Goal: Task Accomplishment & Management: Manage account settings

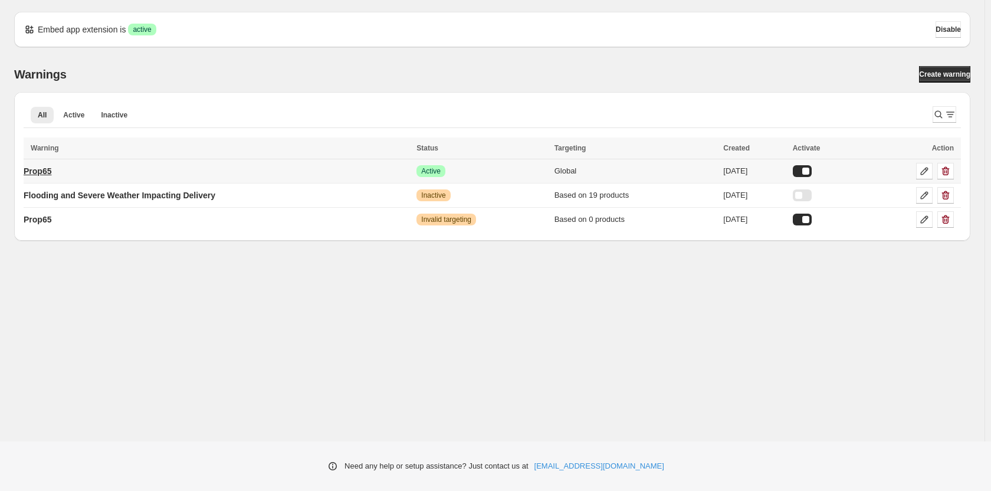
click at [51, 172] on p "Prop65" at bounding box center [38, 171] width 28 height 12
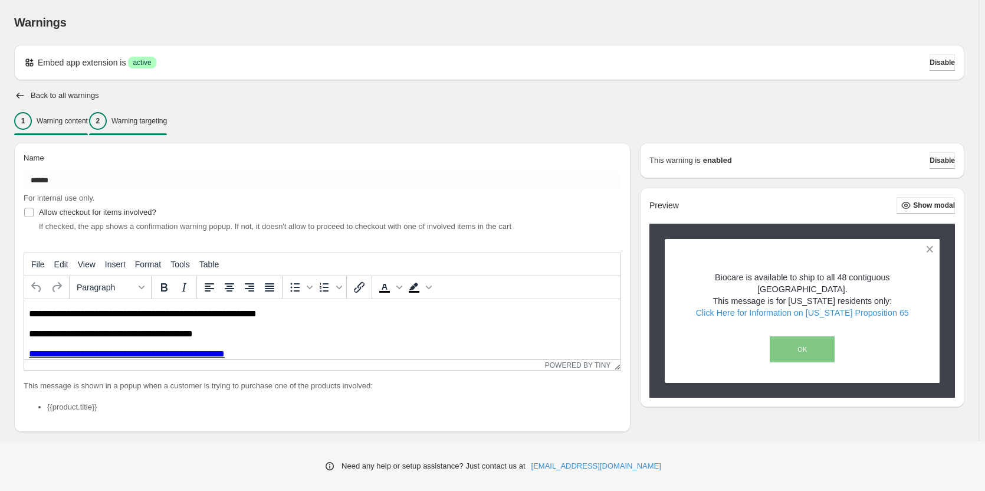
click at [167, 126] on div "2 Warning targeting" at bounding box center [128, 121] width 78 height 18
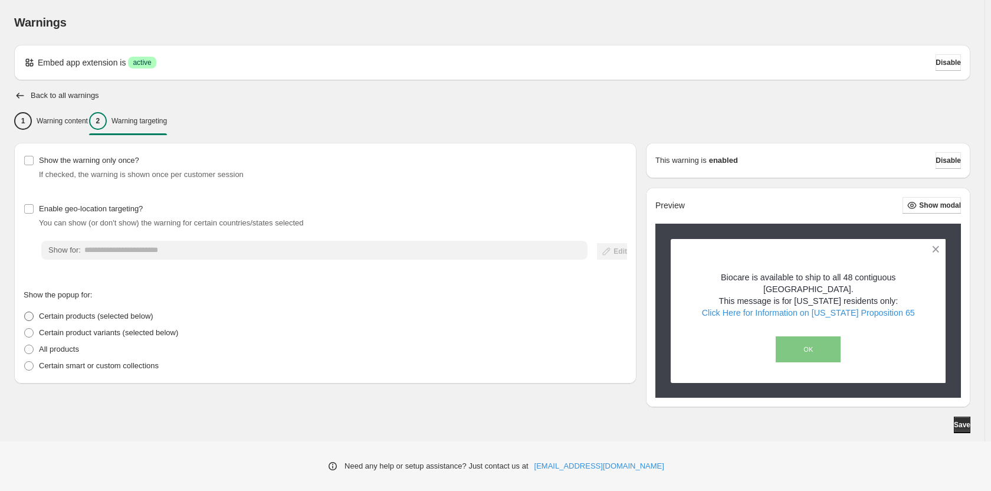
click at [70, 314] on span "Certain products (selected below)" at bounding box center [96, 316] width 114 height 9
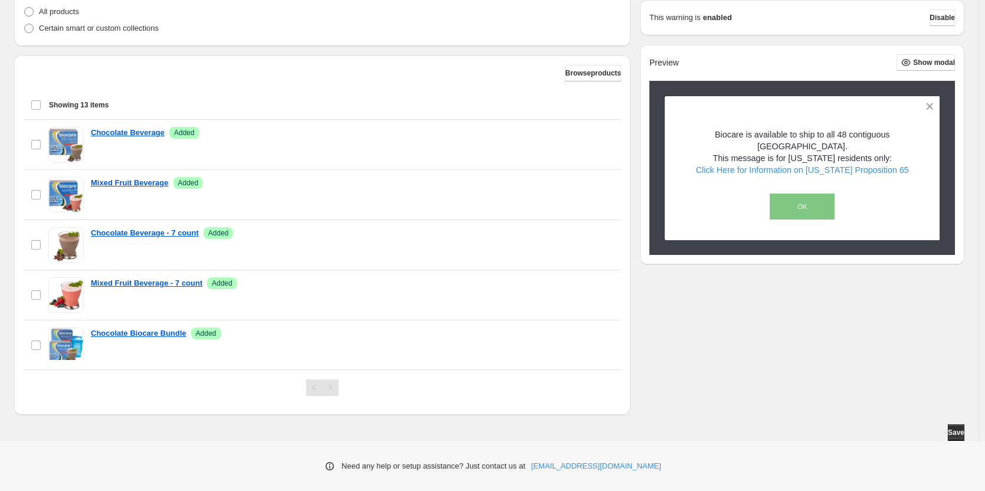
click at [38, 107] on div "Select all 13 items Showing 13 items" at bounding box center [322, 105] width 583 height 28
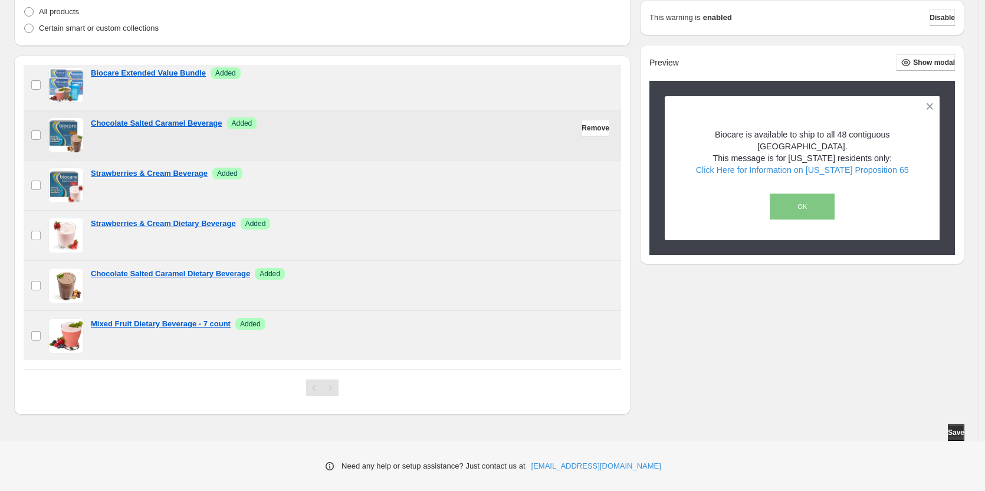
scroll to position [411, 0]
click at [334, 389] on div "Pagination" at bounding box center [330, 387] width 17 height 17
click at [677, 390] on div "**********" at bounding box center [489, 109] width 950 height 609
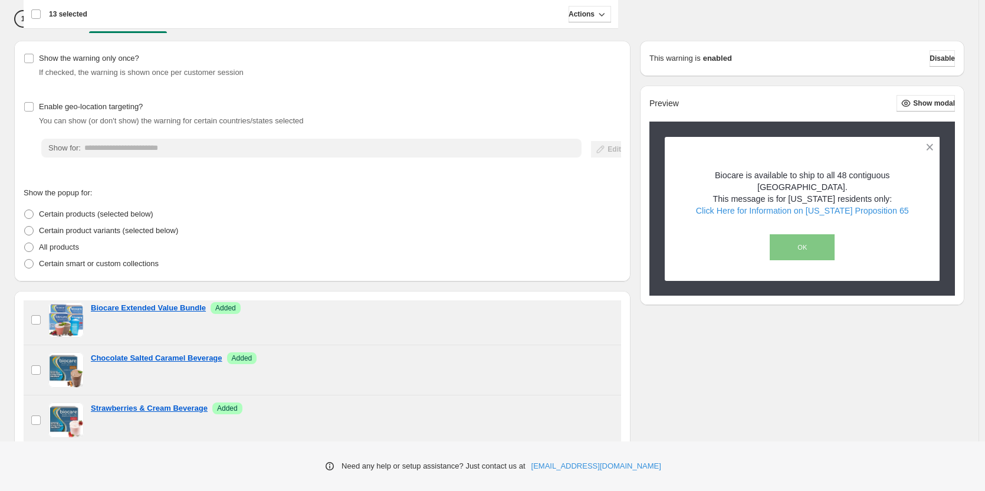
scroll to position [118, 0]
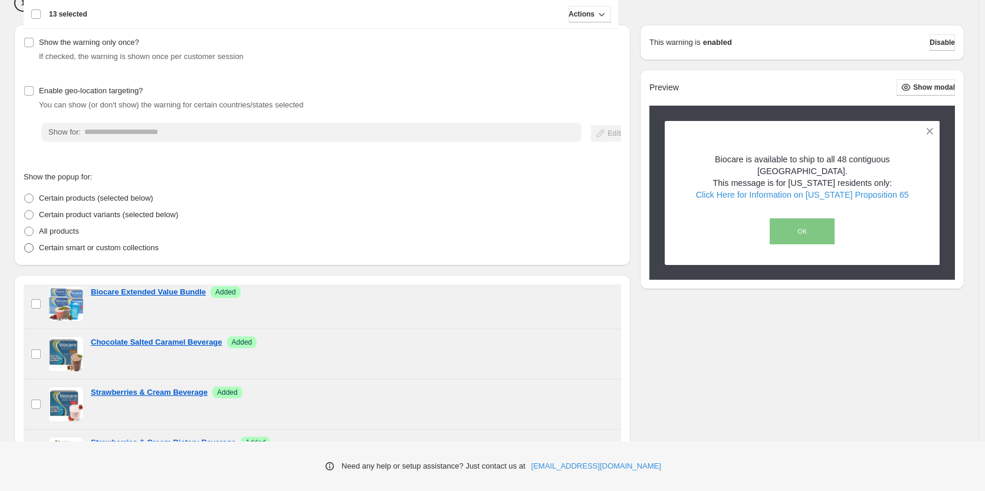
click at [106, 247] on p "Certain smart or custom collections" at bounding box center [99, 248] width 120 height 12
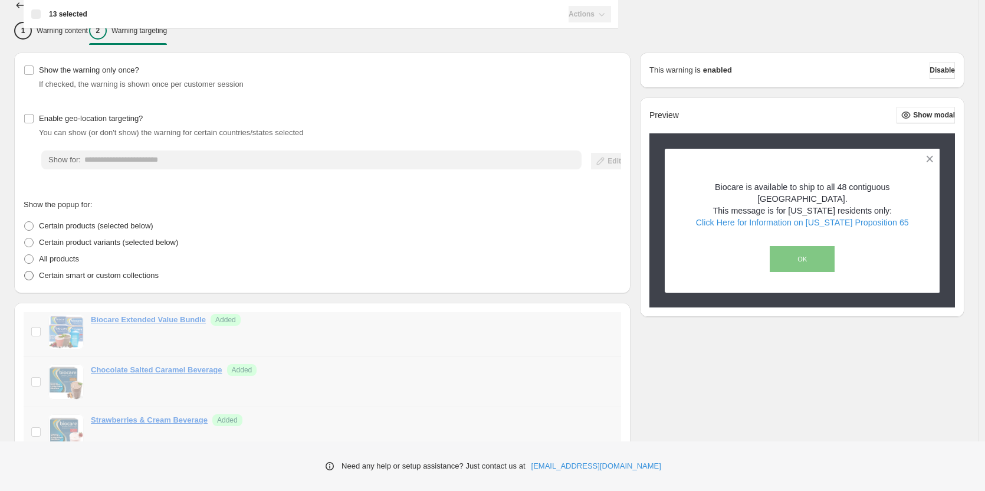
scroll to position [0, 0]
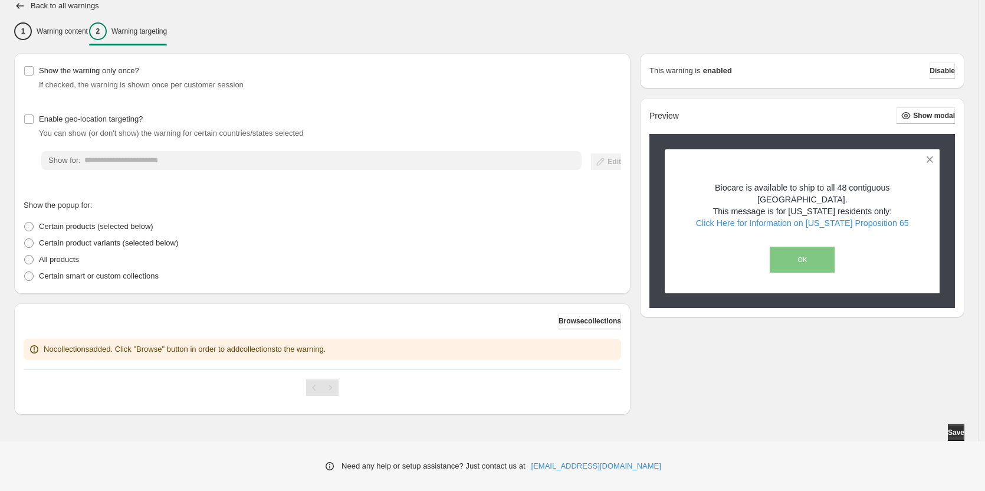
drag, startPoint x: 54, startPoint y: 255, endPoint x: 70, endPoint y: 240, distance: 22.1
click at [54, 255] on p "All products" at bounding box center [59, 260] width 40 height 12
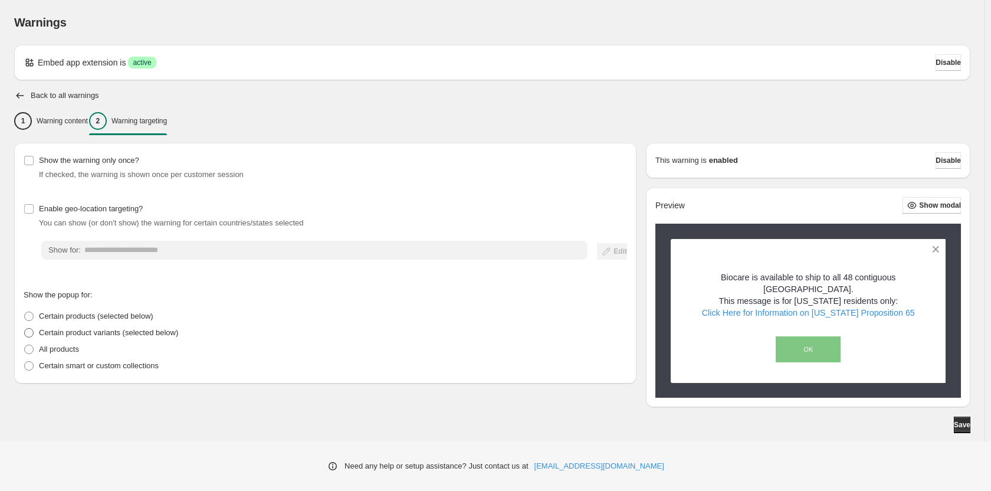
click at [152, 333] on span "Certain product variants (selected below)" at bounding box center [108, 332] width 139 height 9
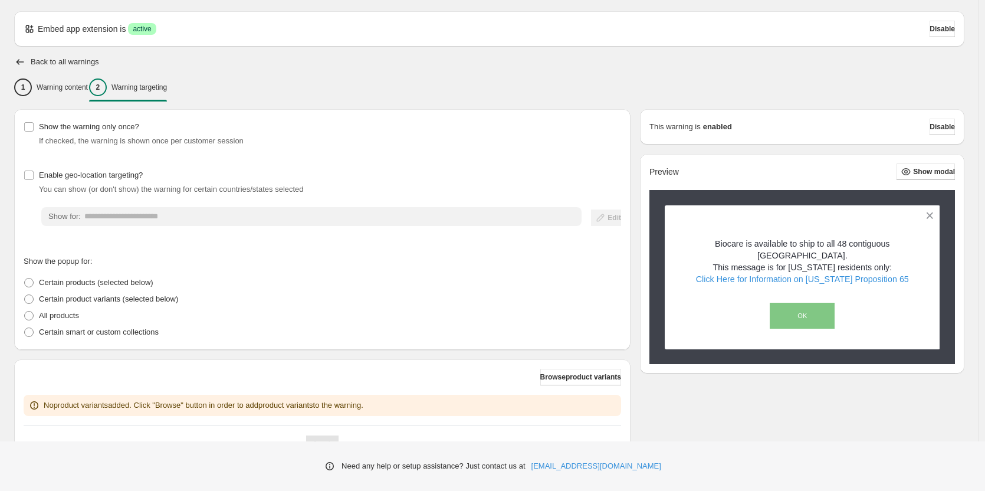
scroll to position [90, 0]
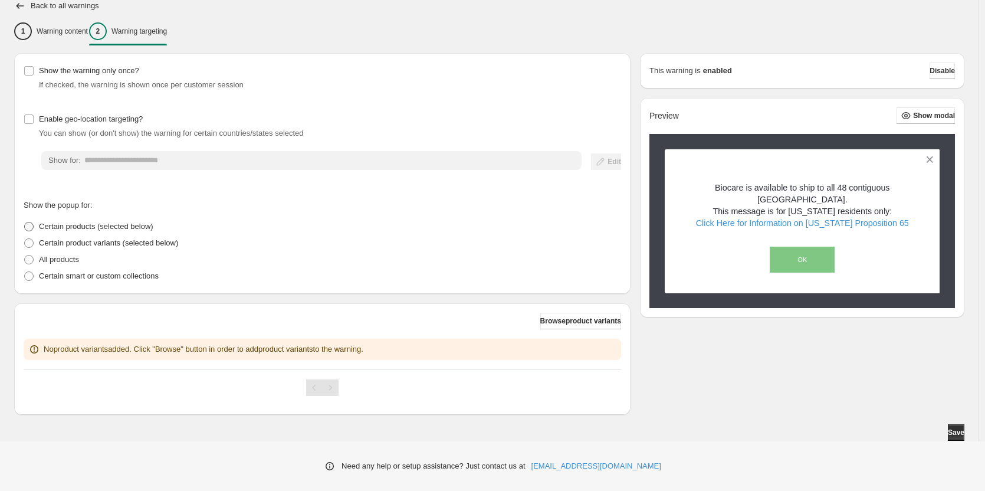
click at [109, 231] on span "Certain products (selected below)" at bounding box center [96, 226] width 114 height 9
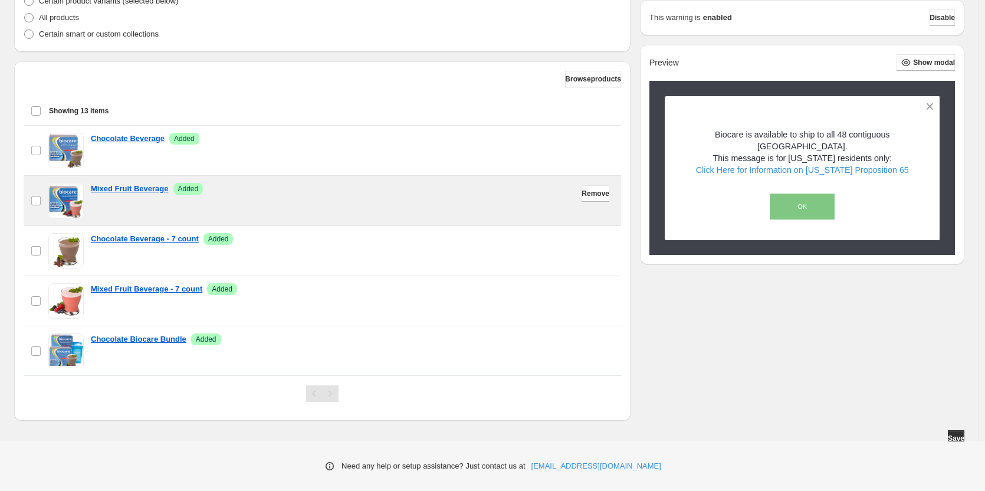
scroll to position [338, 0]
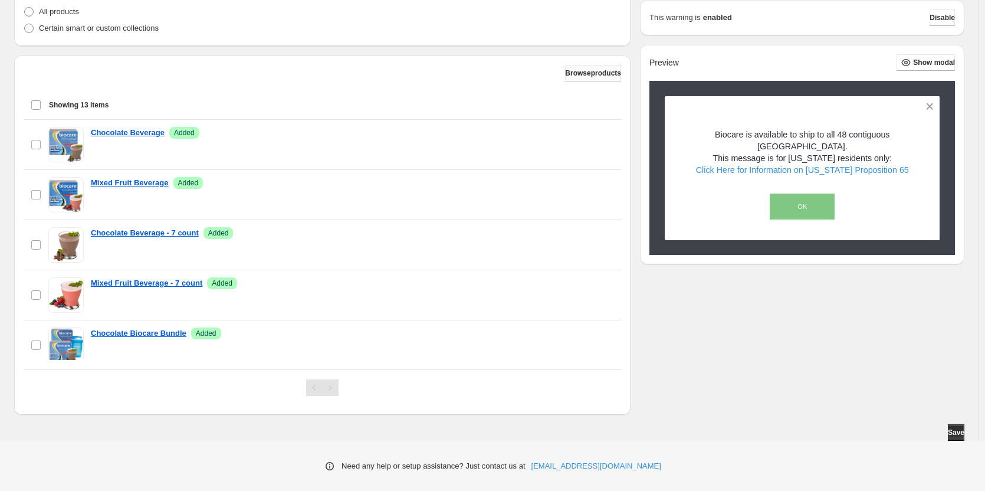
click at [565, 72] on button "Browse products" at bounding box center [593, 73] width 56 height 17
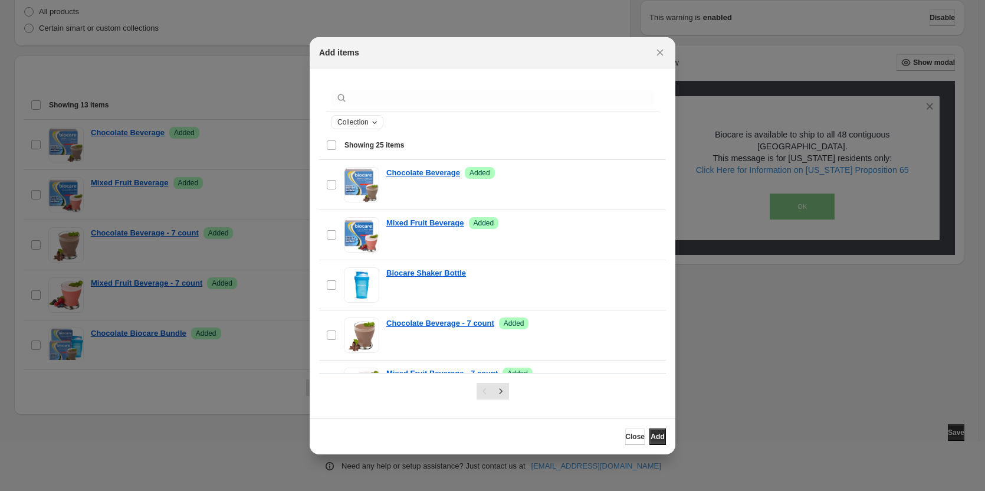
click at [358, 126] on span "Collection" at bounding box center [352, 121] width 31 height 9
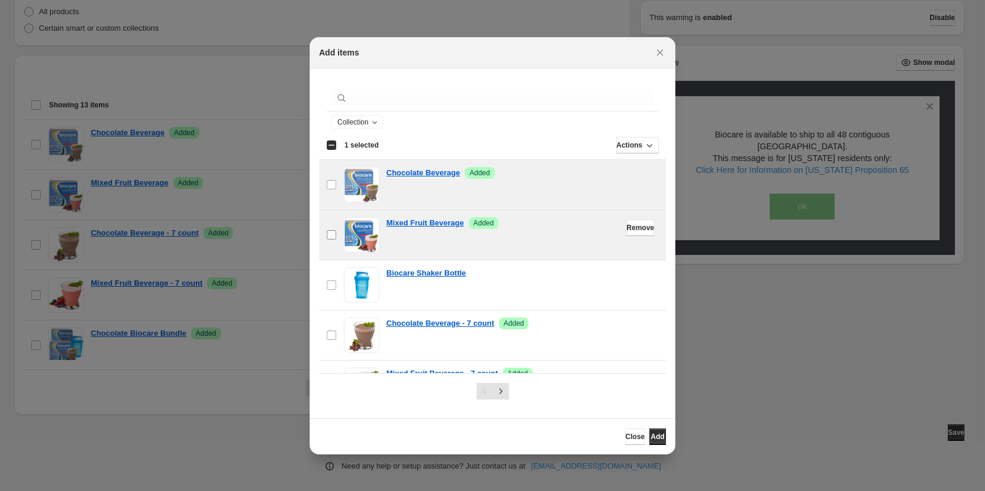
click at [326, 222] on label "checkbox" at bounding box center [331, 235] width 25 height 50
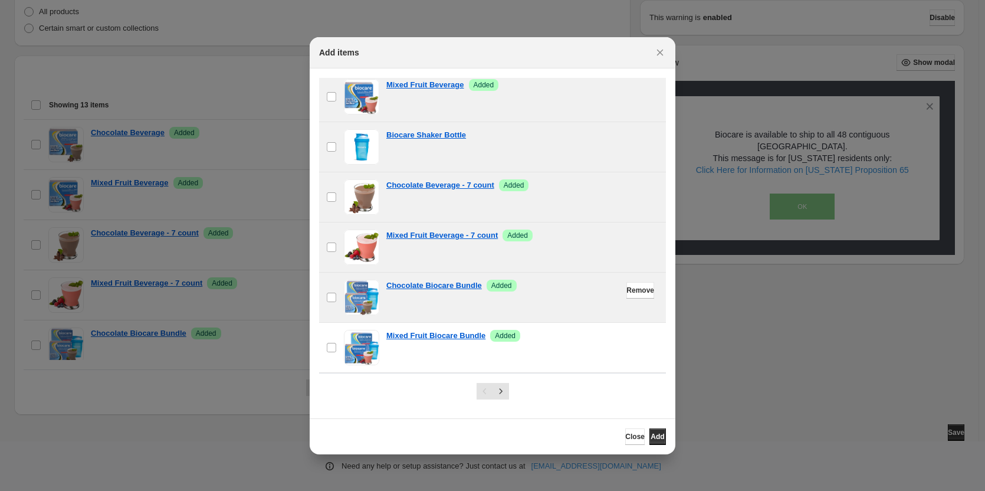
scroll to position [177, 0]
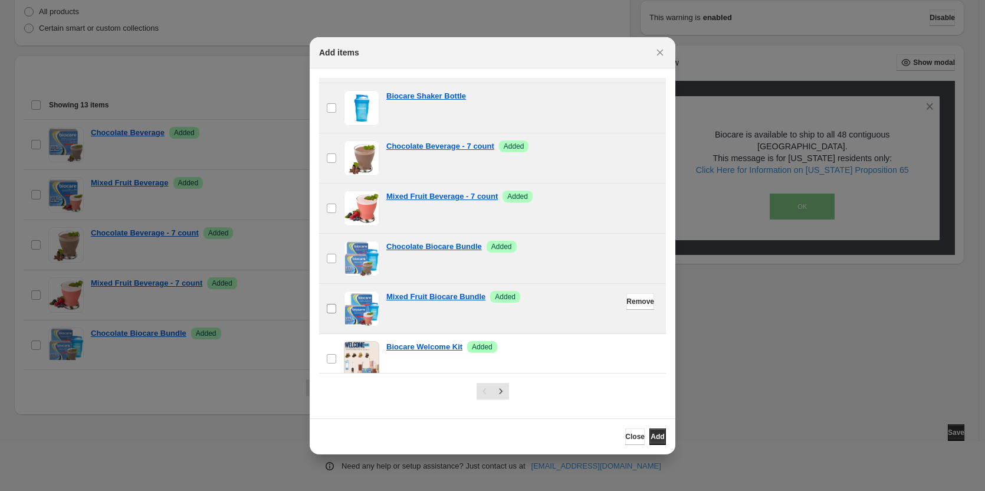
click at [336, 304] on span ":r2i:" at bounding box center [331, 308] width 11 height 11
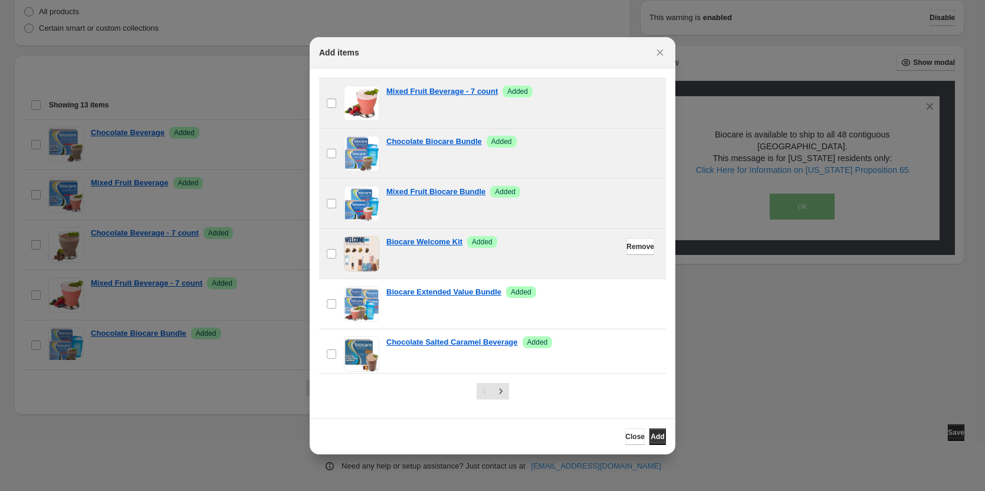
scroll to position [295, 0]
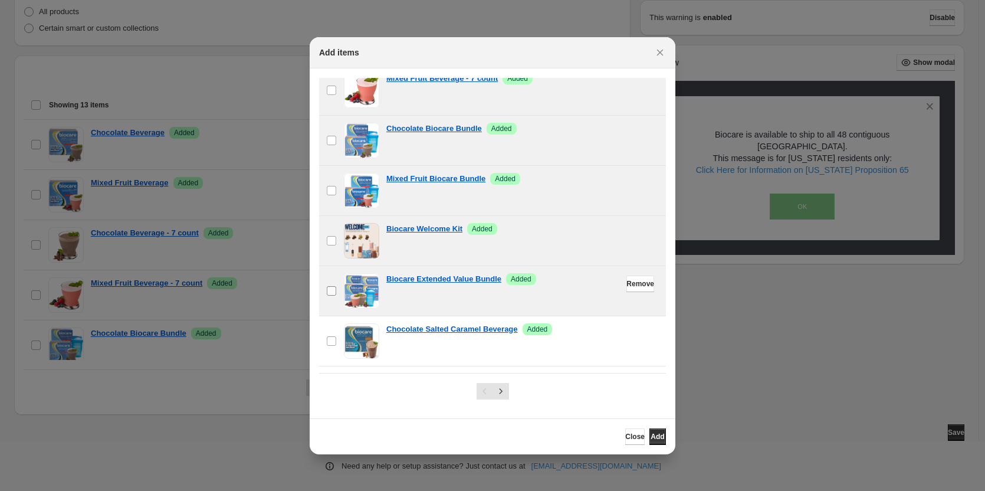
click at [339, 294] on label "checkbox" at bounding box center [331, 291] width 25 height 50
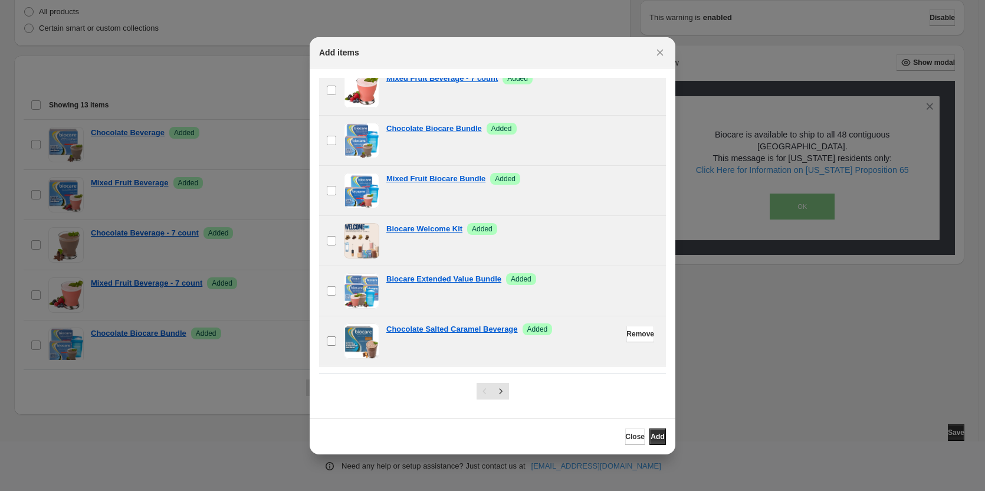
click at [340, 335] on label "checkbox" at bounding box center [331, 341] width 25 height 50
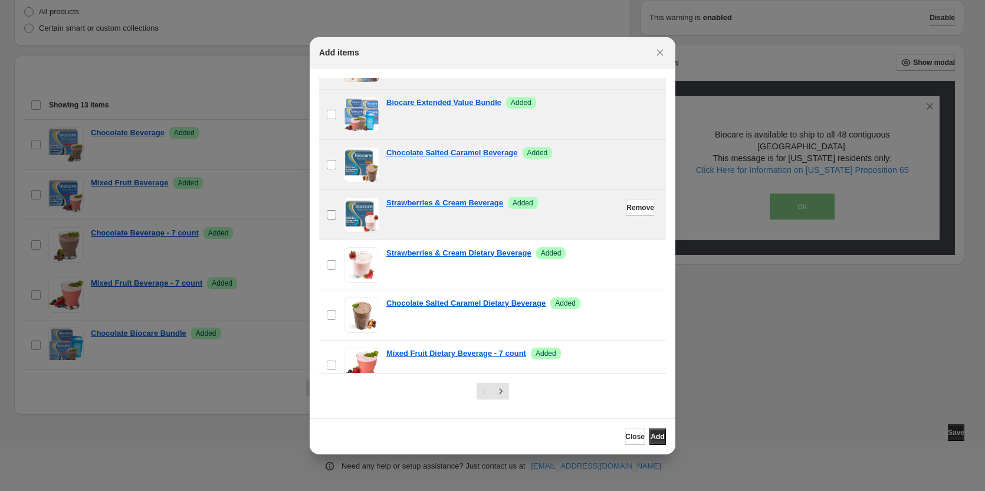
scroll to position [472, 0]
click at [332, 204] on label "checkbox" at bounding box center [331, 214] width 25 height 50
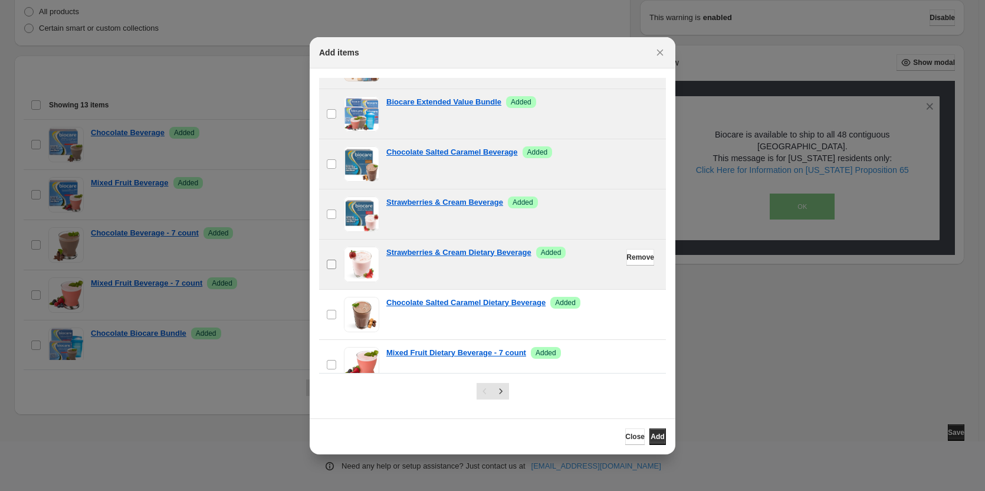
click at [340, 258] on label "checkbox" at bounding box center [331, 265] width 25 height 50
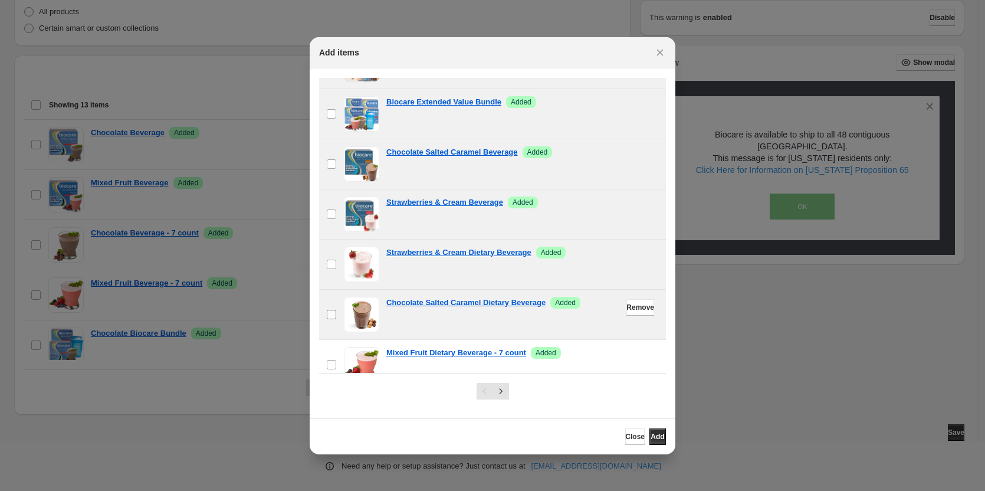
click at [337, 306] on label "checkbox" at bounding box center [331, 315] width 25 height 50
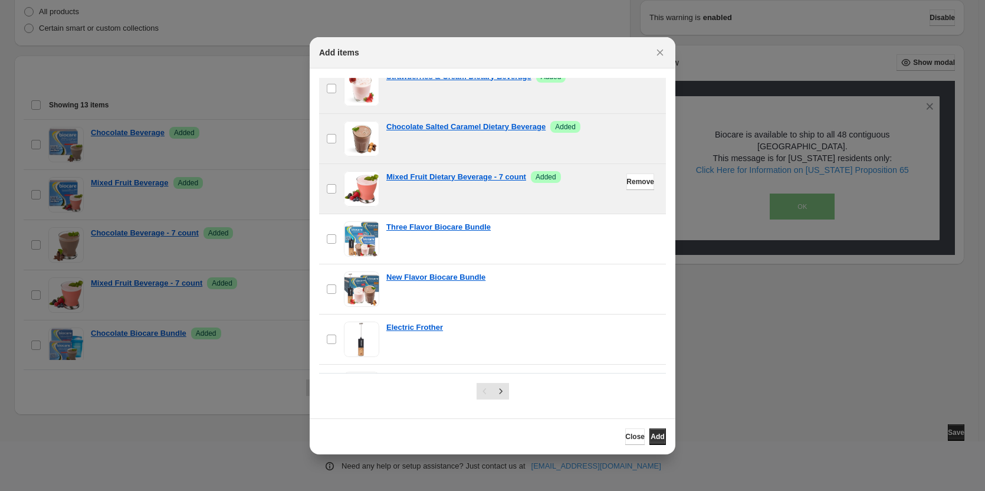
scroll to position [649, 0]
click at [356, 183] on span ":r2i:" at bounding box center [361, 187] width 35 height 35
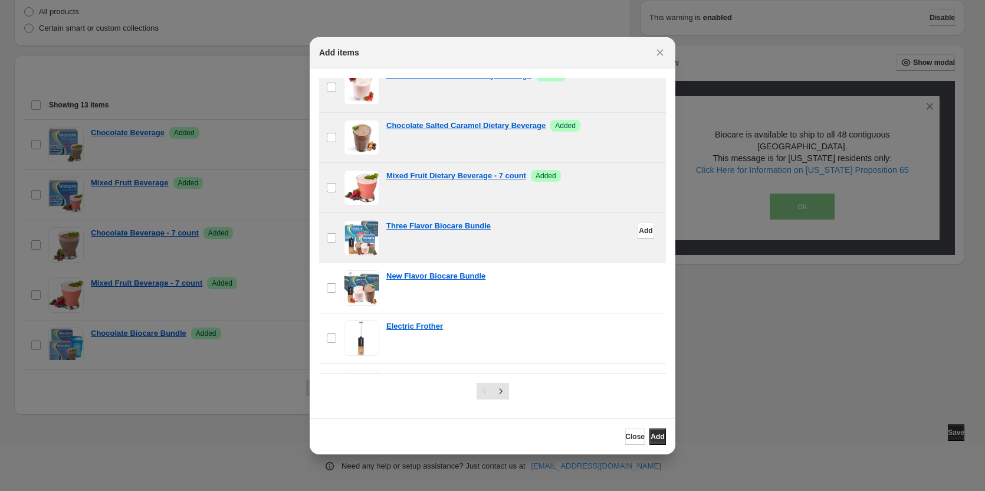
click at [358, 229] on span ":r2i:" at bounding box center [361, 237] width 35 height 35
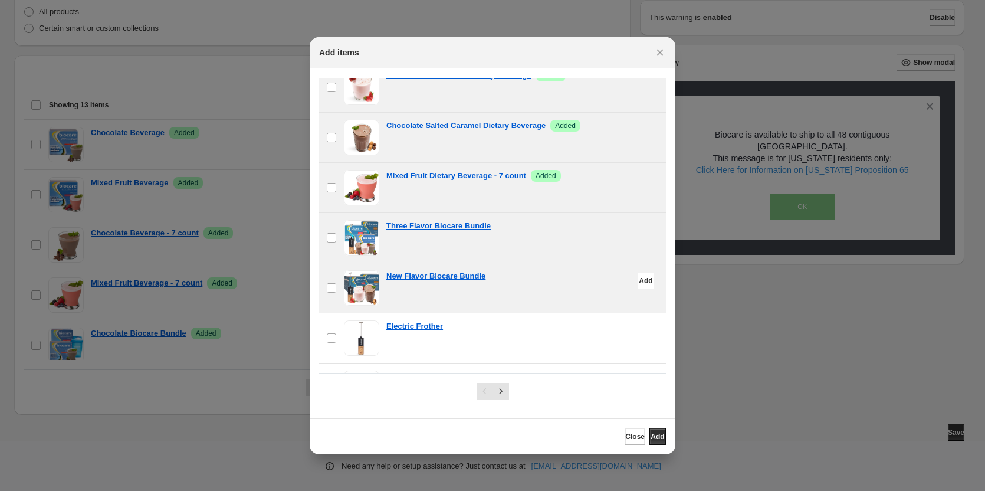
click at [356, 281] on span ":r2i:" at bounding box center [361, 287] width 35 height 35
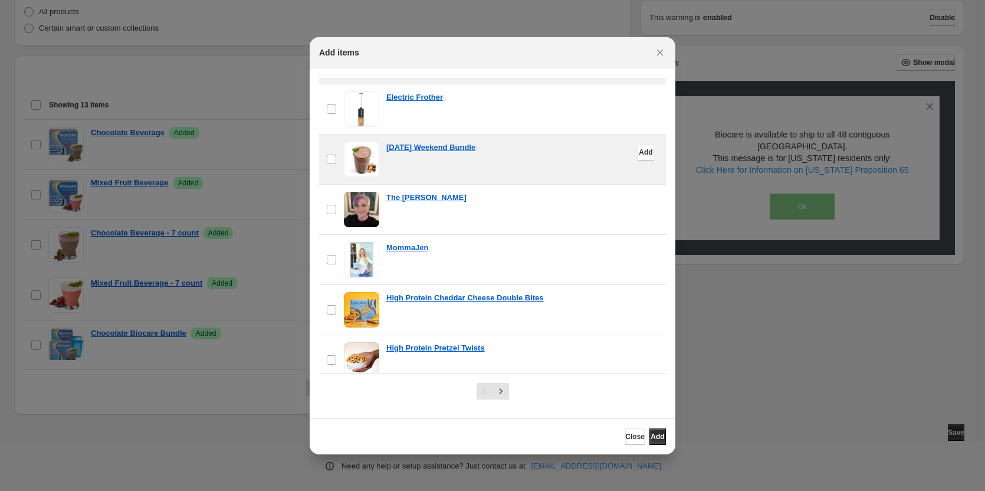
scroll to position [885, 0]
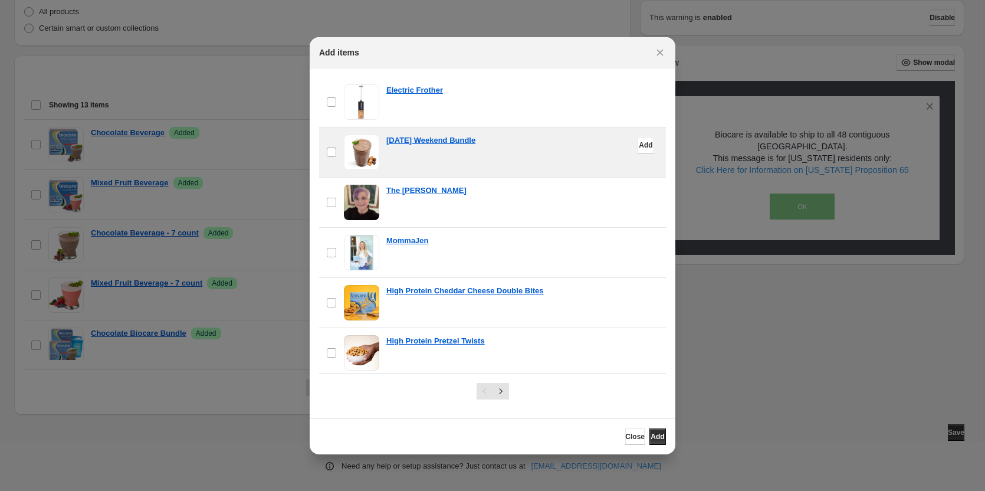
click at [357, 157] on span ":r2i:" at bounding box center [361, 152] width 35 height 35
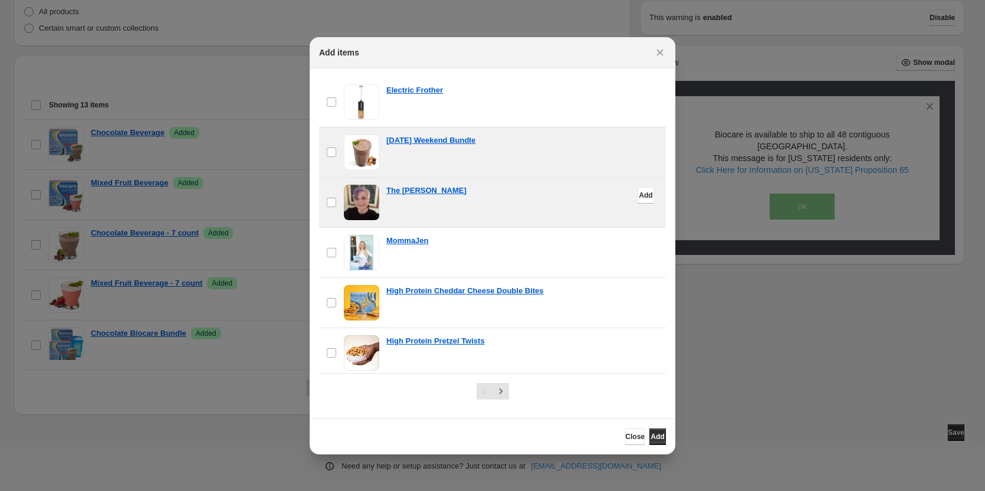
click at [358, 193] on span ":r2i:" at bounding box center [361, 202] width 35 height 35
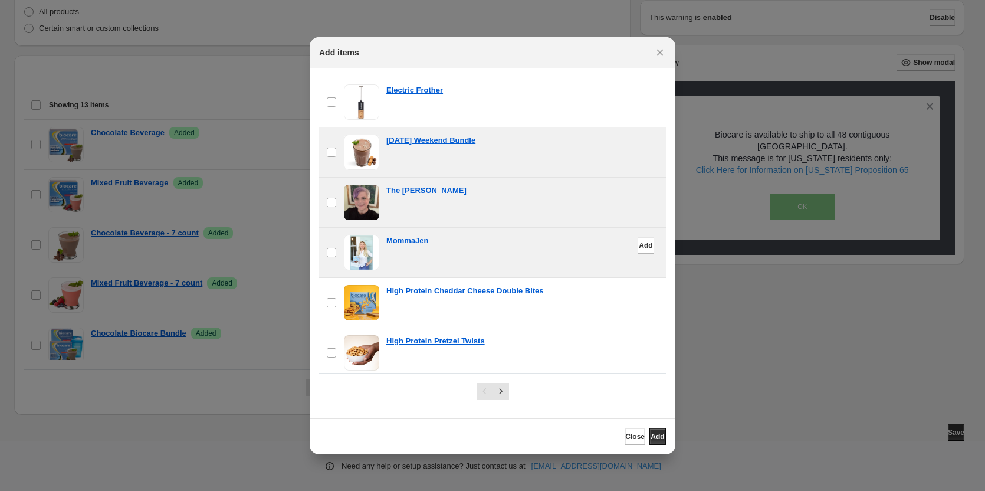
click at [356, 245] on span ":r2i:" at bounding box center [361, 252] width 35 height 35
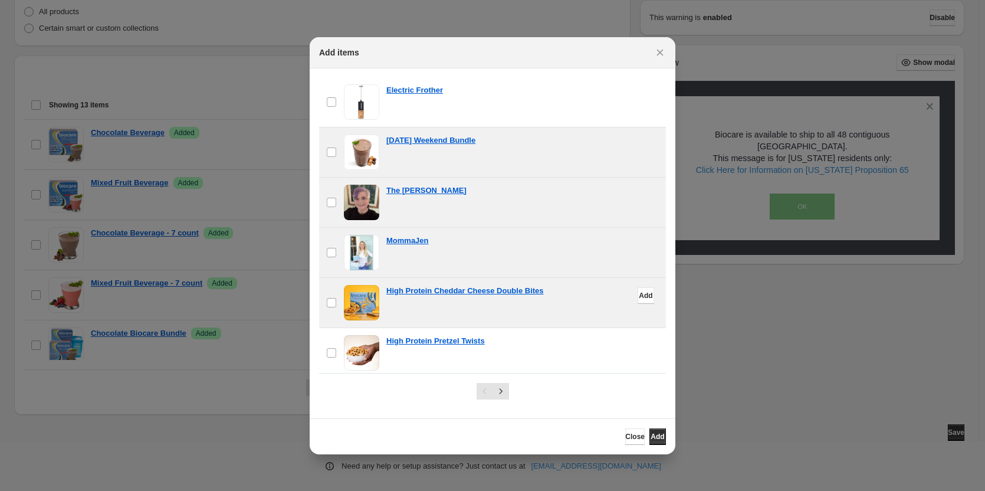
click at [353, 297] on span ":r2i:" at bounding box center [361, 302] width 35 height 35
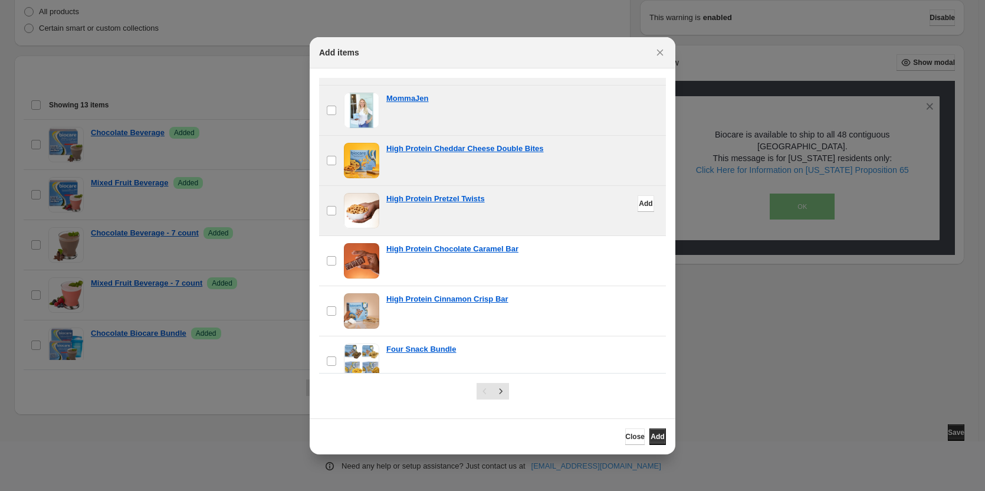
scroll to position [1040, 0]
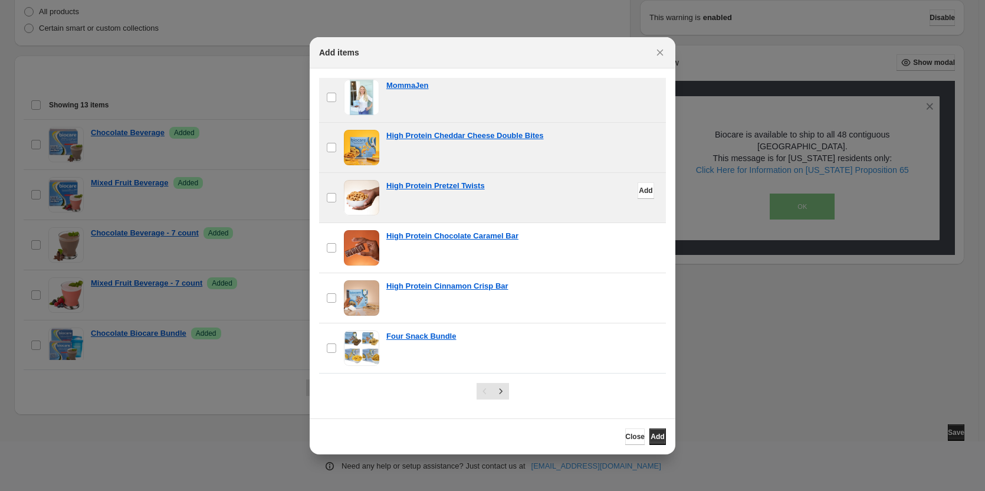
click at [368, 205] on span ":r2i:" at bounding box center [361, 197] width 35 height 35
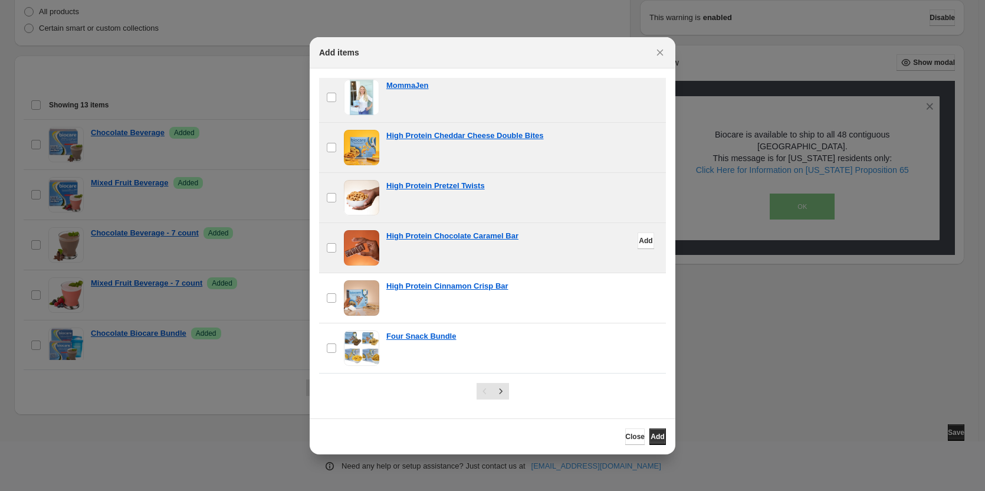
click at [364, 246] on span ":r2i:" at bounding box center [361, 247] width 35 height 35
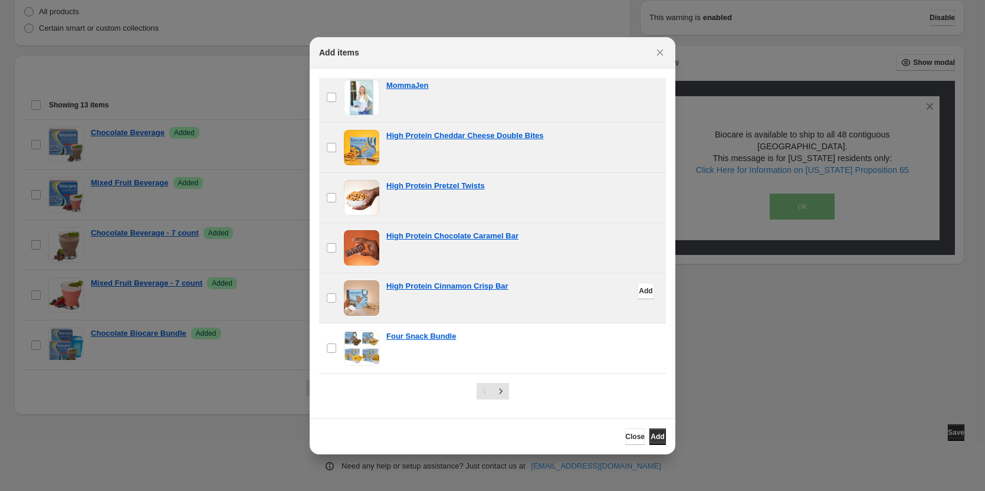
click at [363, 287] on span ":r2i:" at bounding box center [361, 297] width 35 height 35
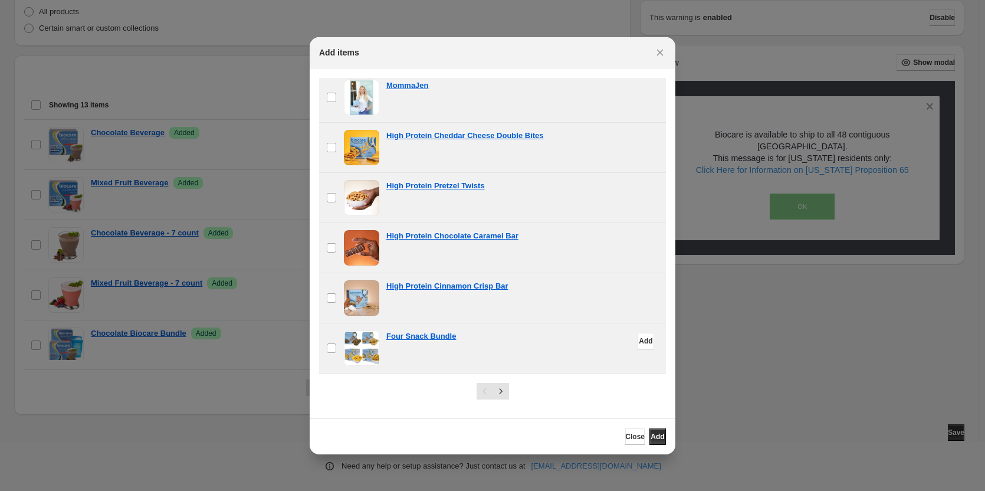
click at [362, 327] on div "checkbox Four Snack Bundle Add" at bounding box center [492, 348] width 347 height 50
click at [500, 392] on icon "Next" at bounding box center [501, 391] width 12 height 12
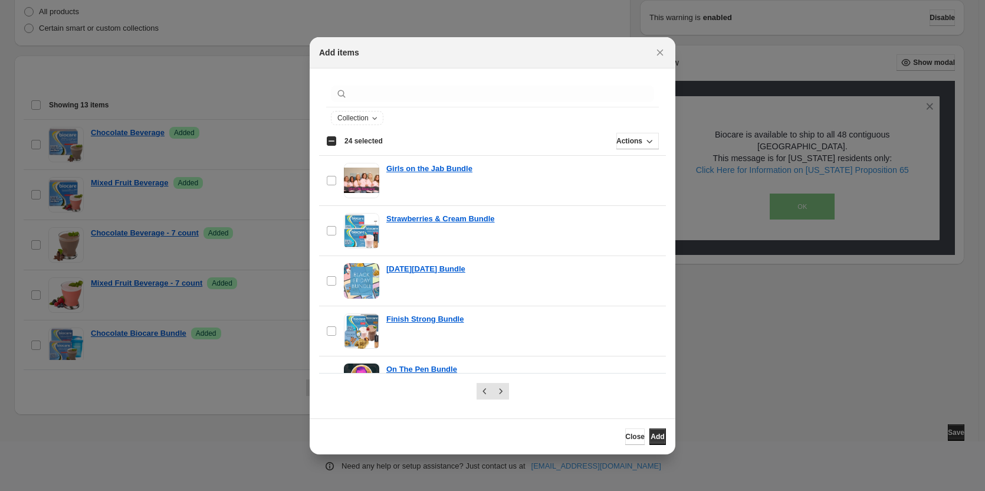
scroll to position [0, 0]
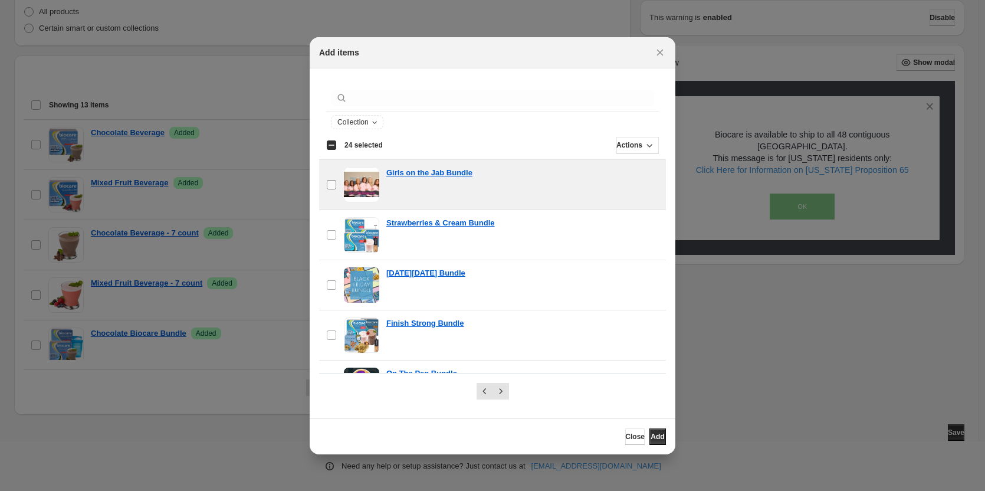
click at [323, 176] on label "checkbox" at bounding box center [331, 185] width 25 height 50
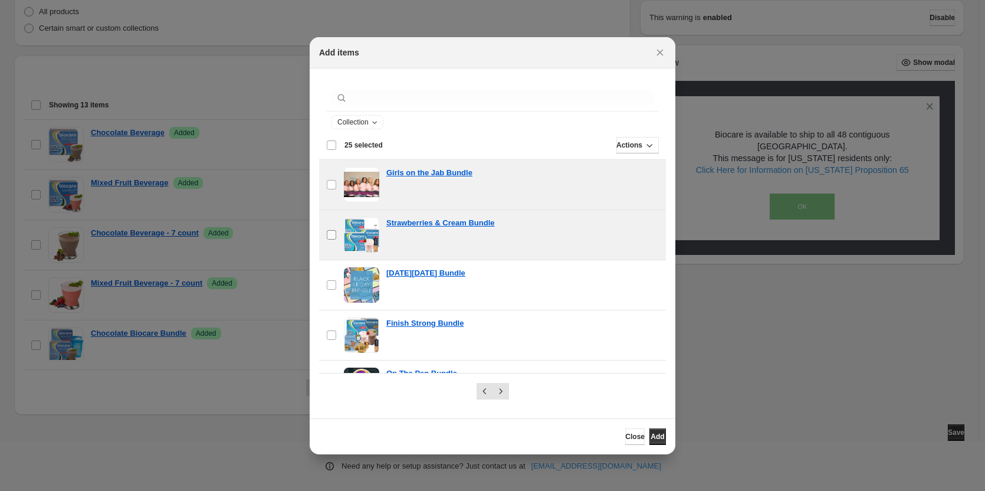
click at [337, 224] on label "checkbox" at bounding box center [331, 235] width 25 height 50
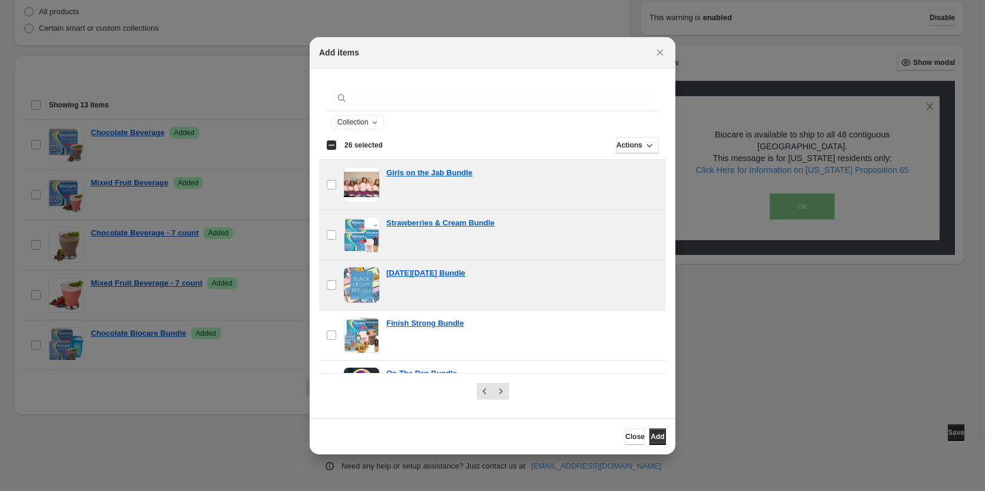
click at [347, 275] on span ":r2i:" at bounding box center [361, 284] width 35 height 35
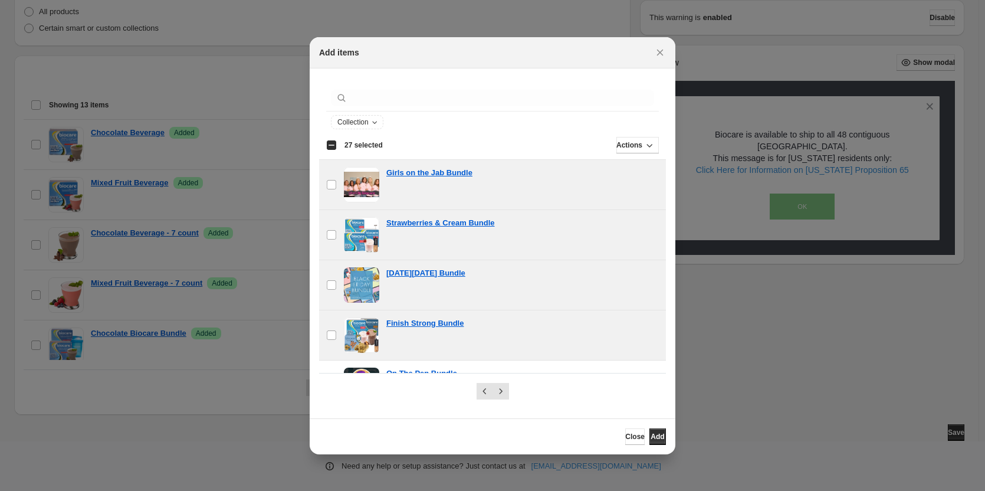
click at [353, 327] on span ":r2i:" at bounding box center [361, 334] width 35 height 35
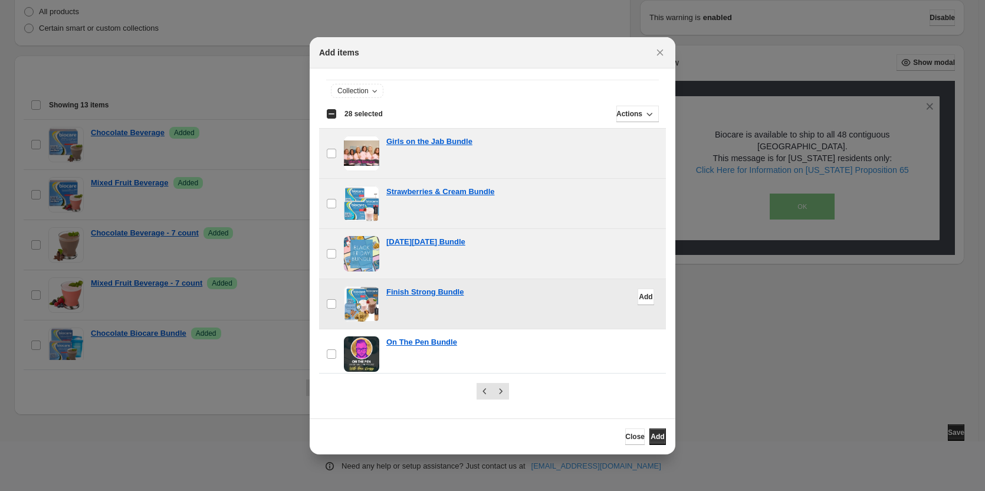
scroll to position [177, 0]
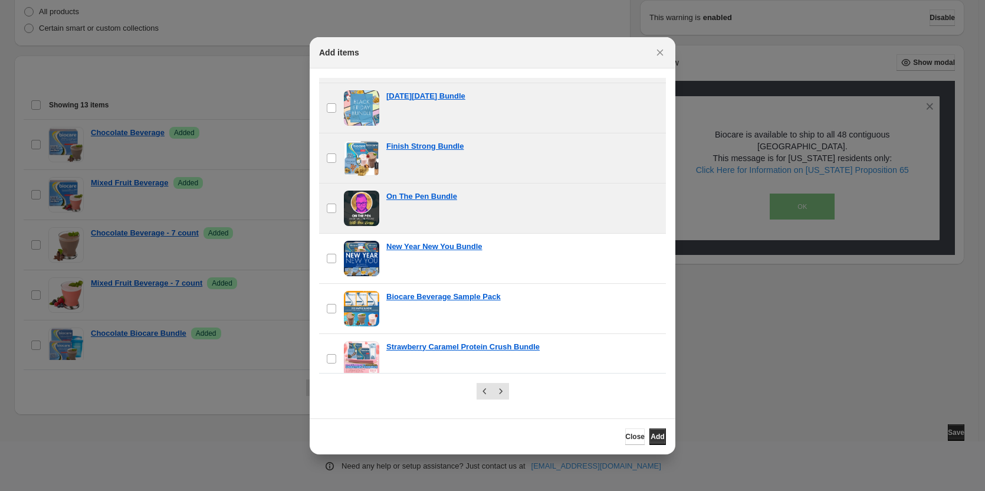
click at [359, 200] on span ":r2i:" at bounding box center [361, 208] width 35 height 35
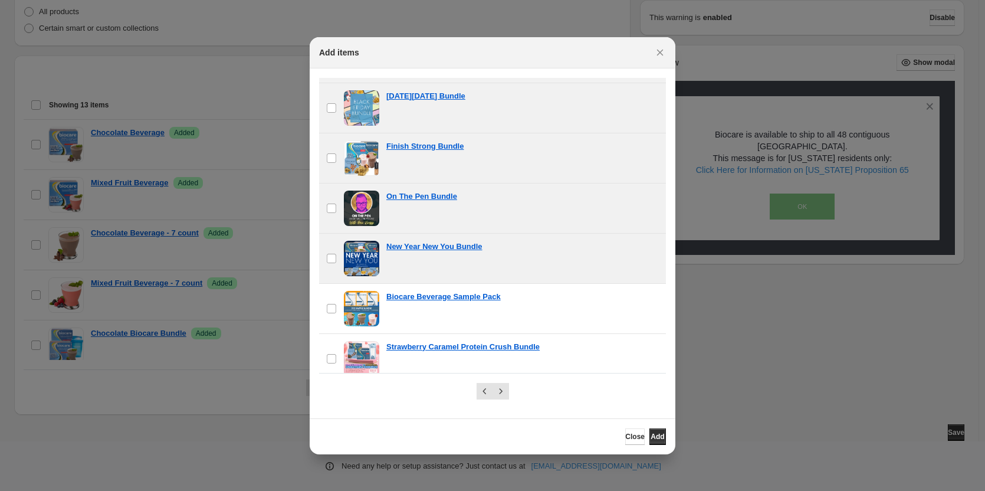
click at [356, 254] on span ":r2i:" at bounding box center [361, 258] width 35 height 35
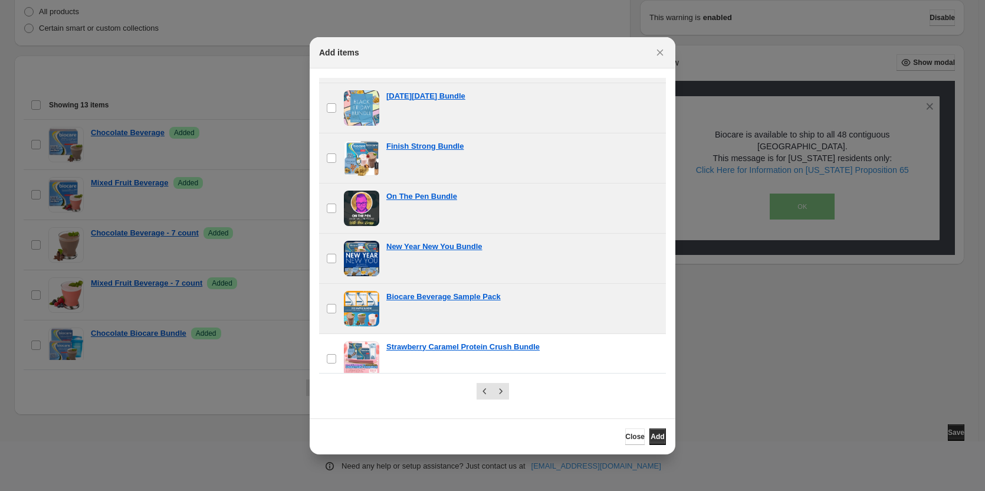
click at [357, 316] on span ":r2i:" at bounding box center [361, 308] width 35 height 35
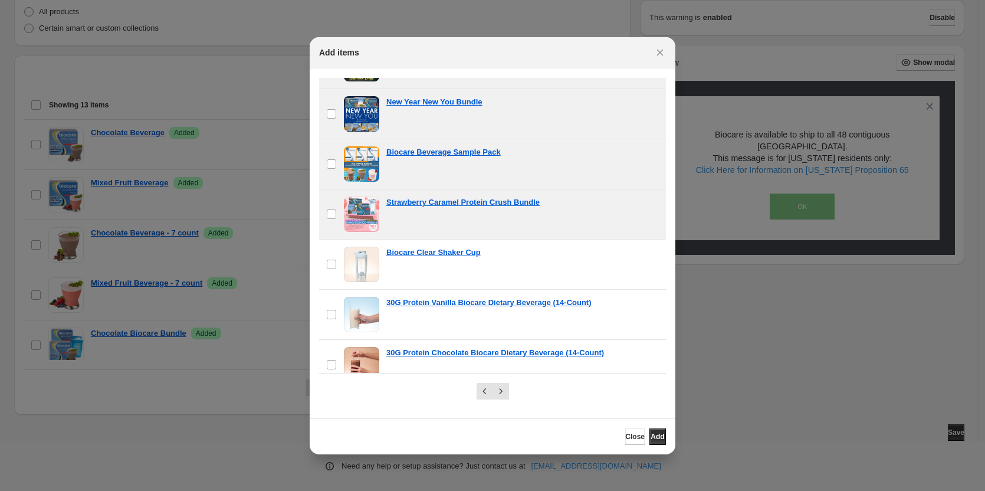
scroll to position [354, 0]
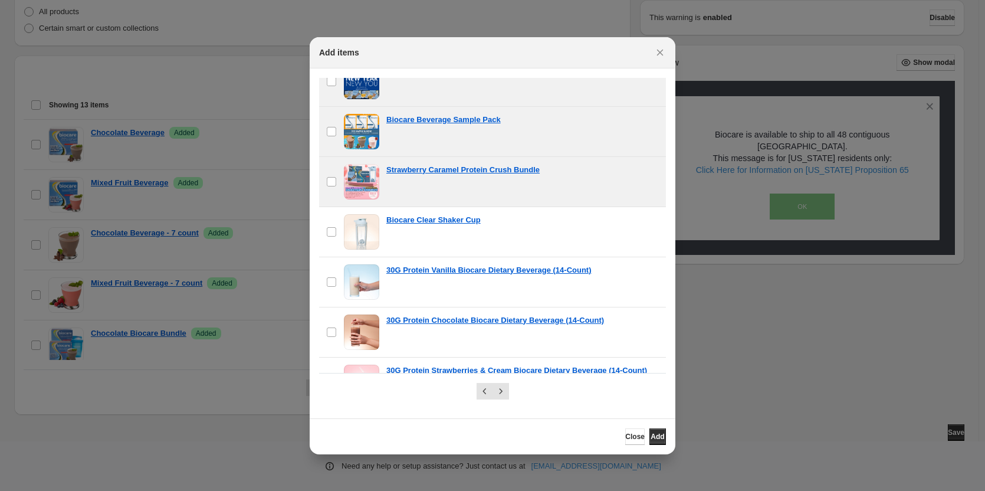
click at [356, 179] on span ":r2i:" at bounding box center [361, 181] width 35 height 35
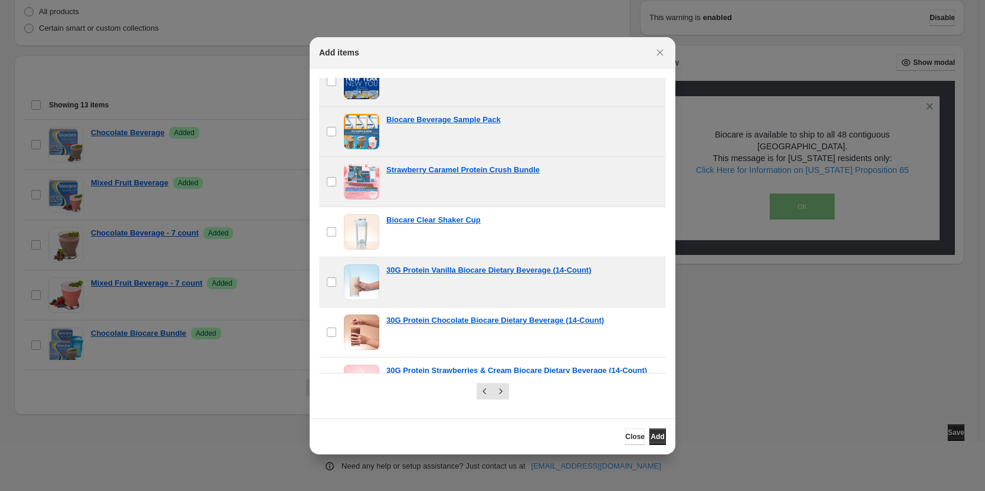
click at [356, 274] on span ":r2i:" at bounding box center [361, 281] width 35 height 35
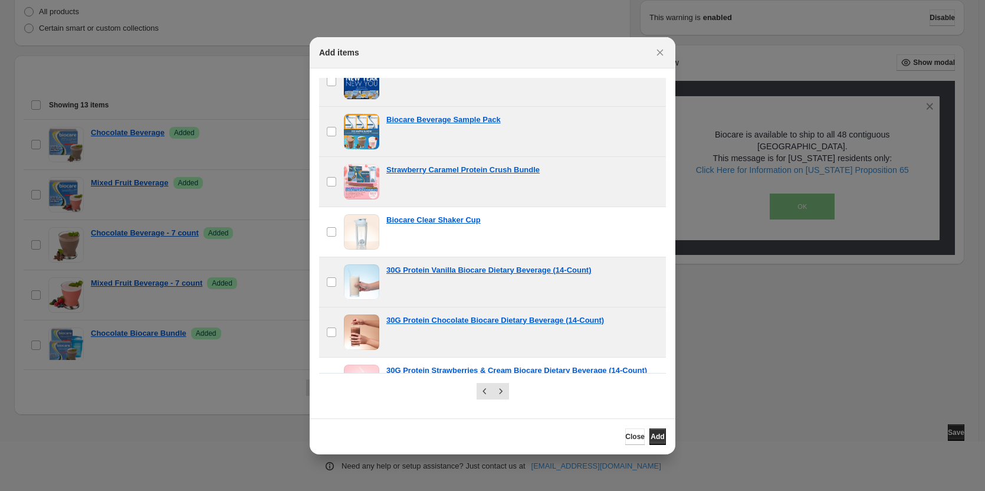
click at [363, 325] on span ":r2i:" at bounding box center [361, 331] width 35 height 35
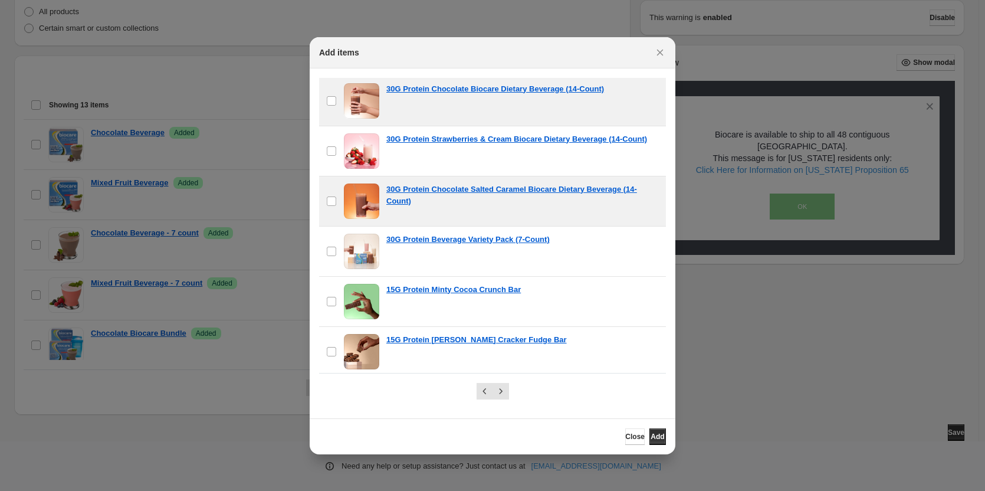
scroll to position [590, 0]
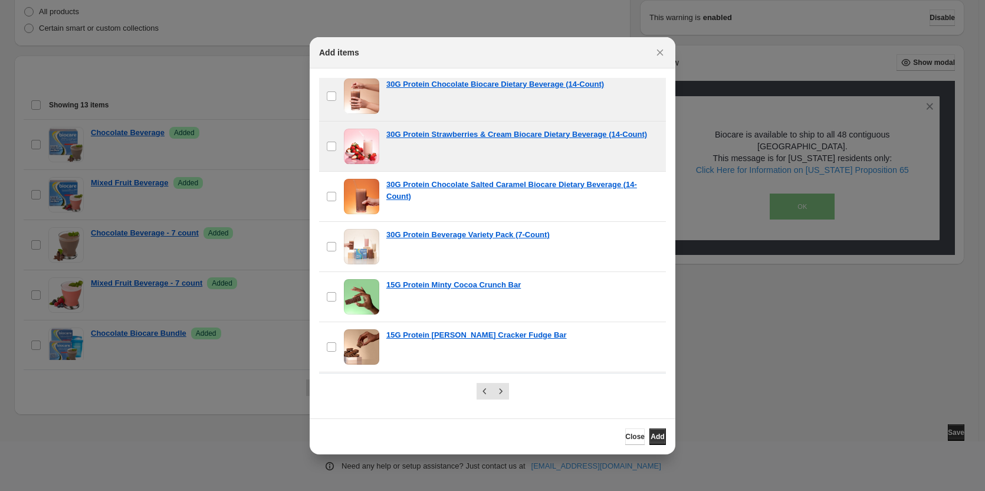
click at [365, 152] on span ":r2i:" at bounding box center [361, 146] width 35 height 35
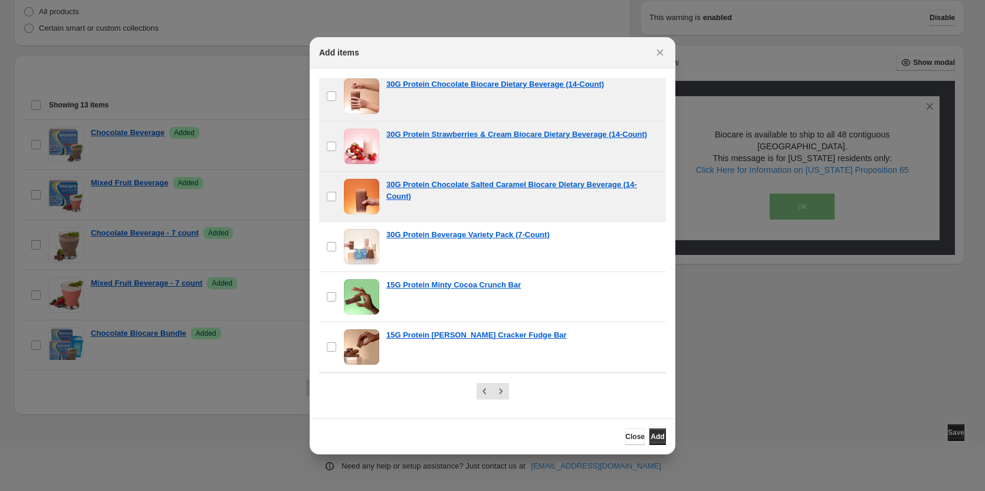
click at [359, 188] on span ":r2i:" at bounding box center [361, 196] width 35 height 35
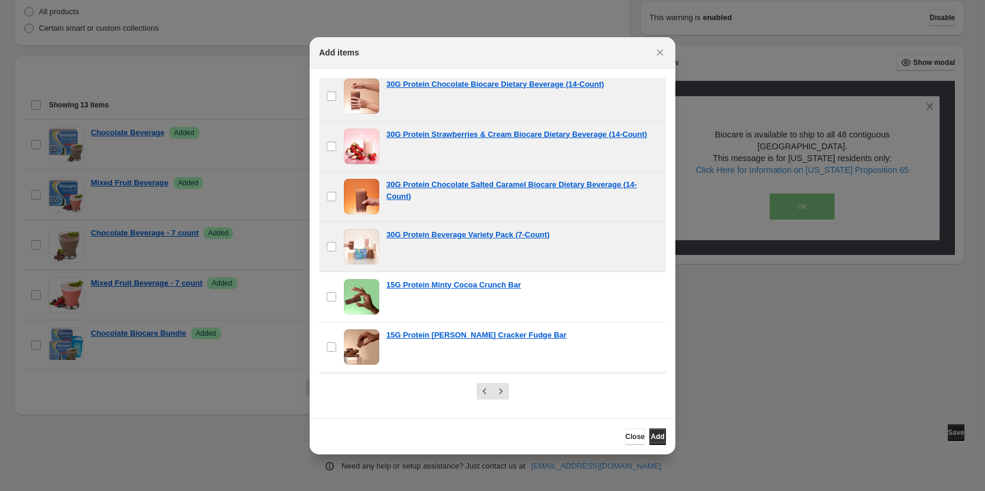
click at [356, 249] on span ":r2i:" at bounding box center [361, 246] width 35 height 35
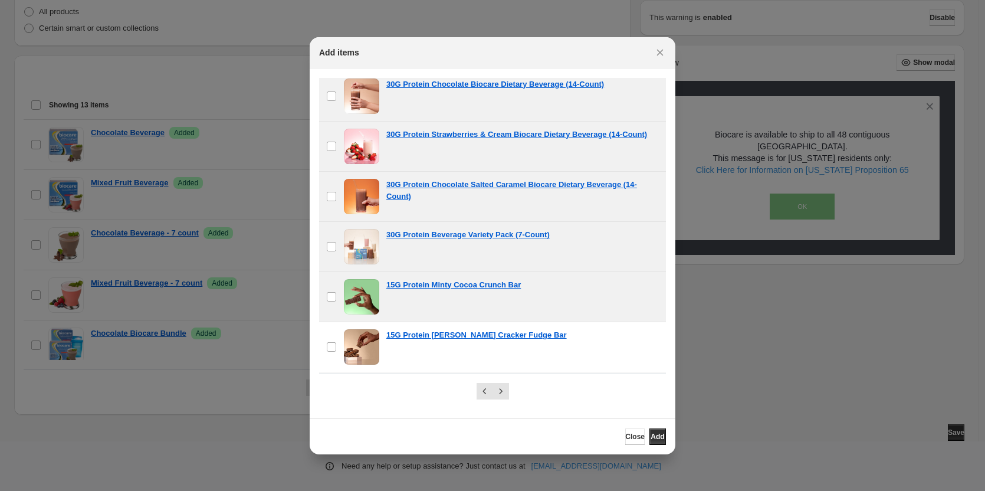
click at [360, 291] on span ":r2i:" at bounding box center [361, 296] width 35 height 35
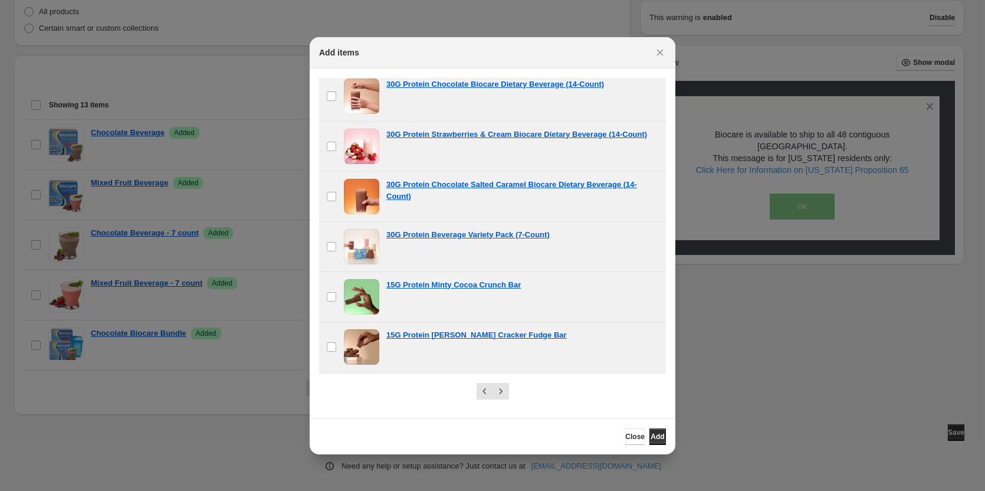
click at [362, 333] on span ":r2i:" at bounding box center [361, 346] width 35 height 35
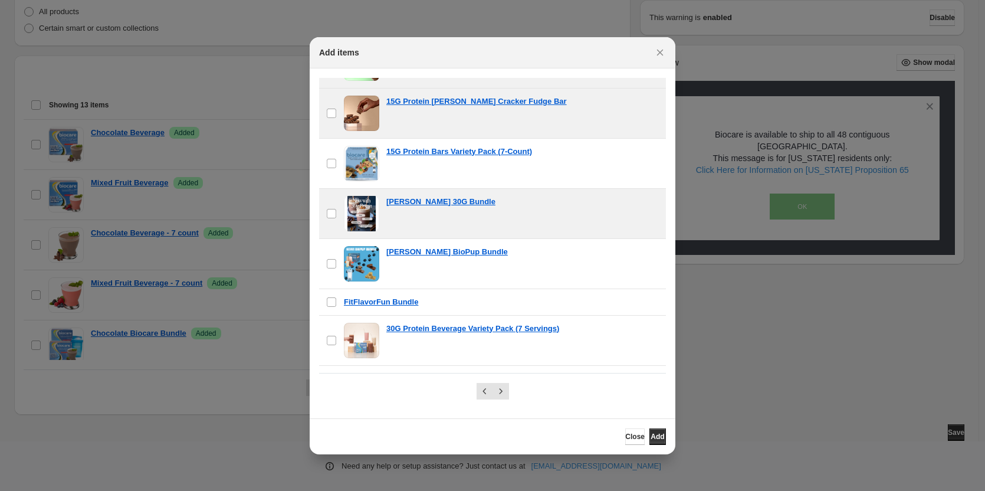
scroll to position [826, 0]
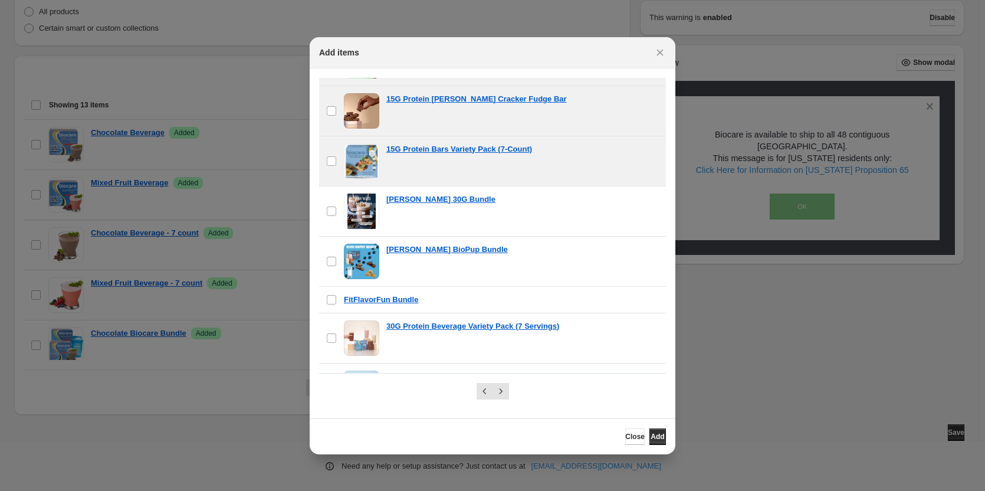
click at [366, 159] on span ":r2i:" at bounding box center [361, 160] width 35 height 35
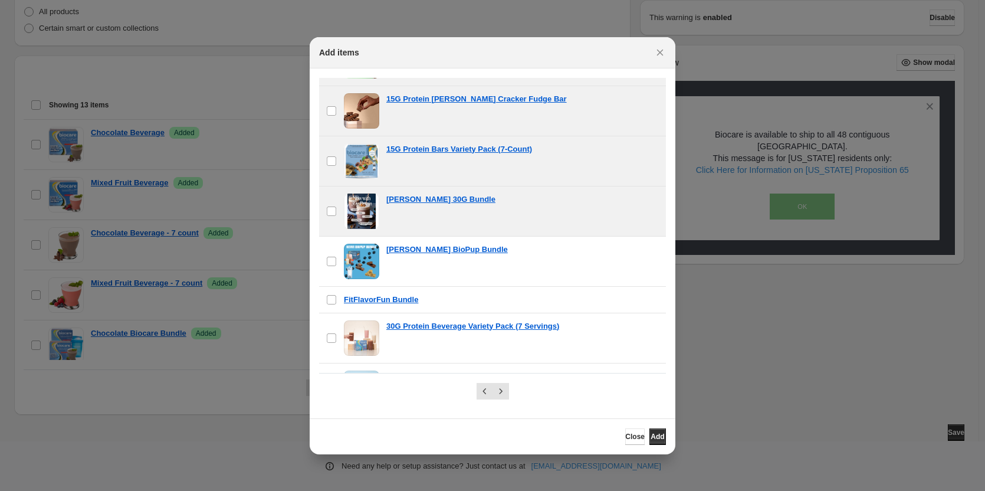
click at [363, 204] on span ":r2i:" at bounding box center [361, 211] width 35 height 35
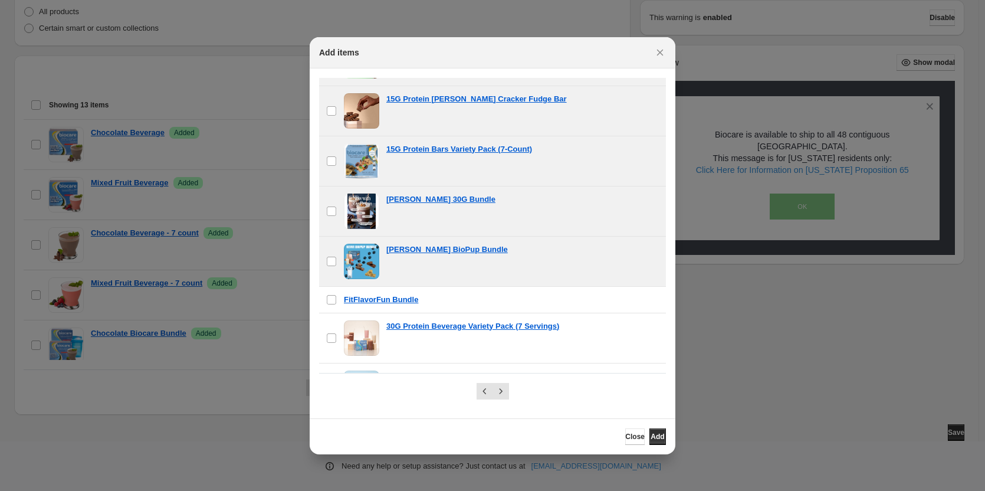
click at [359, 264] on span ":r2i:" at bounding box center [361, 261] width 35 height 35
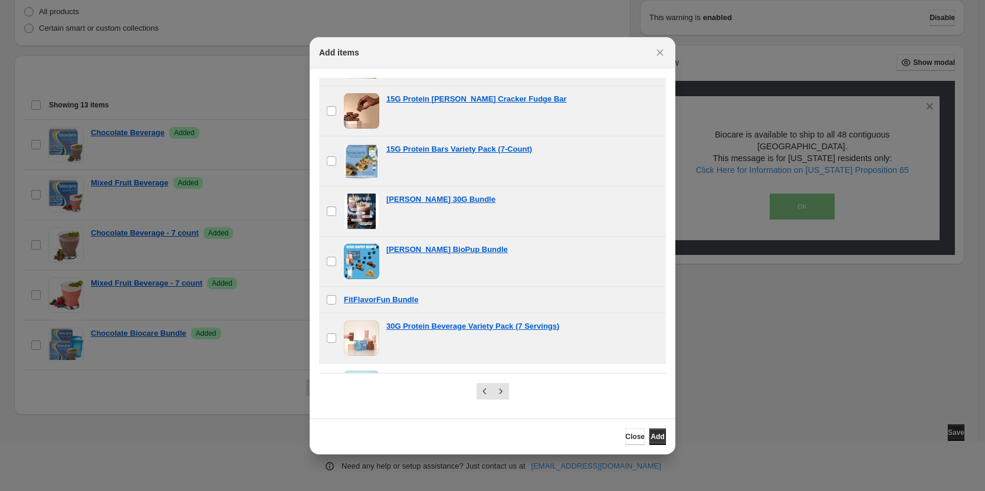
click at [356, 337] on span ":r2i:" at bounding box center [361, 337] width 35 height 35
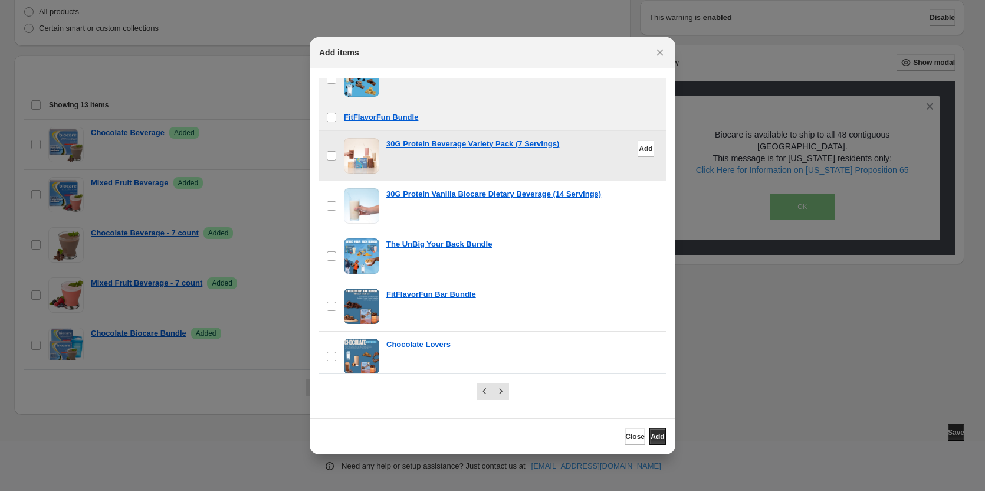
scroll to position [1017, 0]
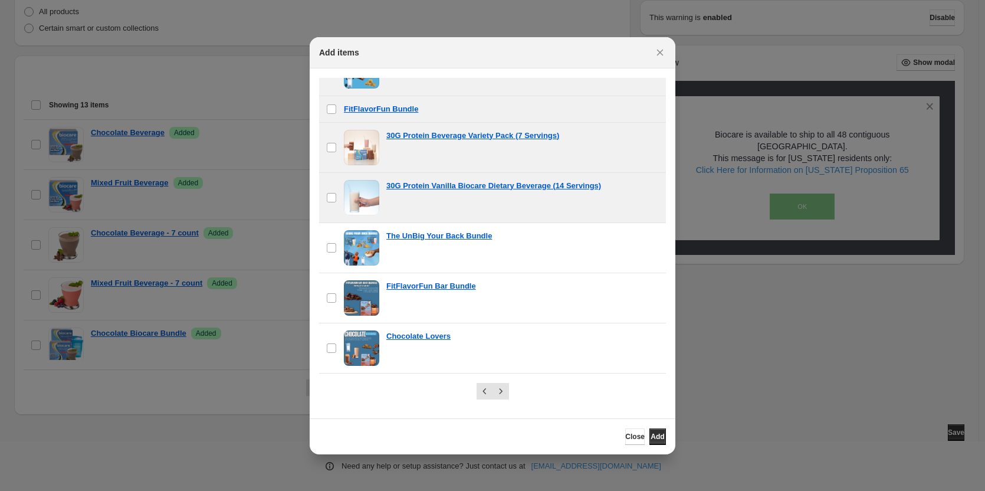
click at [351, 186] on span ":r2i:" at bounding box center [361, 197] width 35 height 35
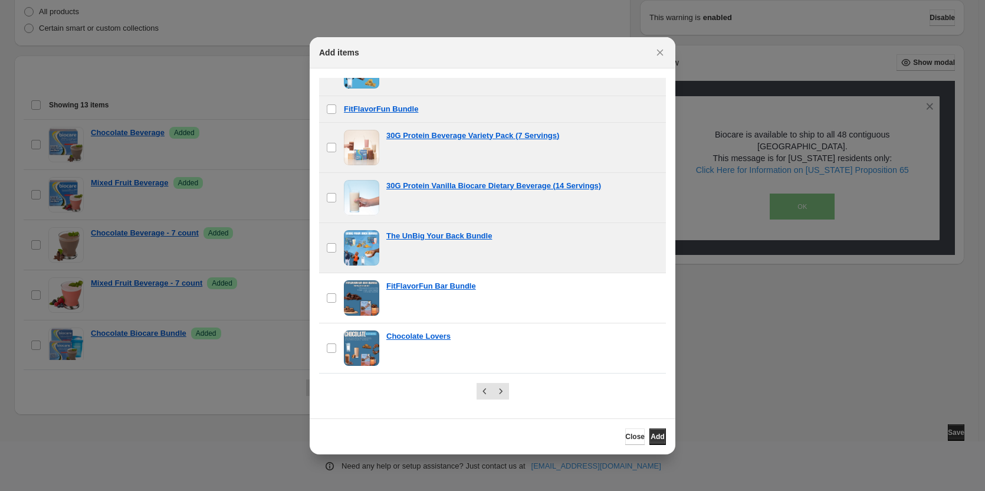
click at [356, 237] on span ":r2i:" at bounding box center [361, 247] width 35 height 35
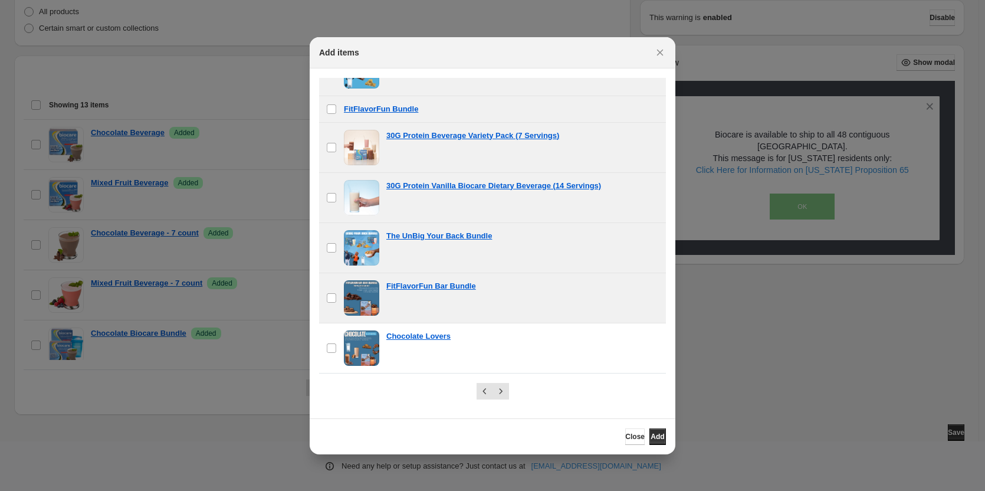
click at [352, 278] on div "checkbox FitFlavorFun Bar Bundle" at bounding box center [492, 298] width 347 height 50
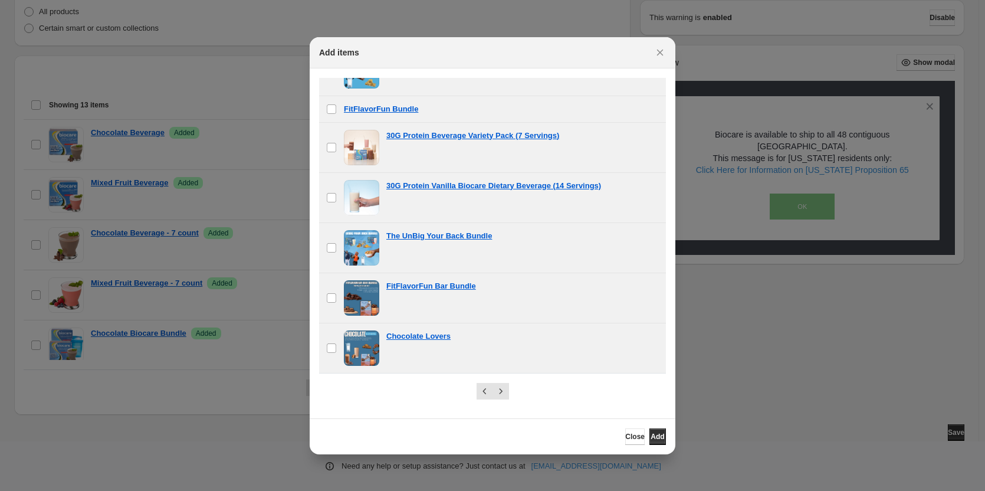
click at [354, 347] on span ":r2i:" at bounding box center [361, 347] width 35 height 35
click at [498, 389] on icon "Next" at bounding box center [501, 391] width 12 height 12
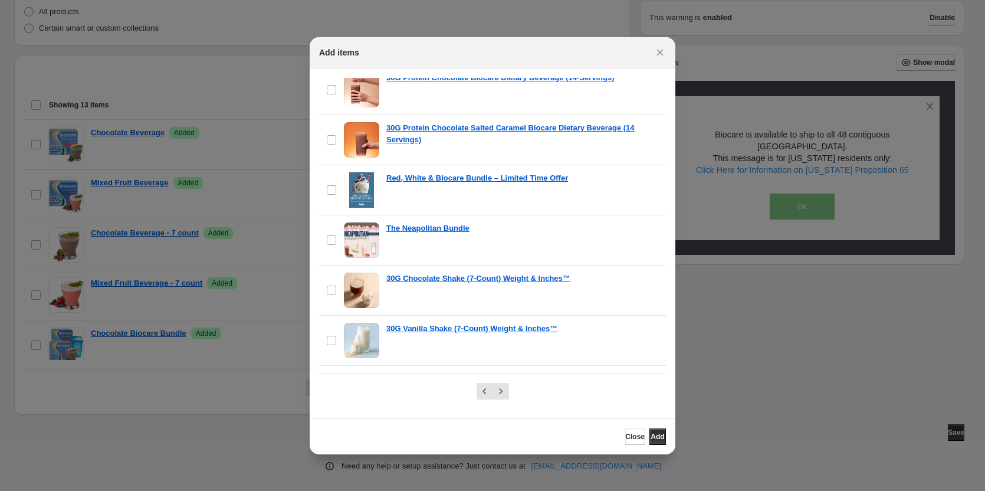
scroll to position [0, 0]
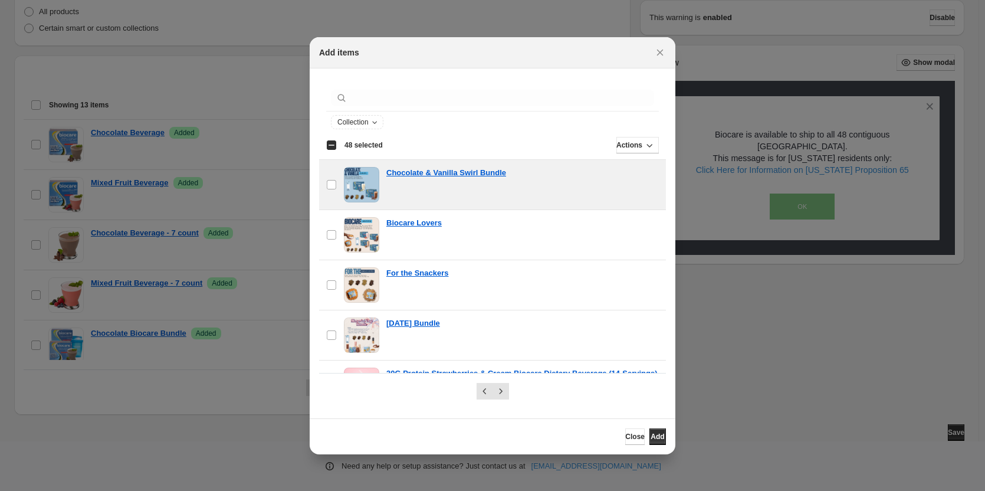
click at [350, 164] on div "checkbox Chocolate & Vanilla Swirl Bundle" at bounding box center [492, 185] width 347 height 50
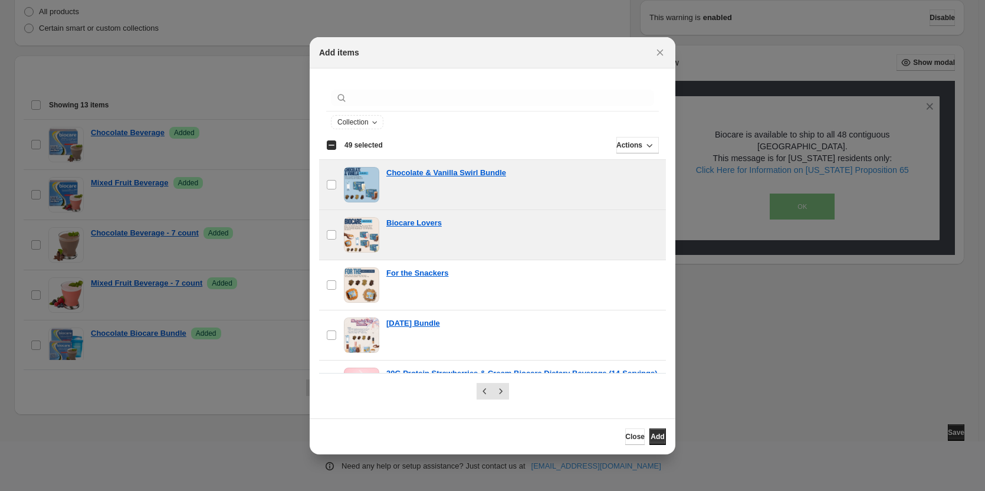
click at [355, 247] on span ":r2i:" at bounding box center [361, 234] width 35 height 35
drag, startPoint x: 355, startPoint y: 302, endPoint x: 371, endPoint y: 181, distance: 122.6
click at [356, 302] on span ":r2i:" at bounding box center [361, 284] width 35 height 35
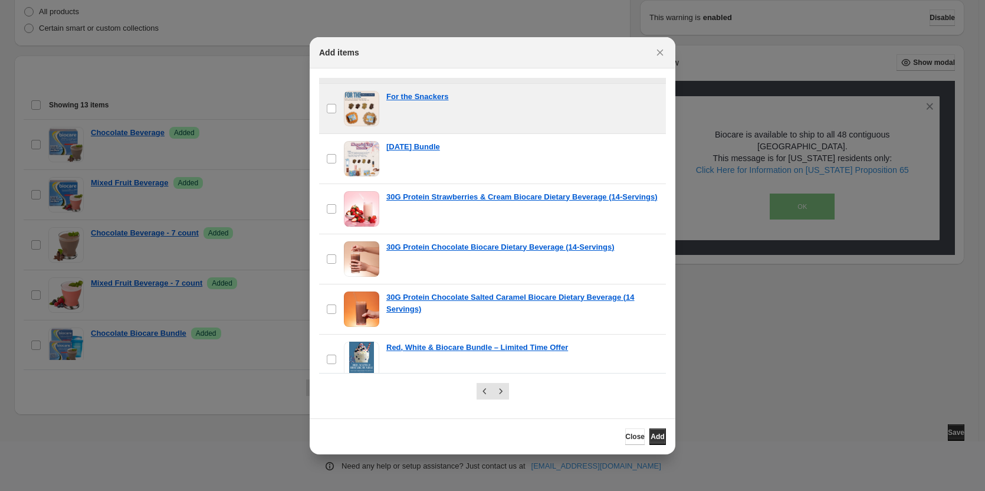
scroll to position [177, 0]
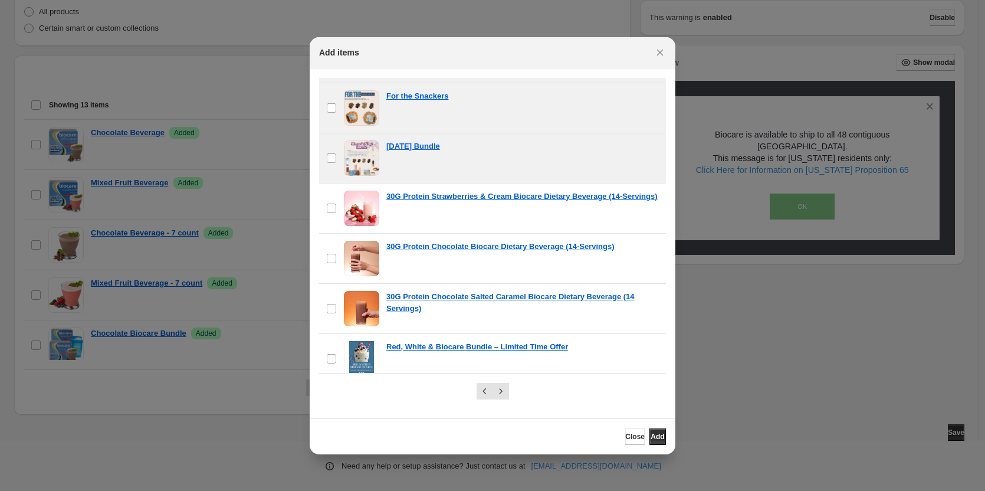
click at [363, 156] on span ":r2i:" at bounding box center [361, 157] width 35 height 35
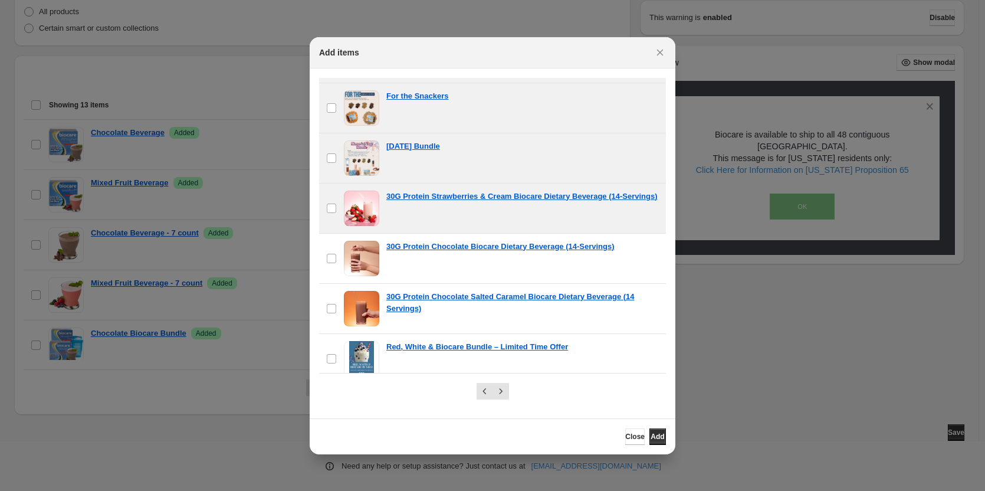
click at [370, 219] on span ":r2i:" at bounding box center [361, 208] width 35 height 35
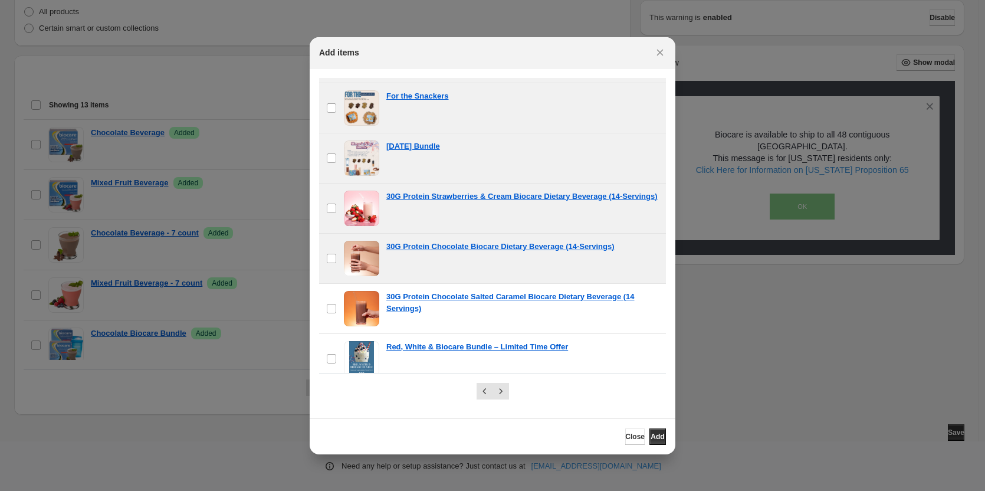
click at [362, 274] on span ":r2i:" at bounding box center [361, 258] width 35 height 35
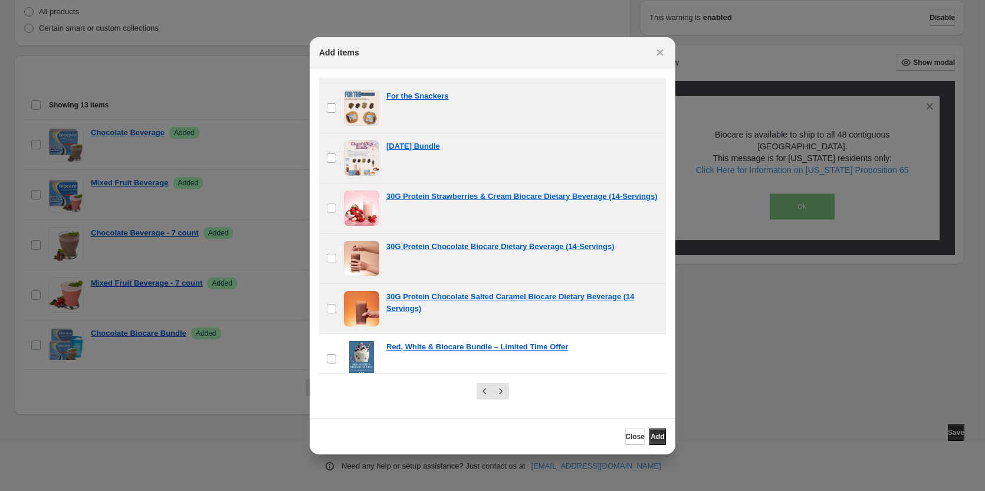
click at [358, 313] on span ":r2i:" at bounding box center [361, 308] width 35 height 35
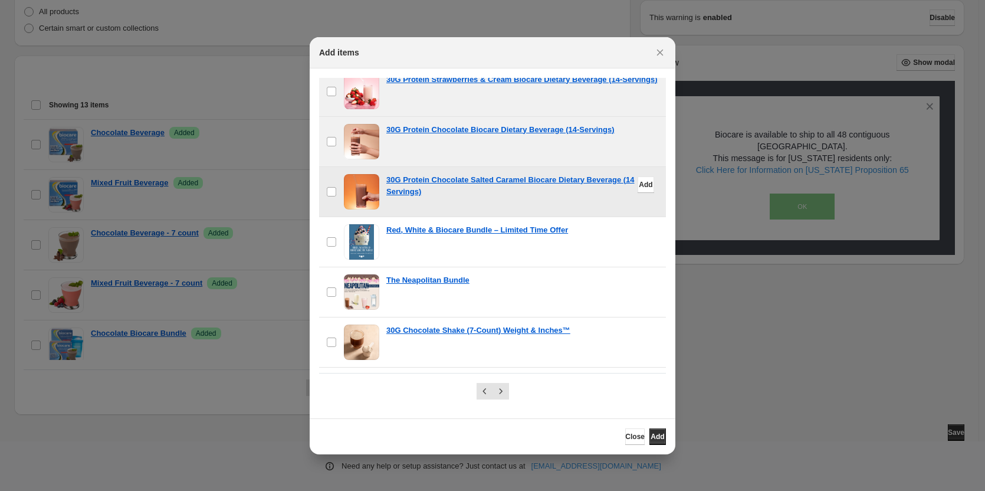
scroll to position [295, 0]
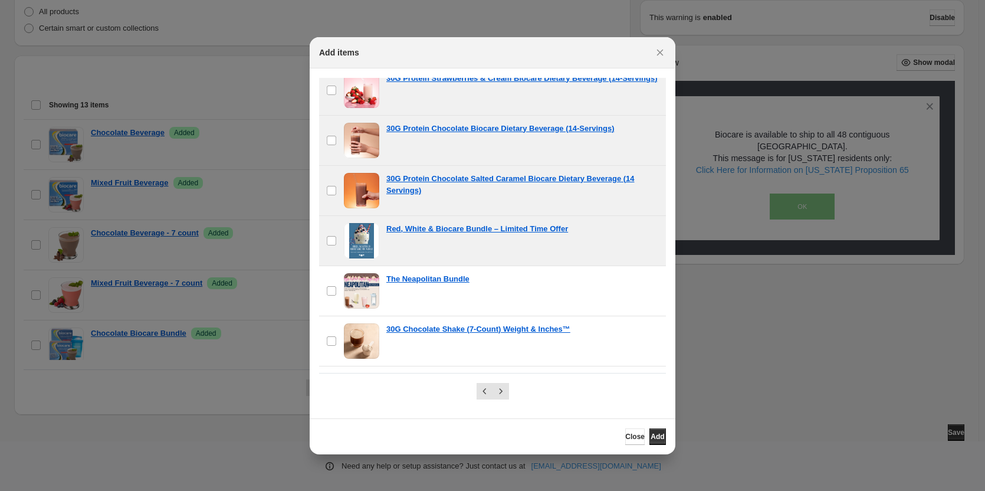
click at [364, 225] on span ":r2i:" at bounding box center [361, 240] width 35 height 35
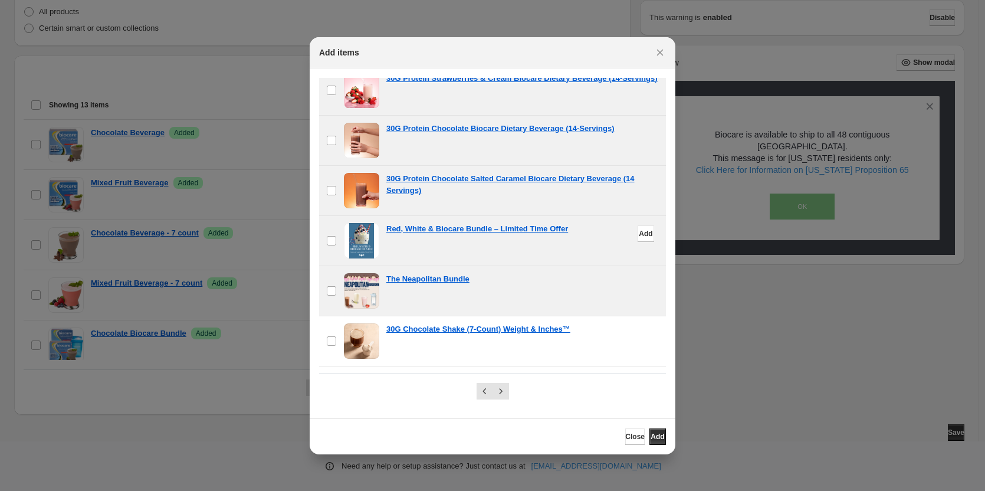
click at [364, 271] on div "checkbox The Neapolitan Bundle" at bounding box center [492, 291] width 347 height 50
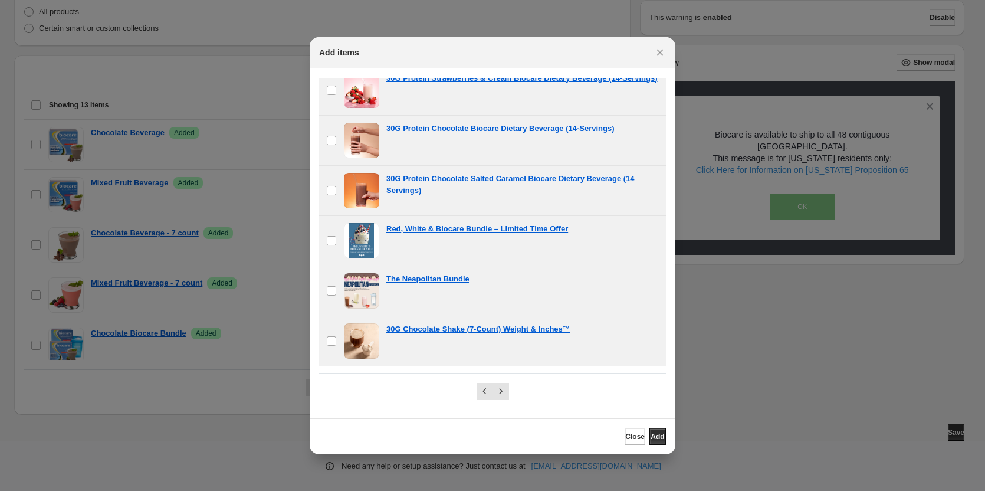
click at [358, 345] on span ":r2i:" at bounding box center [361, 340] width 35 height 35
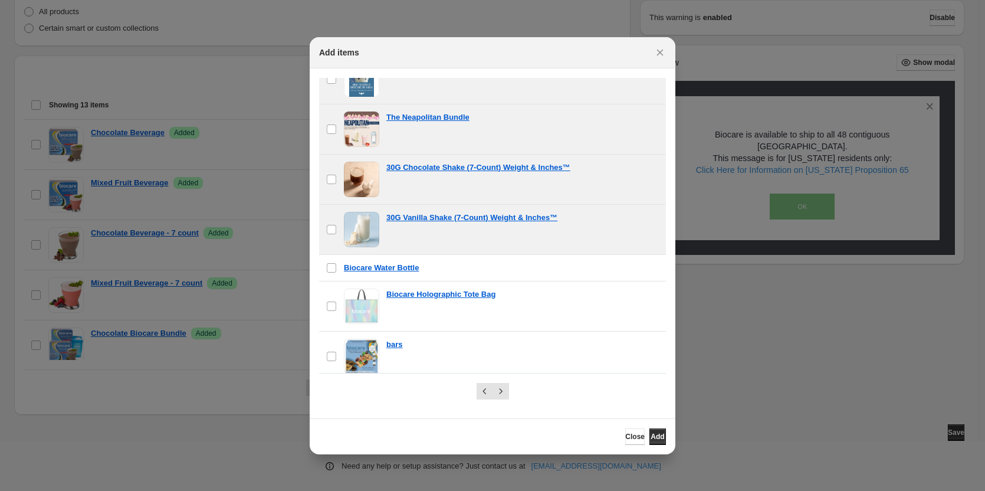
scroll to position [472, 0]
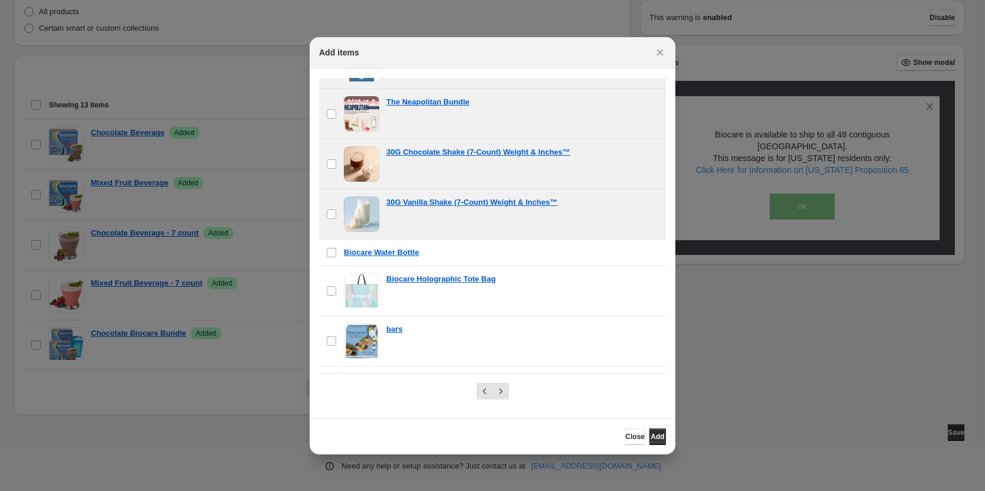
click at [353, 211] on span ":r2i:" at bounding box center [361, 213] width 35 height 35
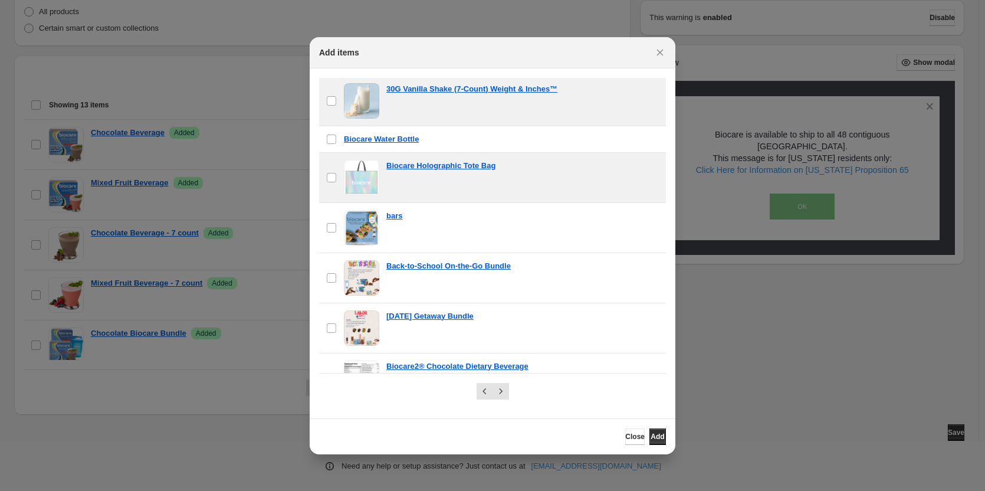
scroll to position [590, 0]
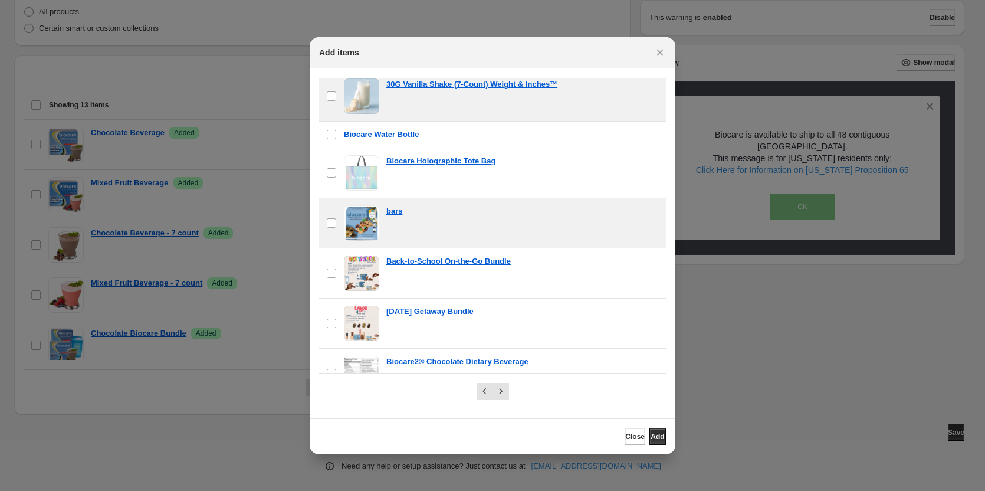
click at [357, 237] on span ":r2i:" at bounding box center [361, 222] width 35 height 35
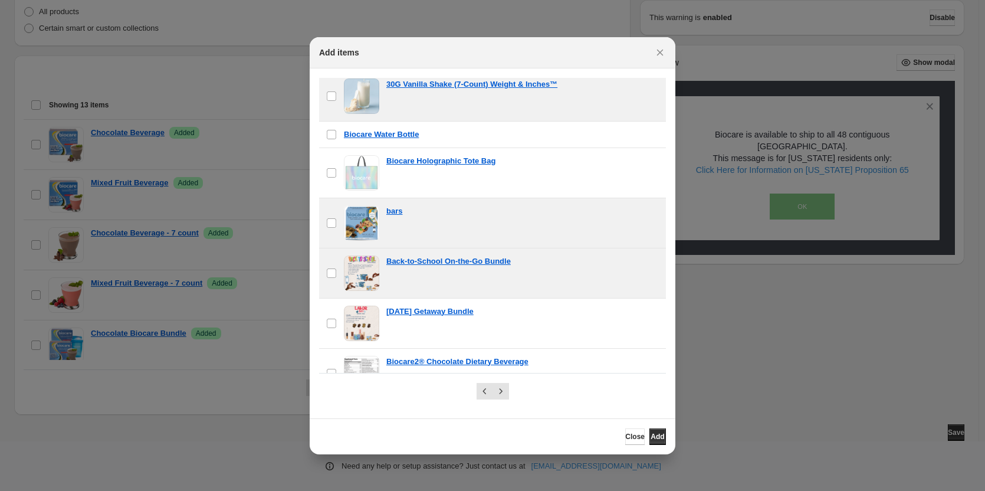
click at [360, 286] on span ":r2i:" at bounding box center [361, 272] width 35 height 35
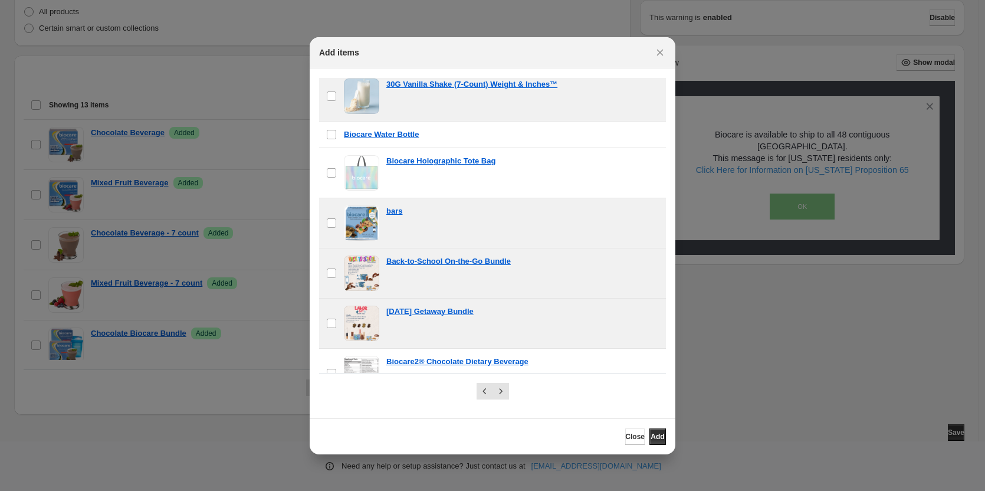
click at [360, 326] on span ":r2i:" at bounding box center [361, 323] width 35 height 35
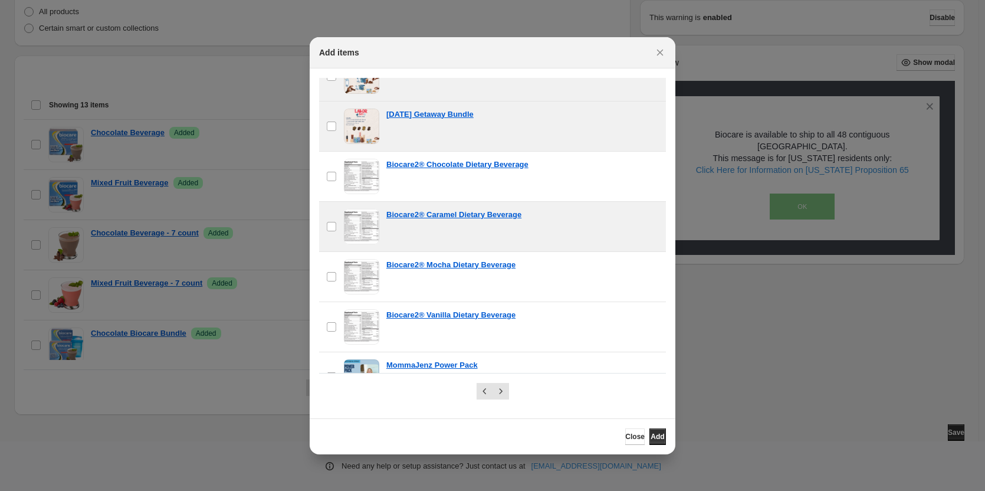
scroll to position [826, 0]
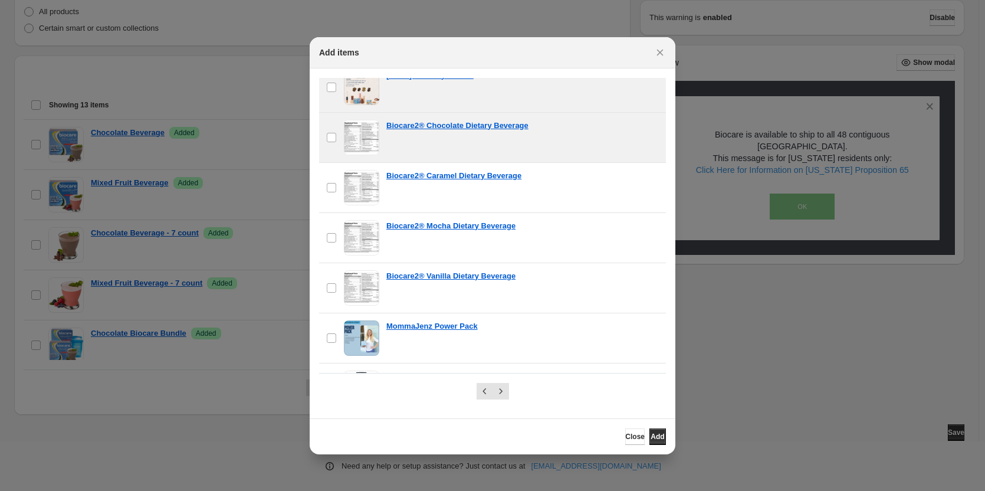
click at [355, 142] on span ":r2i:" at bounding box center [361, 137] width 35 height 35
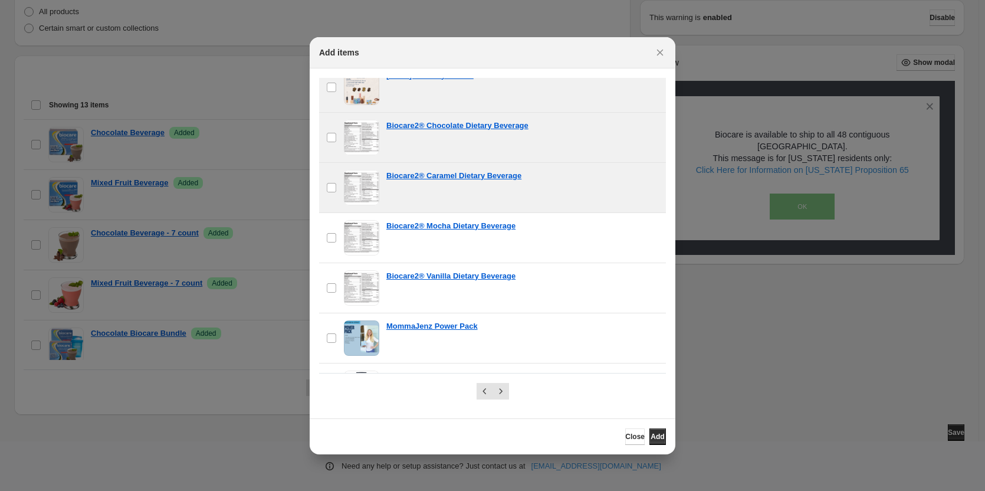
click at [354, 188] on span ":r2i:" at bounding box center [361, 187] width 35 height 35
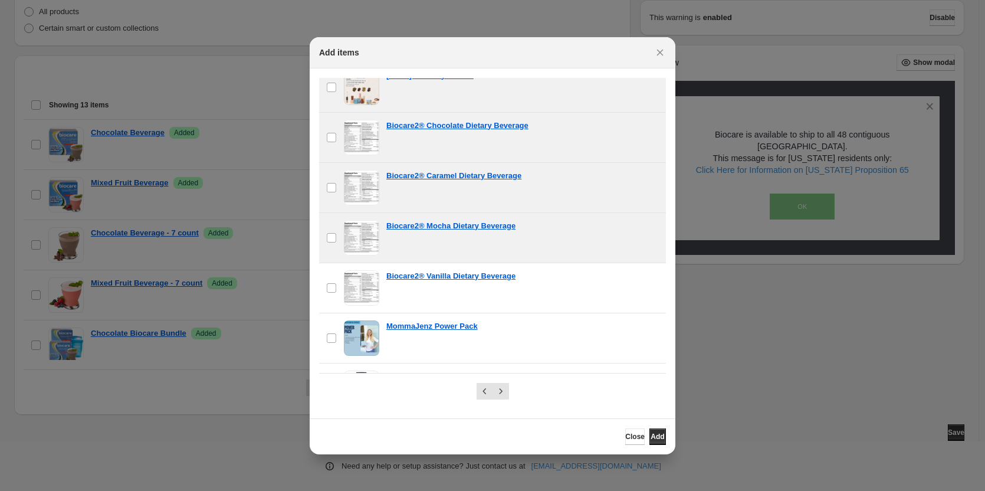
click at [353, 240] on span ":r2i:" at bounding box center [361, 237] width 35 height 35
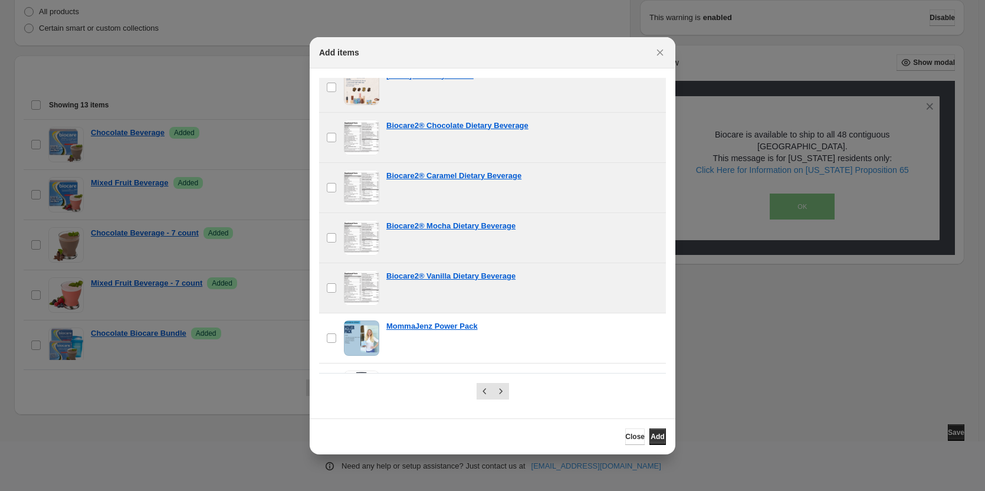
click at [356, 300] on span ":r2i:" at bounding box center [361, 287] width 35 height 35
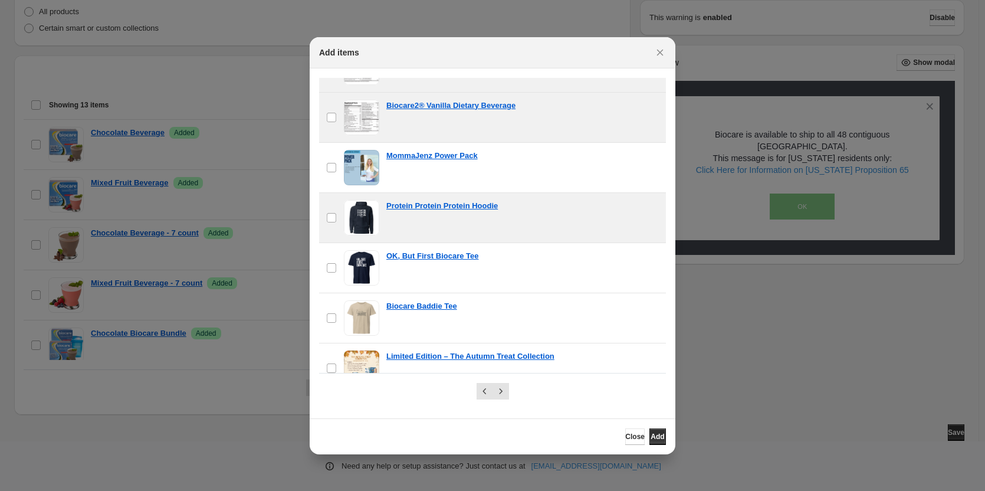
scroll to position [1003, 0]
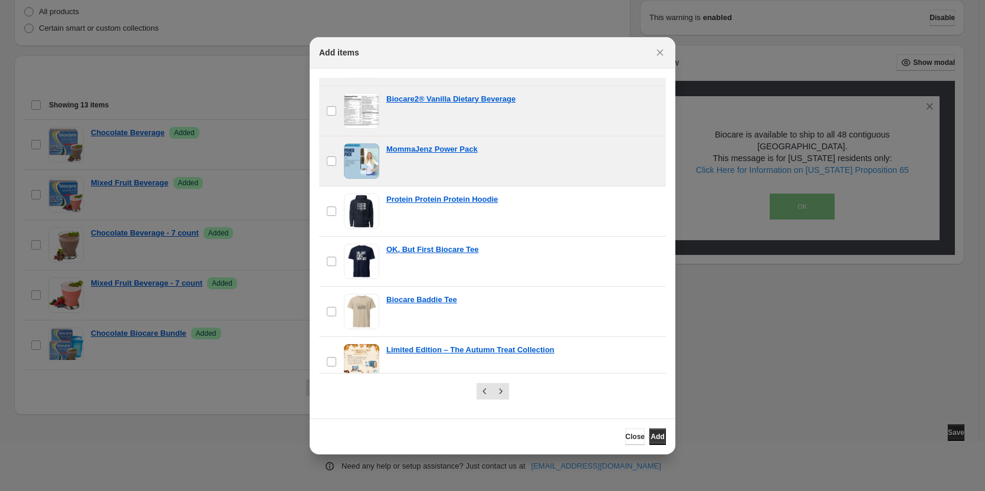
click at [358, 162] on span ":r2i:" at bounding box center [361, 160] width 35 height 35
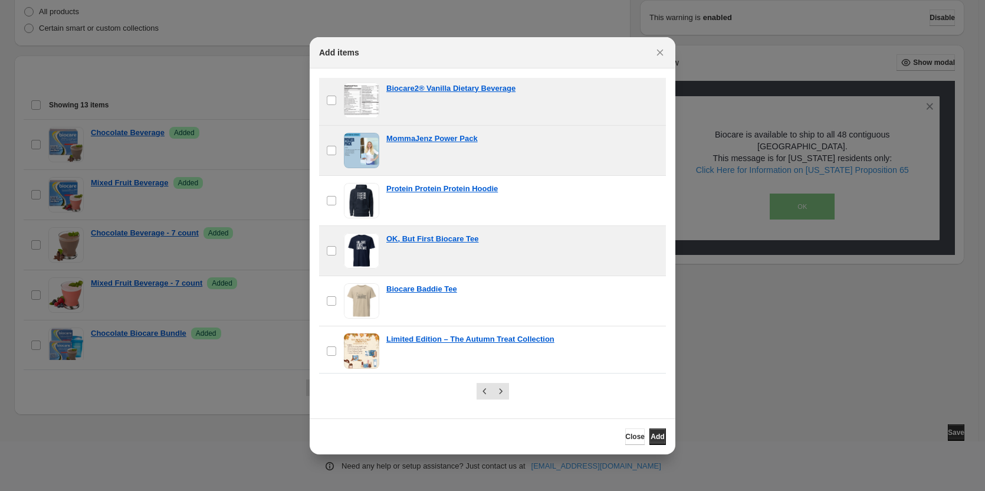
scroll to position [1017, 0]
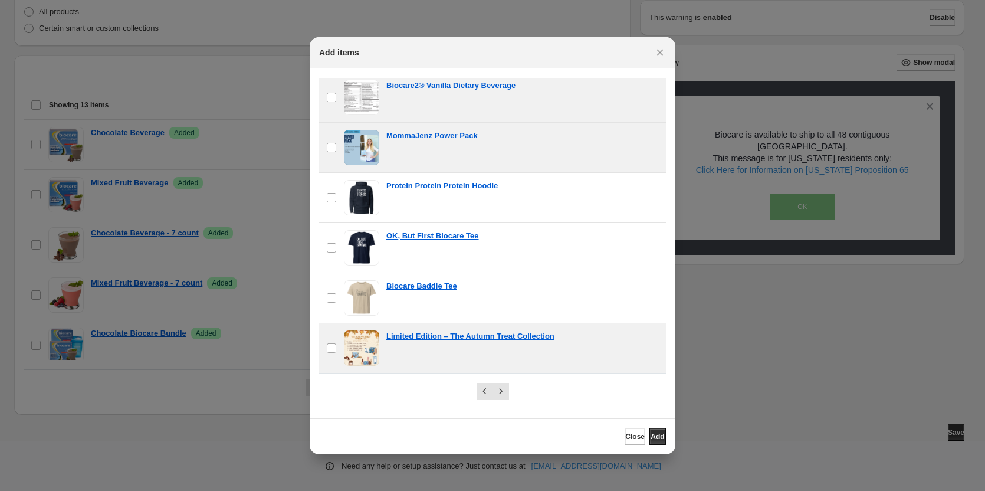
click at [356, 344] on span ":r2i:" at bounding box center [361, 347] width 35 height 35
click at [505, 394] on icon "Next" at bounding box center [501, 391] width 12 height 12
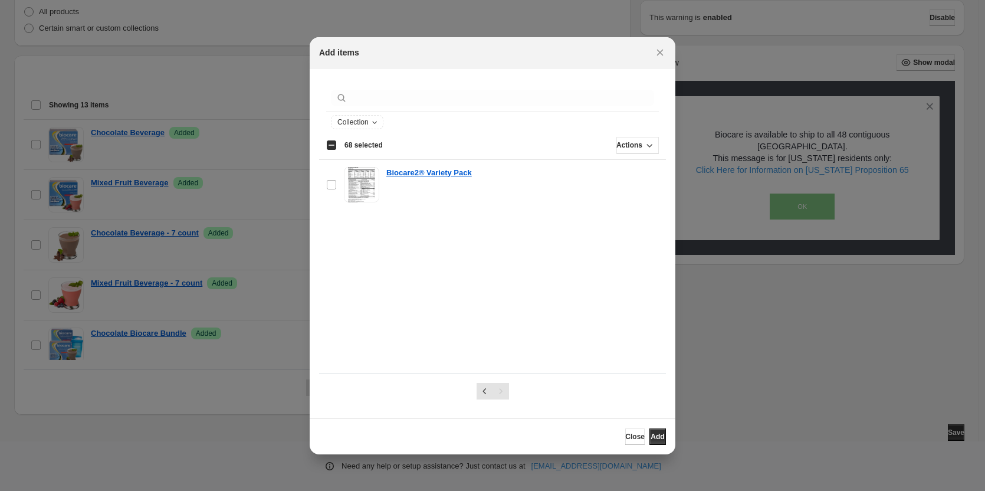
scroll to position [0, 0]
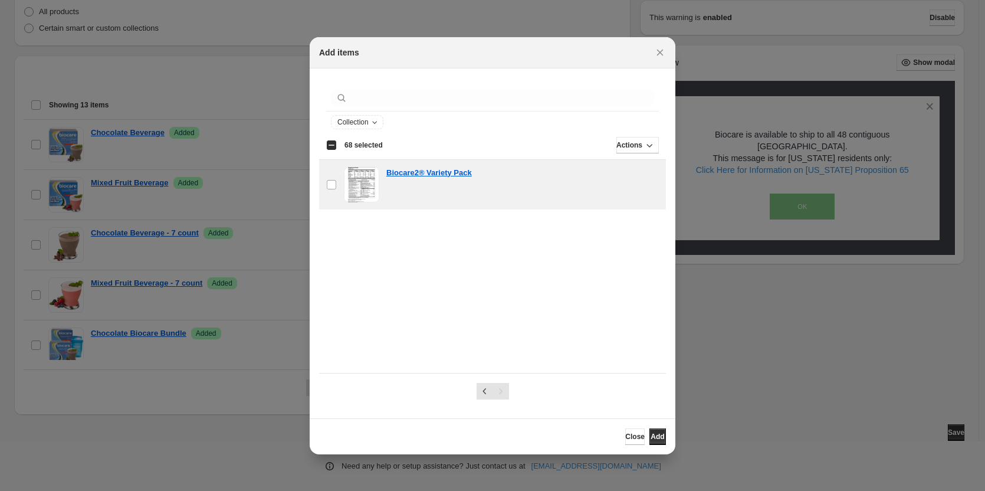
click at [432, 188] on div "Biocare2® Variety Pack" at bounding box center [522, 184] width 273 height 35
click at [650, 434] on button "Add" at bounding box center [658, 436] width 17 height 17
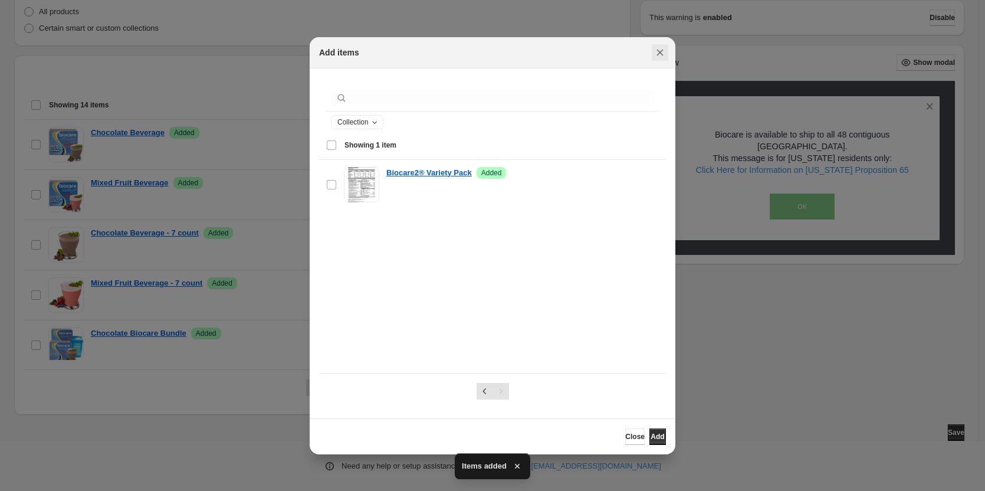
click at [654, 49] on icon "Close" at bounding box center [660, 53] width 12 height 12
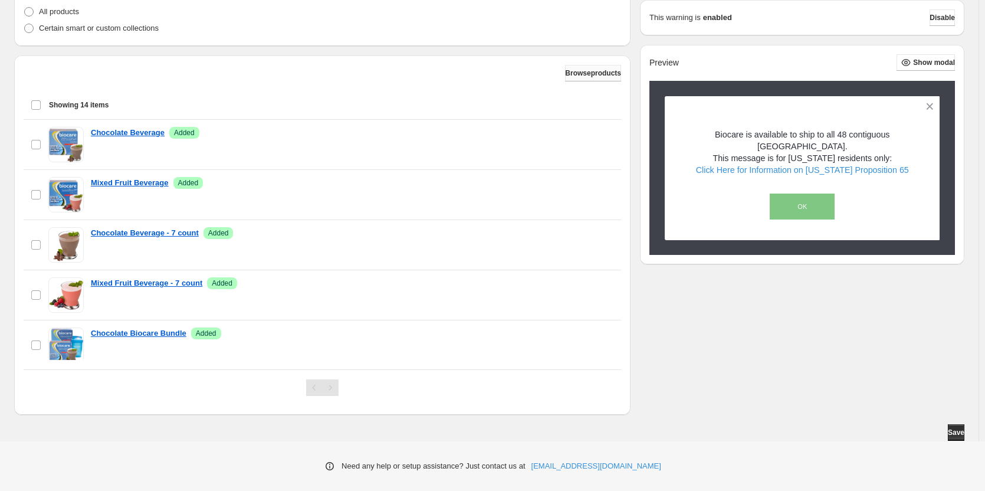
click at [578, 70] on span "Browse products" at bounding box center [593, 72] width 56 height 9
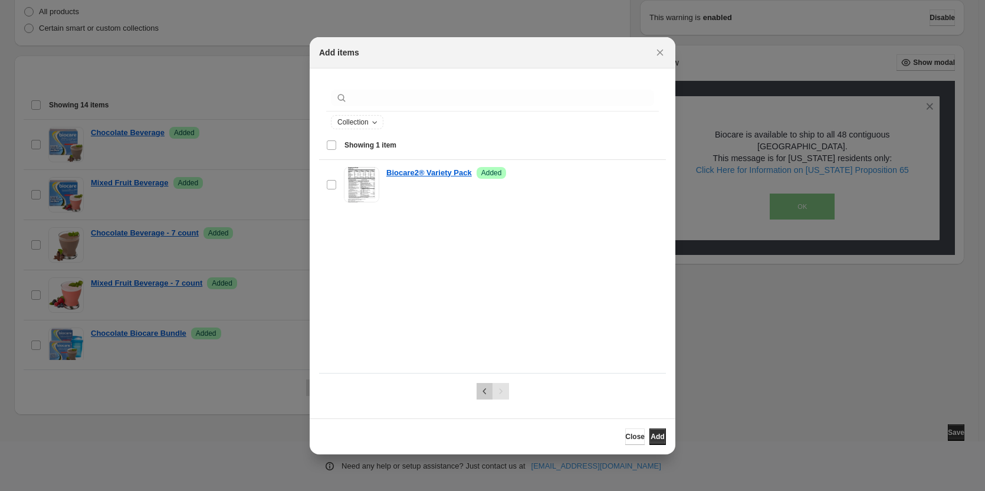
click at [480, 391] on icon "Previous" at bounding box center [485, 391] width 12 height 12
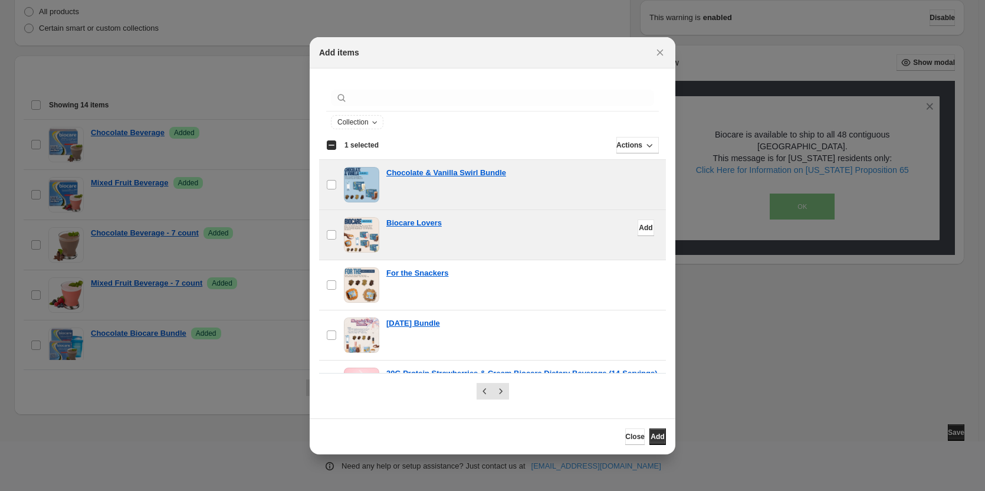
click at [468, 248] on div "Biocare Lovers" at bounding box center [522, 234] width 273 height 35
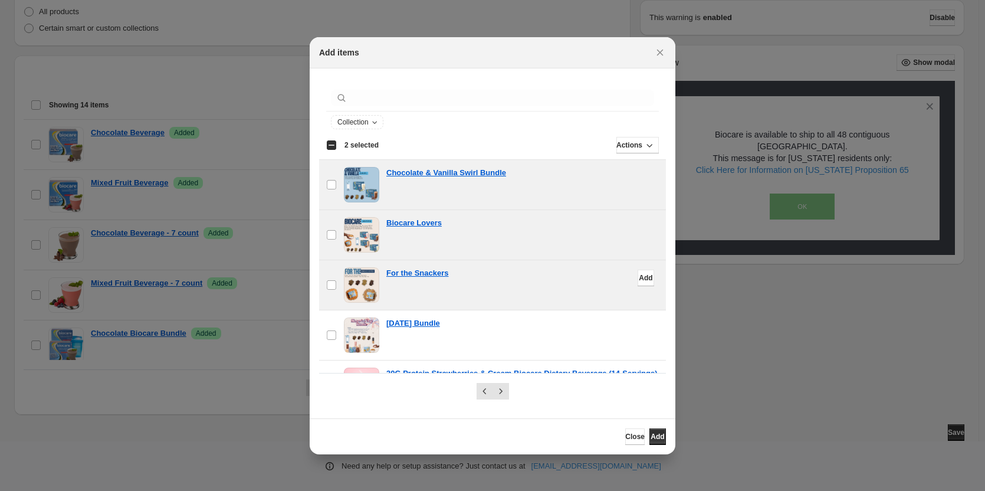
click at [473, 292] on div "For the Snackers" at bounding box center [522, 284] width 273 height 35
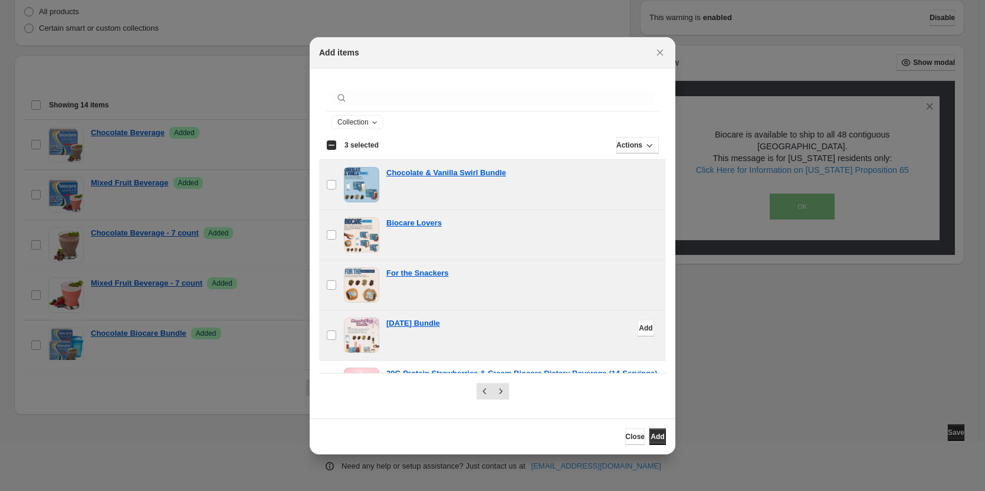
click at [503, 333] on div "[DATE] Bundle" at bounding box center [522, 334] width 273 height 35
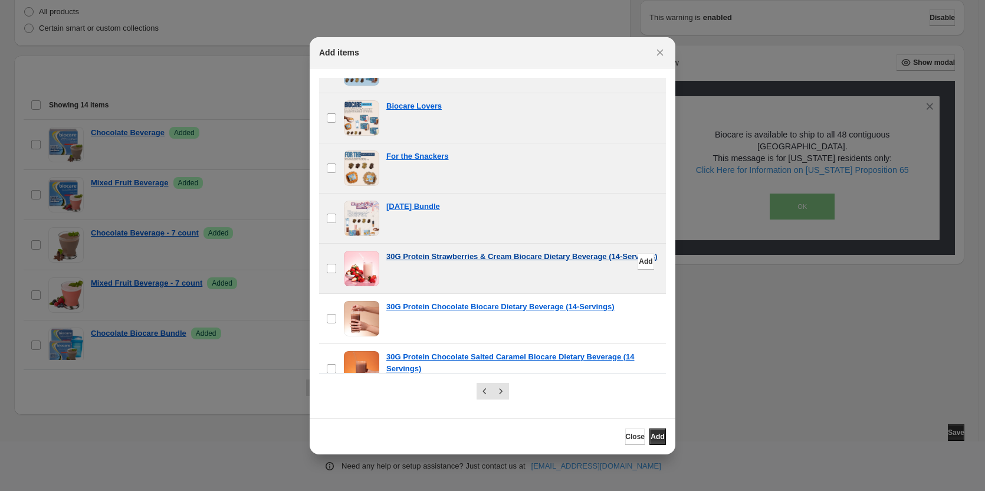
scroll to position [118, 0]
click at [533, 274] on div "30G Protein Strawberries & Cream Biocare Dietary Beverage (14-Servings)" at bounding box center [522, 267] width 273 height 35
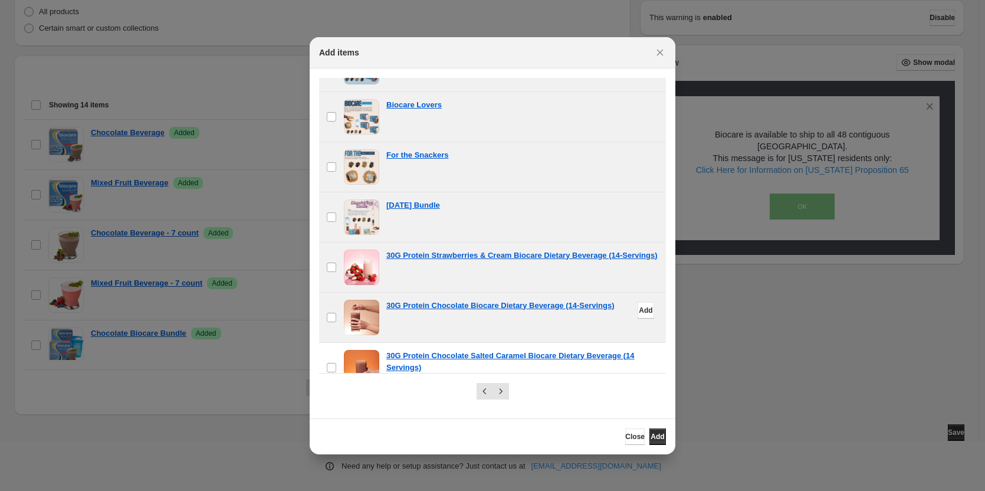
click at [528, 321] on div "30G Protein Chocolate Biocare Dietary Beverage (14-Servings)" at bounding box center [522, 317] width 273 height 35
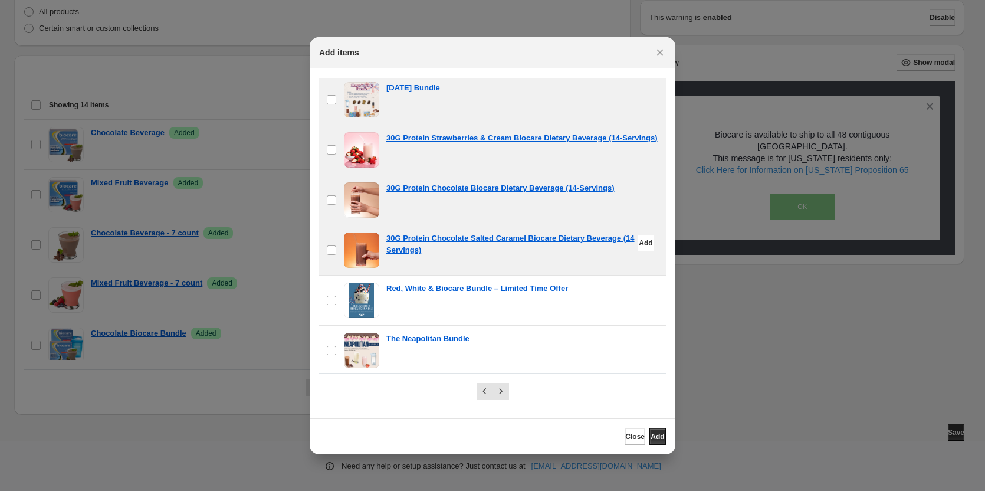
scroll to position [236, 0]
click at [533, 265] on div "30G Protein Chocolate Salted Caramel Biocare Dietary Beverage (14 Servings)" at bounding box center [522, 249] width 273 height 35
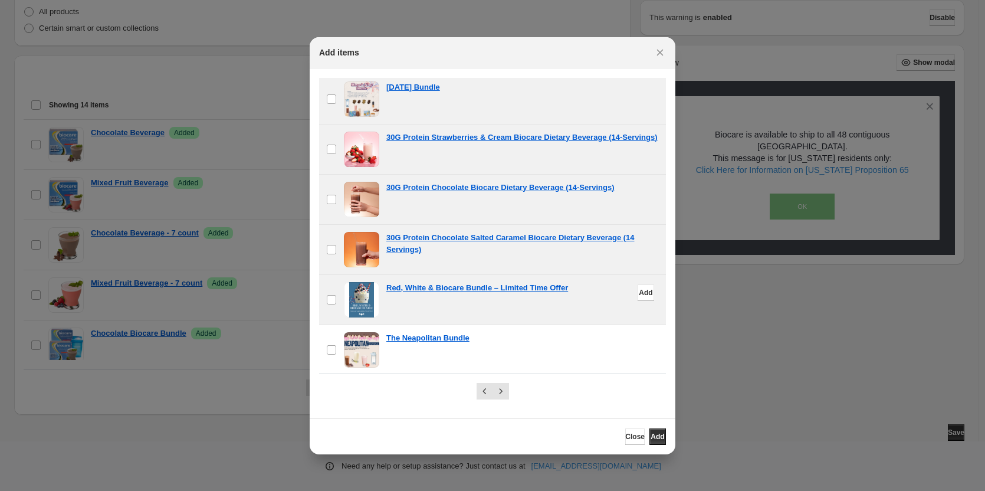
click at [535, 310] on div "Red, White & Biocare Bundle – Limited Time Offer" at bounding box center [522, 299] width 273 height 35
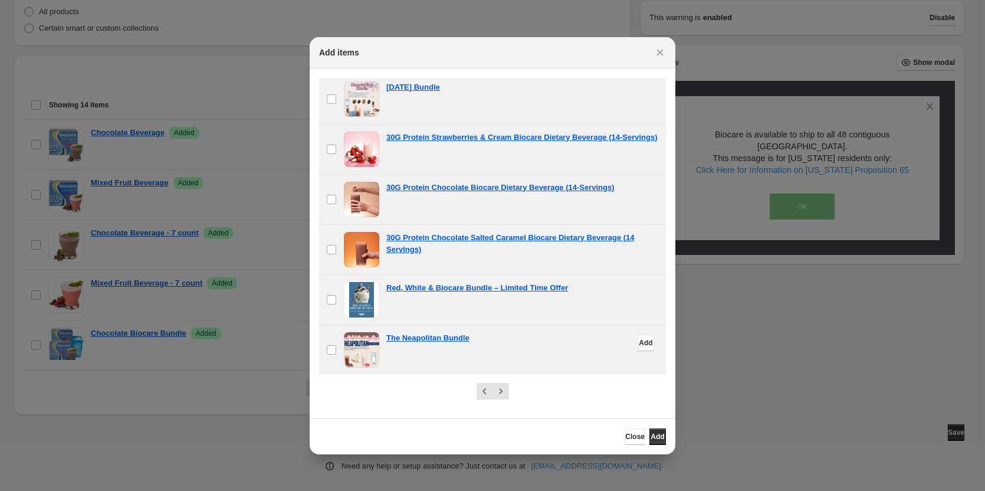
click at [520, 350] on div "The Neapolitan Bundle" at bounding box center [522, 349] width 273 height 35
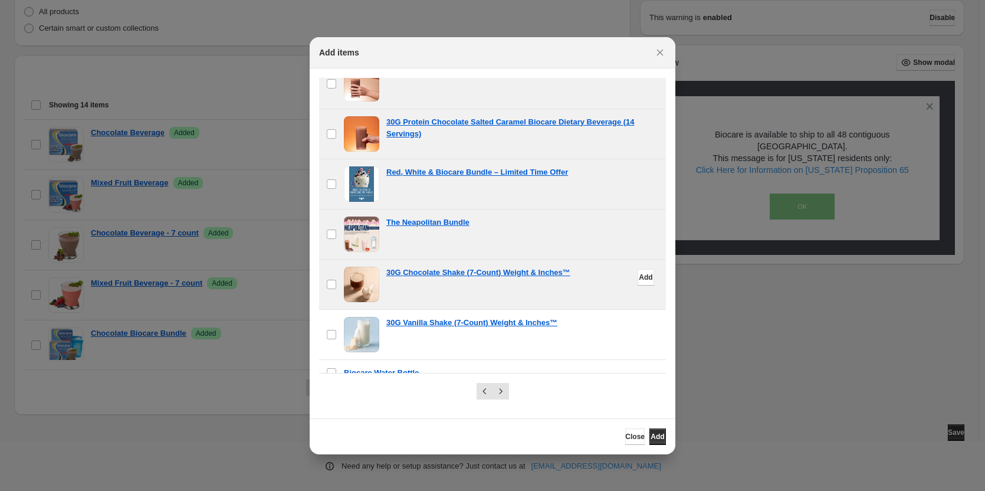
scroll to position [413, 0]
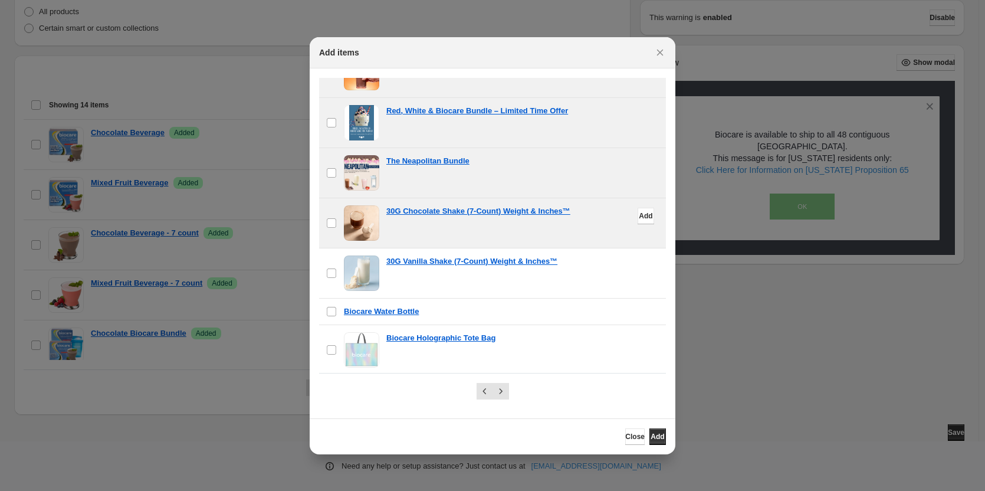
click at [522, 224] on div "30G Chocolate Shake (7-Count) Weight & Inches™" at bounding box center [522, 222] width 273 height 35
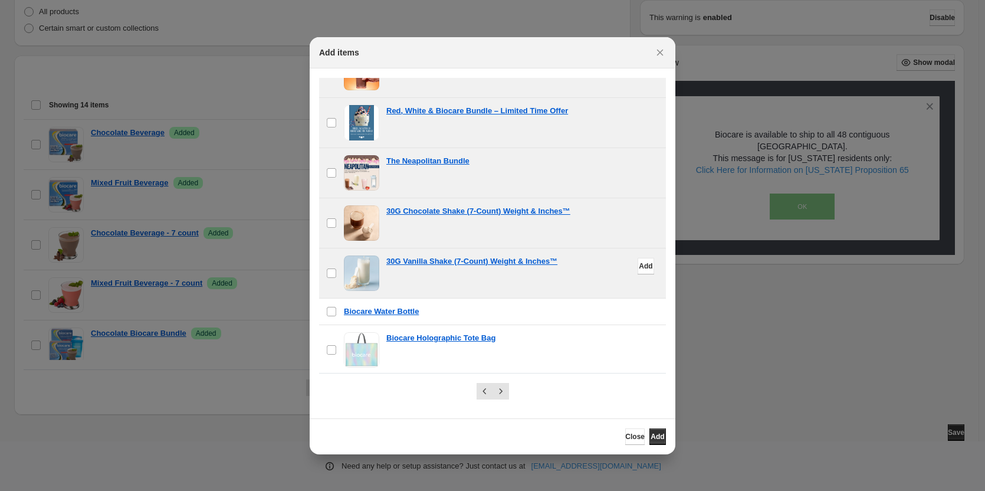
click at [526, 273] on div "30G Vanilla Shake (7-Count) Weight & Inches™" at bounding box center [522, 272] width 273 height 35
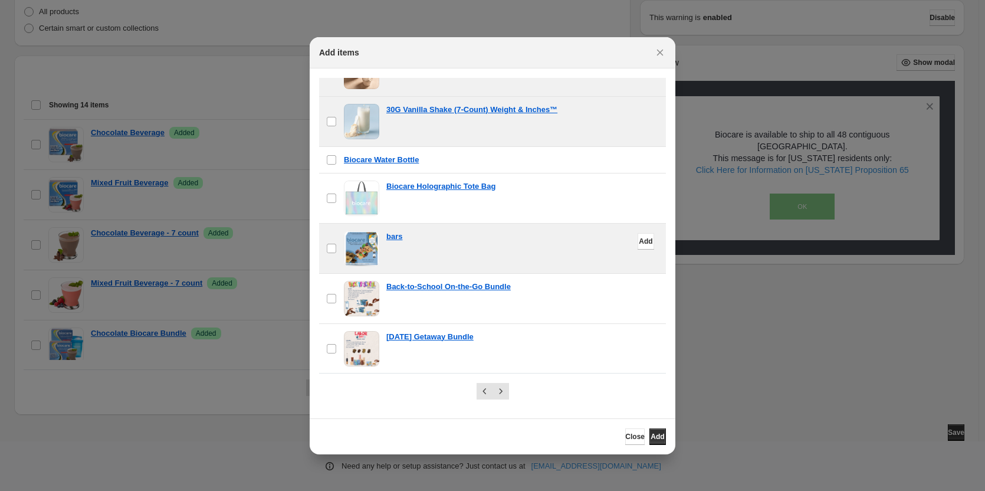
scroll to position [590, 0]
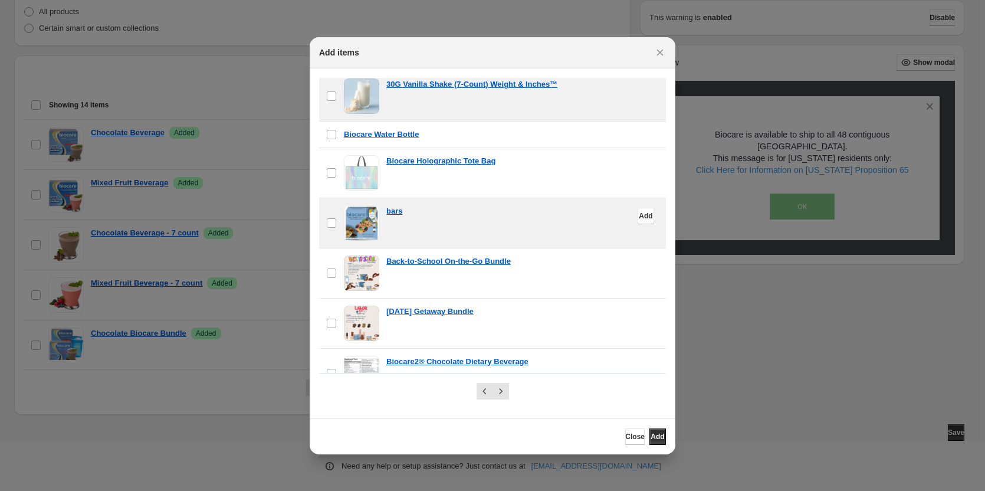
click at [543, 231] on div "bars" at bounding box center [522, 222] width 273 height 35
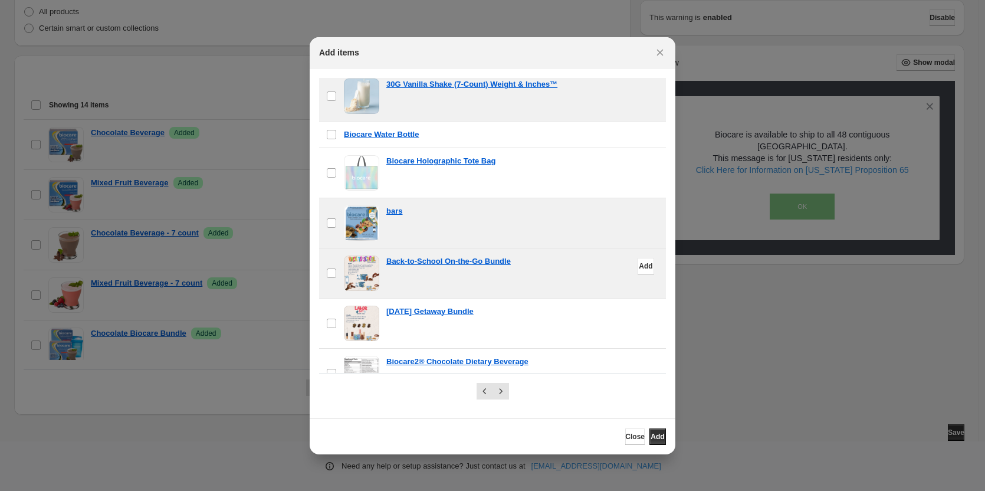
click at [550, 276] on div "Back-to-School On-the-Go Bundle" at bounding box center [522, 272] width 273 height 35
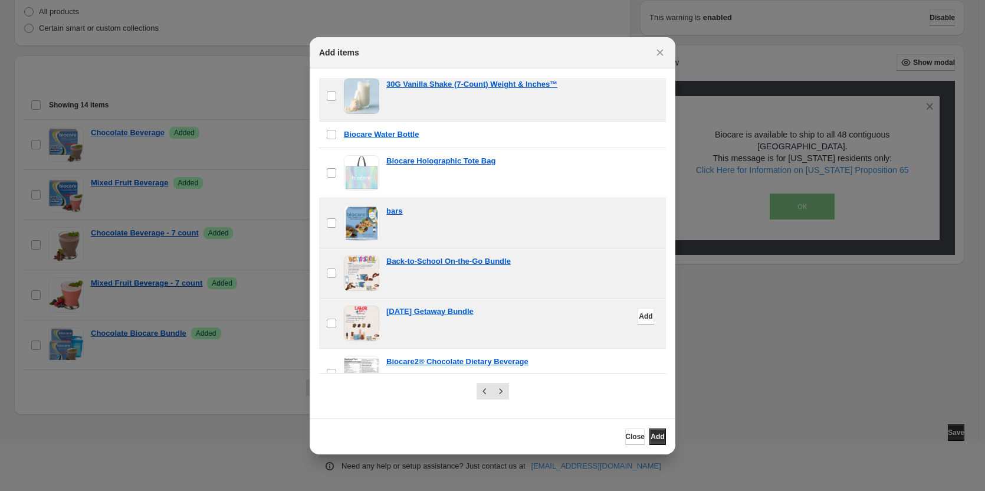
click at [543, 317] on div "[DATE] Getaway Bundle" at bounding box center [522, 312] width 273 height 12
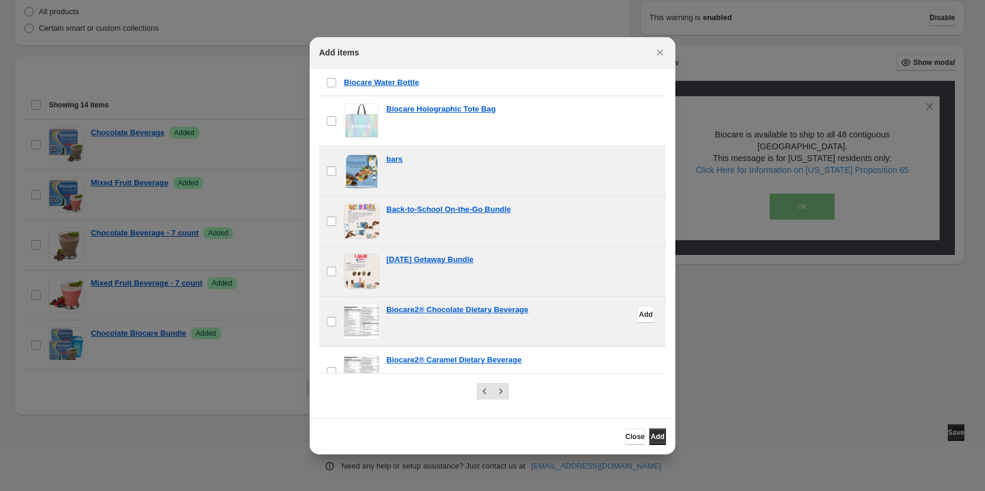
scroll to position [708, 0]
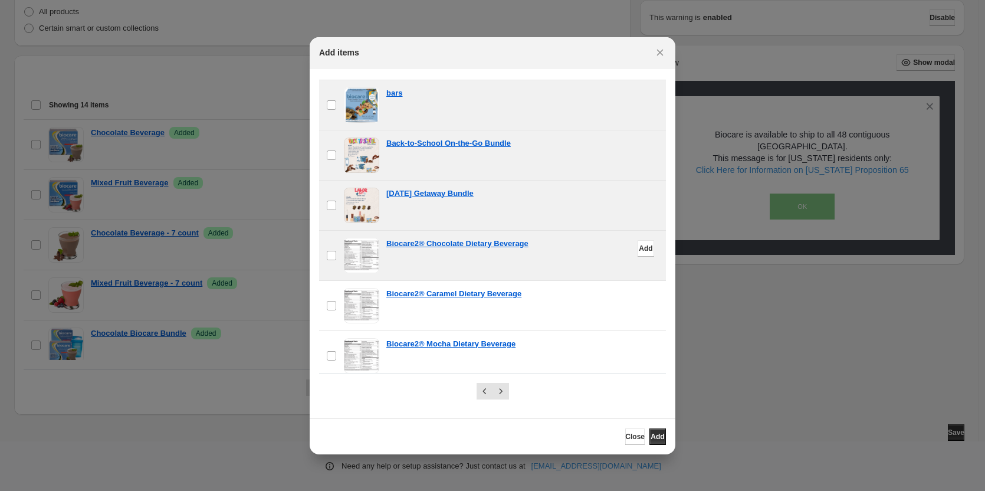
click at [549, 263] on div "Biocare2® Chocolate Dietary Beverage" at bounding box center [522, 255] width 273 height 35
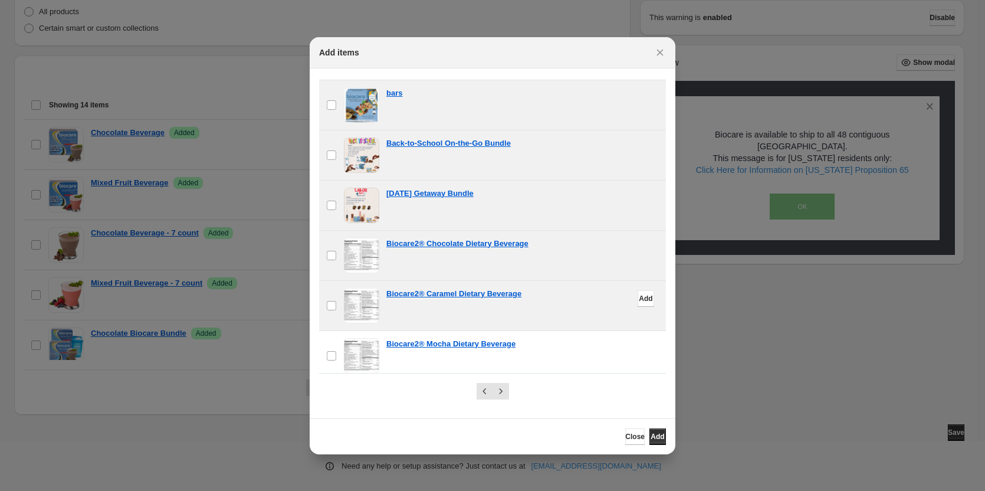
click at [549, 306] on div "Biocare2® Caramel Dietary Beverage" at bounding box center [522, 305] width 273 height 35
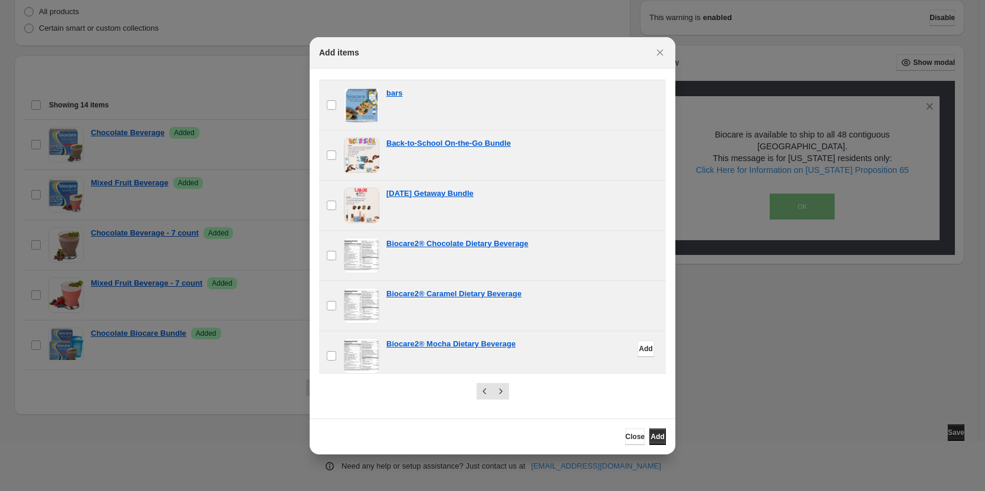
drag, startPoint x: 550, startPoint y: 349, endPoint x: 556, endPoint y: 263, distance: 86.4
click at [550, 349] on div "Biocare2® Mocha Dietary Beverage" at bounding box center [522, 344] width 273 height 12
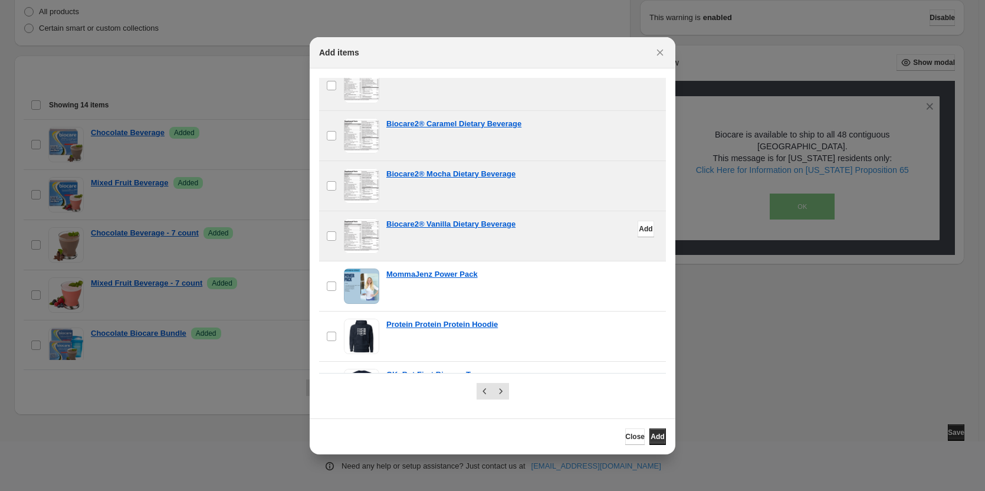
scroll to position [885, 0]
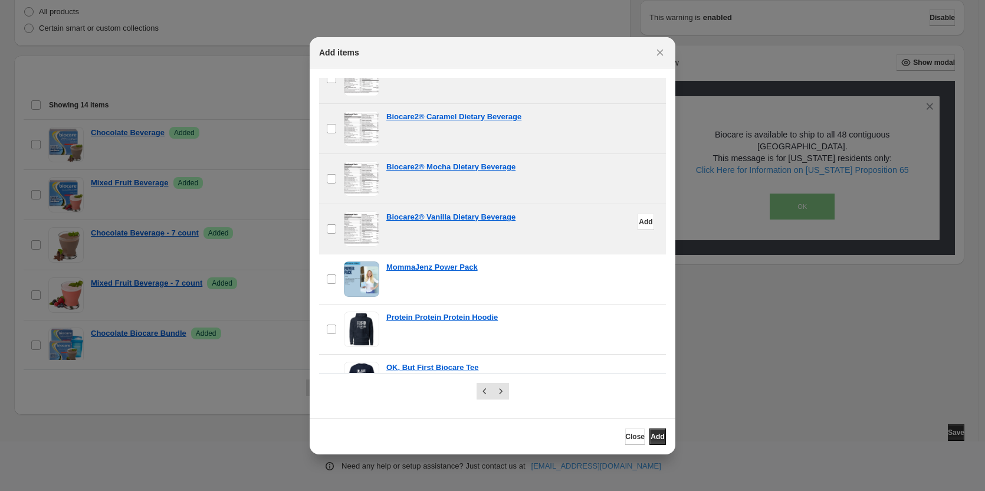
click at [556, 227] on div "Biocare2® Vanilla Dietary Beverage" at bounding box center [522, 228] width 273 height 35
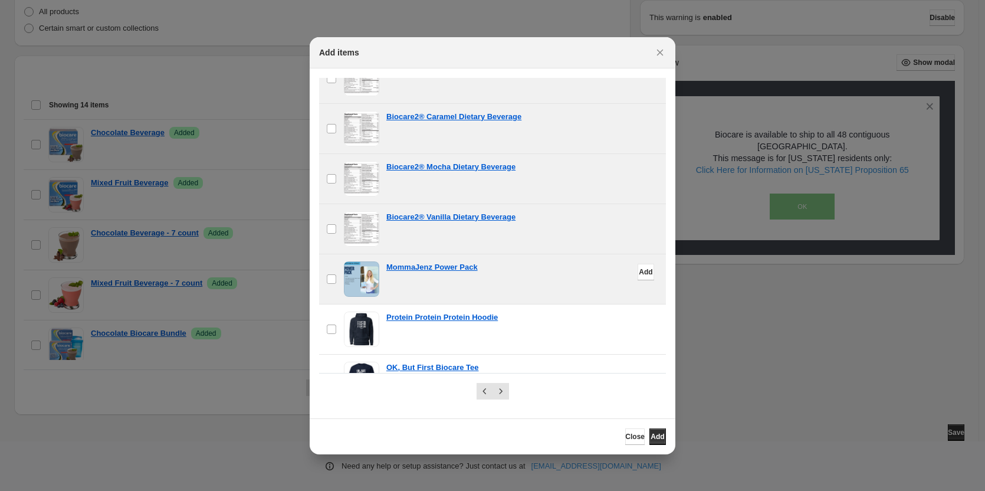
click at [549, 275] on div "MommaJenz Power Pack" at bounding box center [522, 278] width 273 height 35
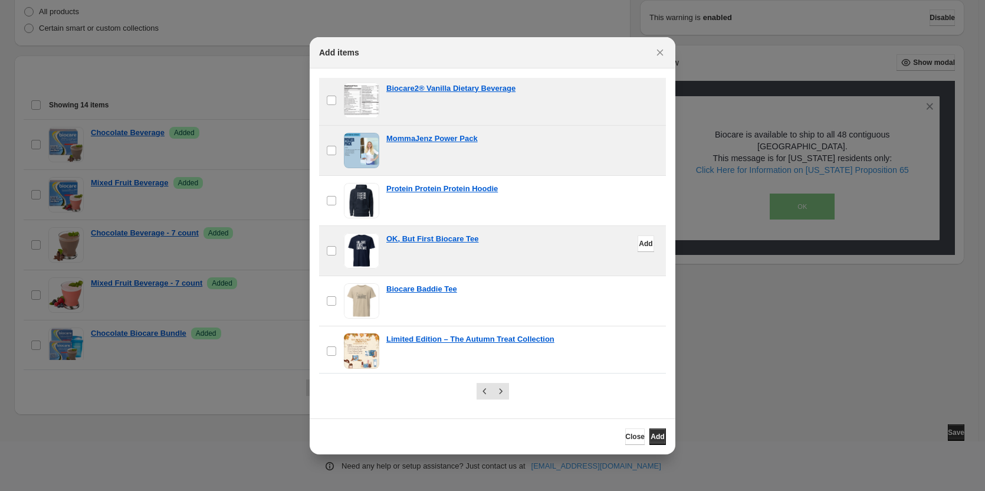
scroll to position [1017, 0]
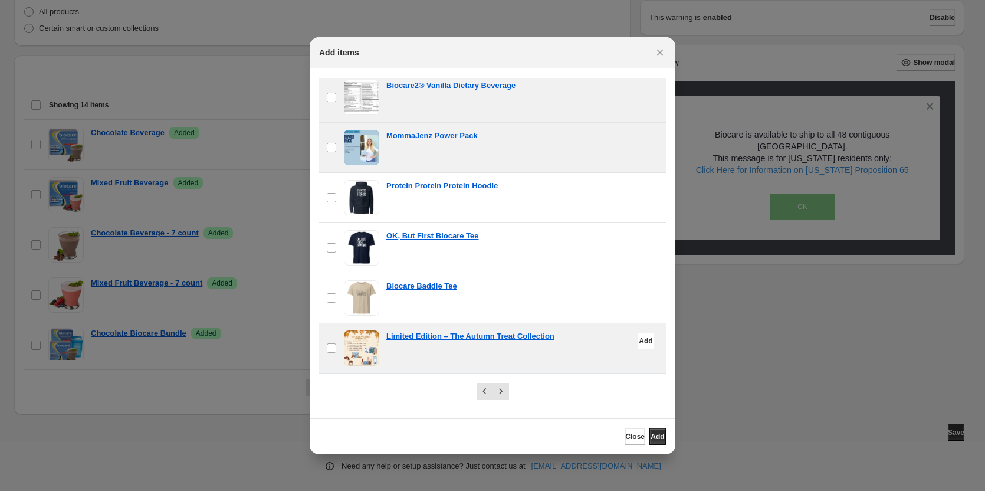
click at [576, 338] on div "Limited Edition – The Autumn Treat Collection" at bounding box center [522, 336] width 273 height 12
click at [651, 440] on span "Add" at bounding box center [658, 436] width 14 height 9
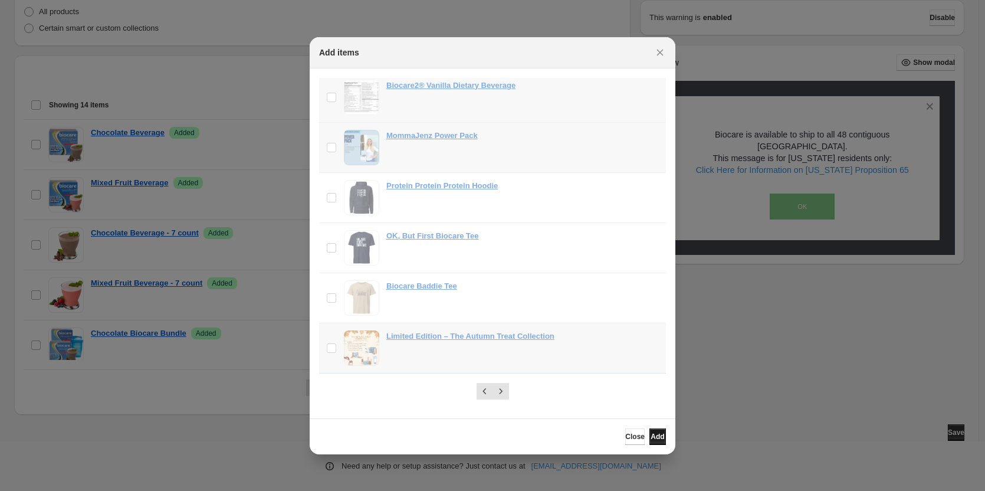
click at [661, 437] on button "Add" at bounding box center [658, 436] width 17 height 17
click at [658, 432] on span "Add" at bounding box center [658, 436] width 14 height 9
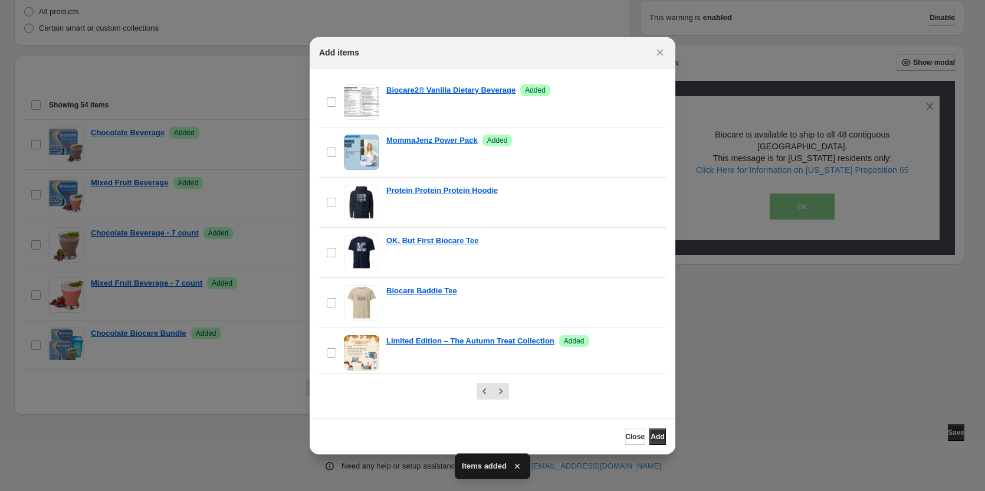
scroll to position [1026, 0]
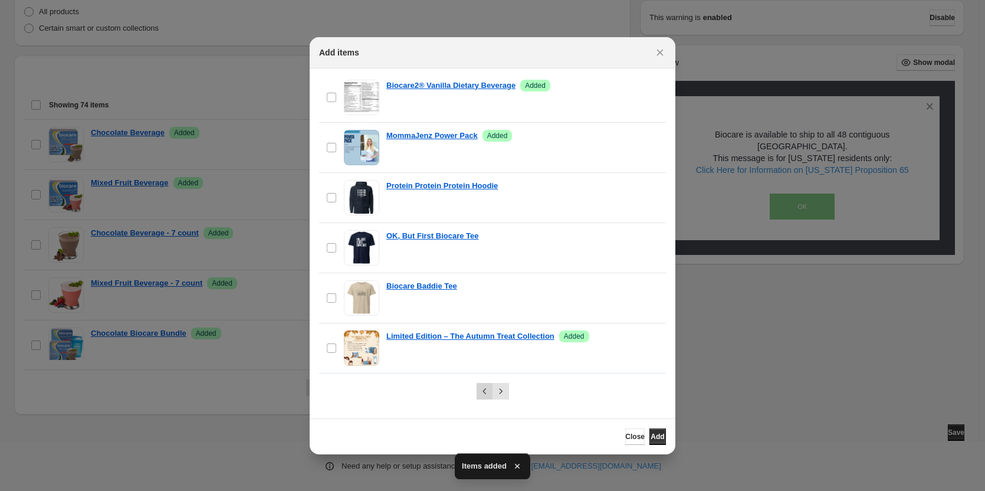
click at [490, 389] on icon "Previous" at bounding box center [485, 391] width 12 height 12
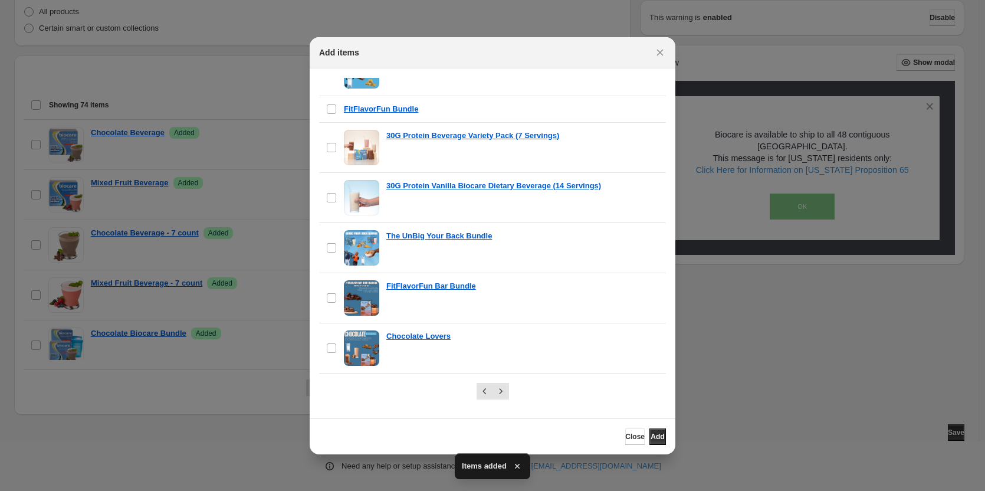
scroll to position [1017, 0]
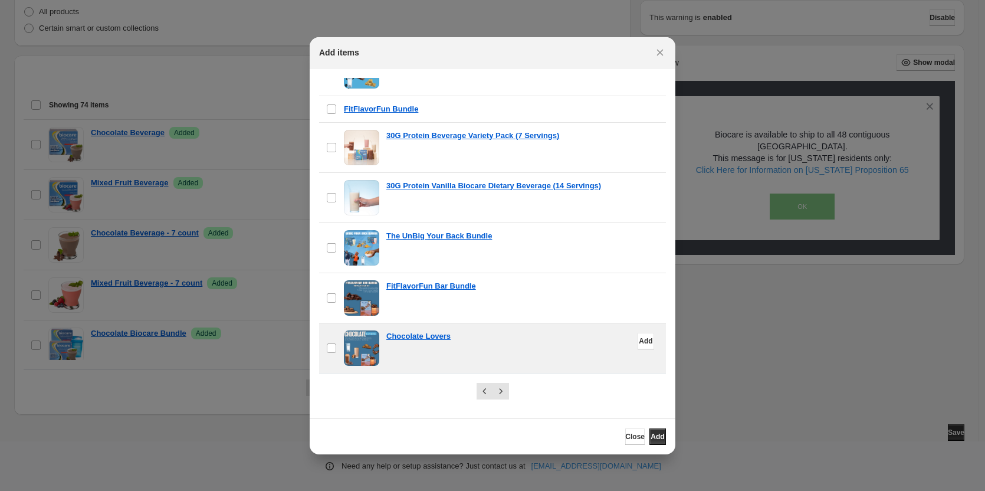
click at [477, 353] on div "Chocolate Lovers" at bounding box center [522, 347] width 273 height 35
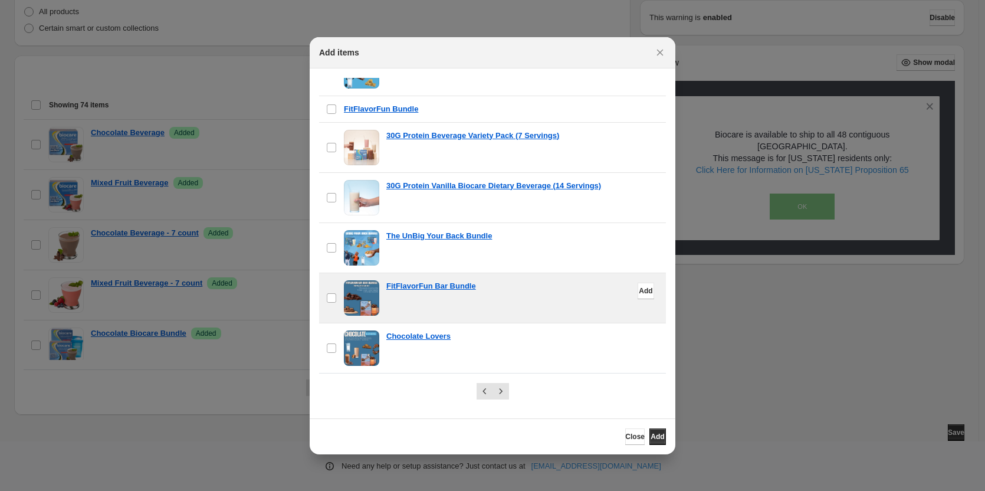
click at [496, 294] on div "FitFlavorFun Bar Bundle" at bounding box center [522, 297] width 273 height 35
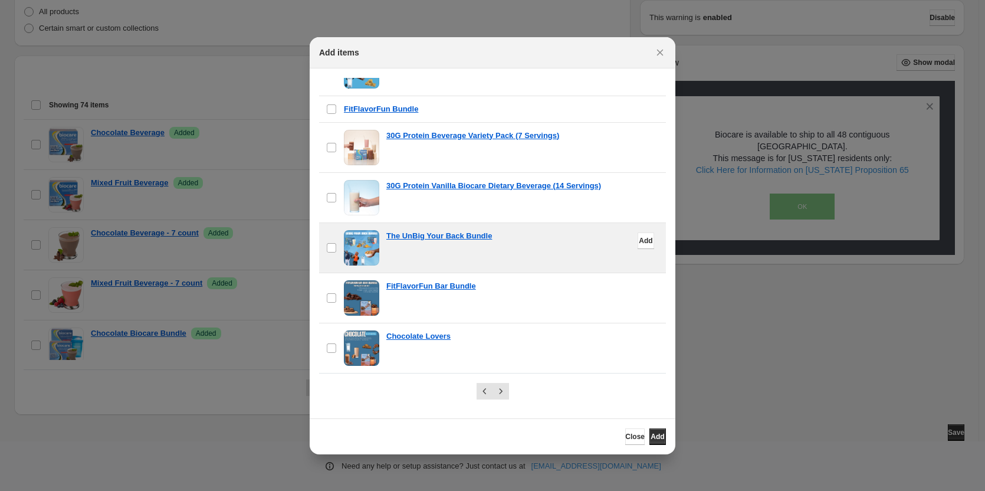
click at [508, 244] on div "The UnBig Your Back Bundle" at bounding box center [522, 247] width 273 height 35
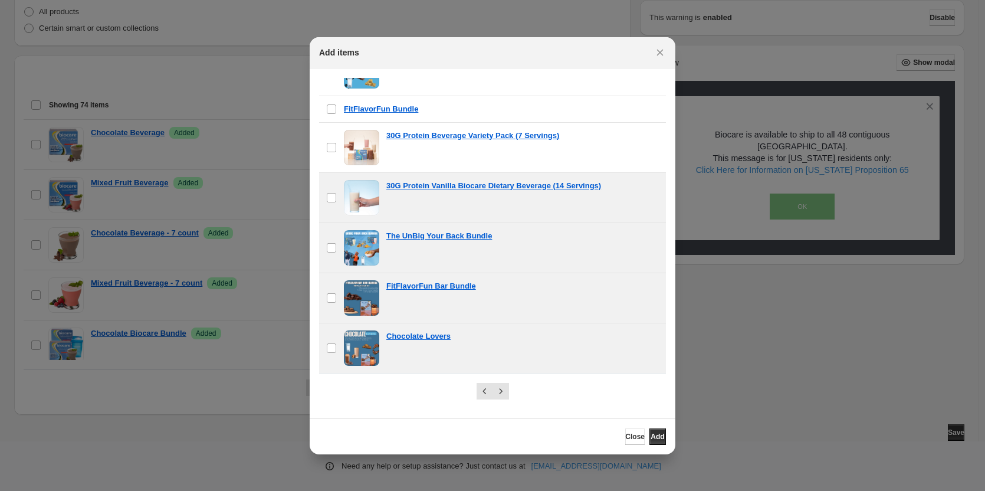
click at [319, 151] on section "Collection Showing 25 items Select all 25 items Showing 25 items Select Select …" at bounding box center [493, 243] width 366 height 350
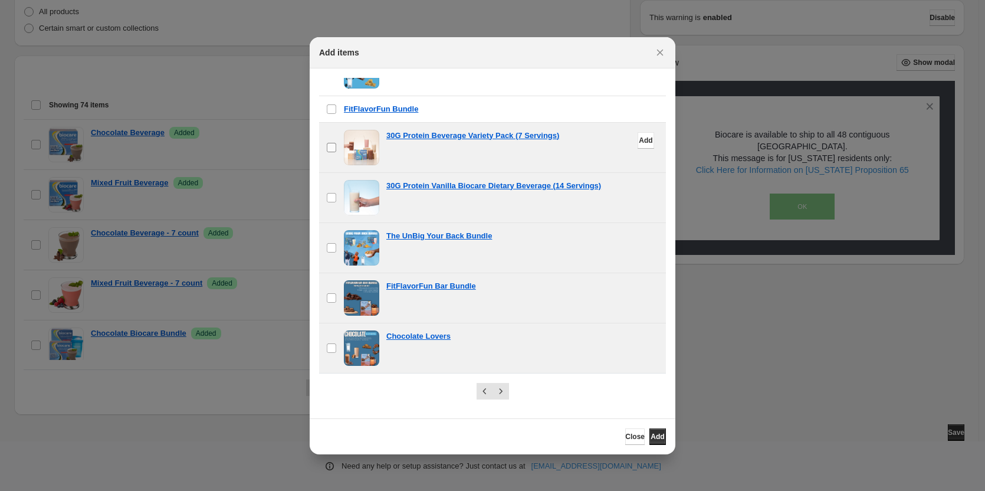
click at [342, 161] on label "checkbox" at bounding box center [331, 148] width 25 height 50
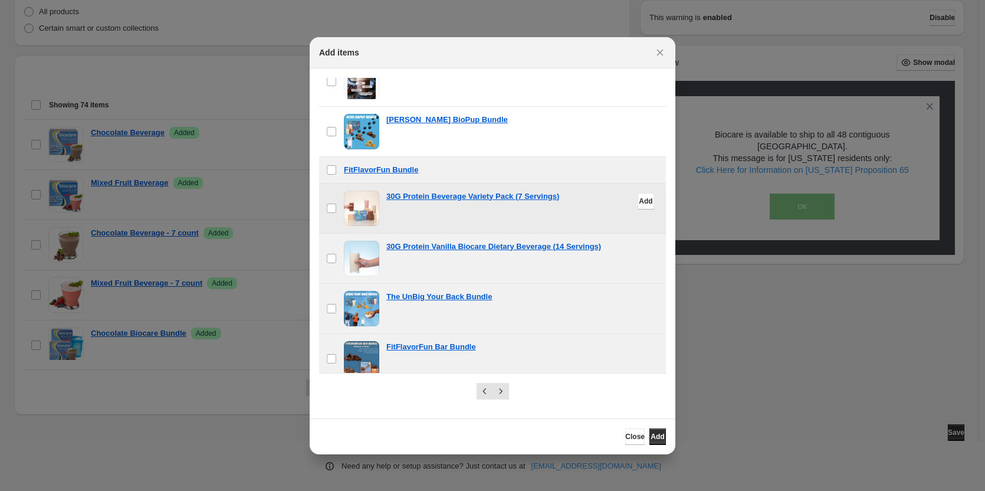
scroll to position [899, 0]
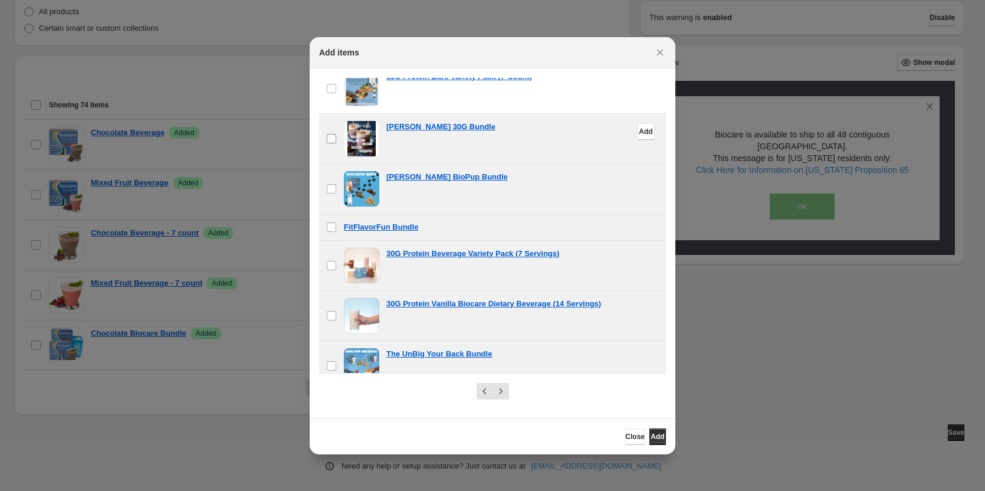
click at [326, 137] on span ":r2i:" at bounding box center [331, 138] width 11 height 11
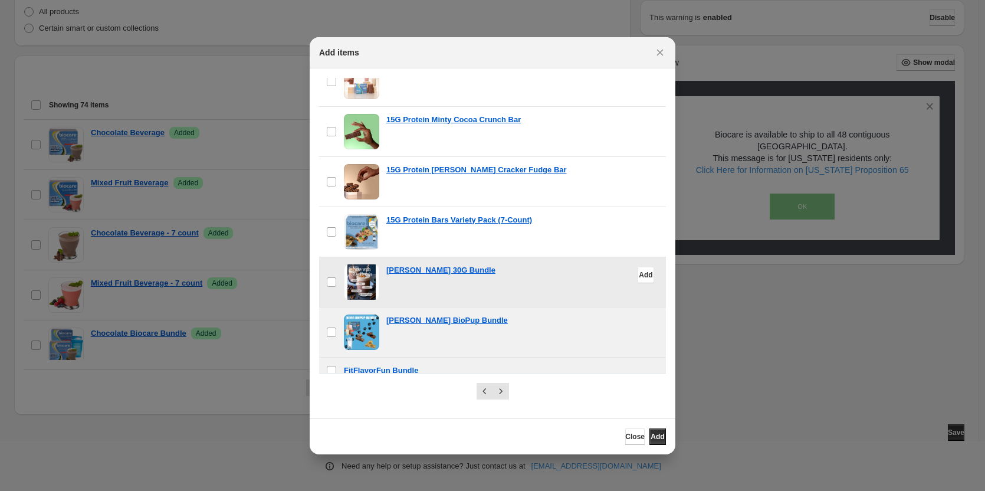
scroll to position [722, 0]
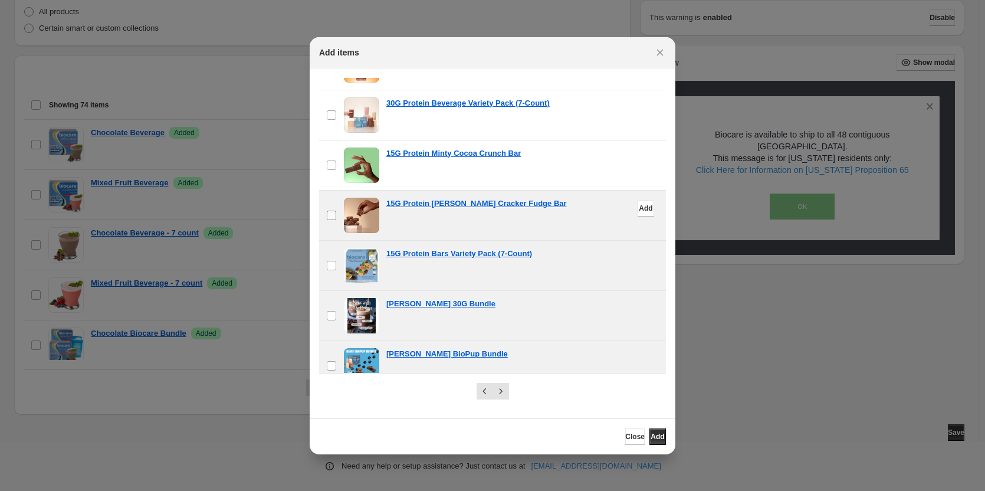
click at [320, 218] on label "checkbox" at bounding box center [331, 216] width 25 height 50
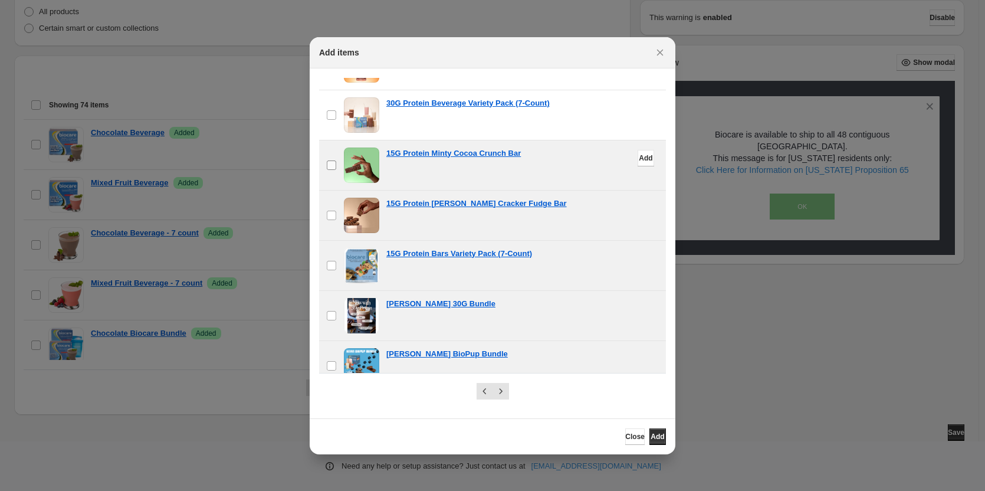
click at [324, 159] on label "checkbox" at bounding box center [331, 165] width 25 height 50
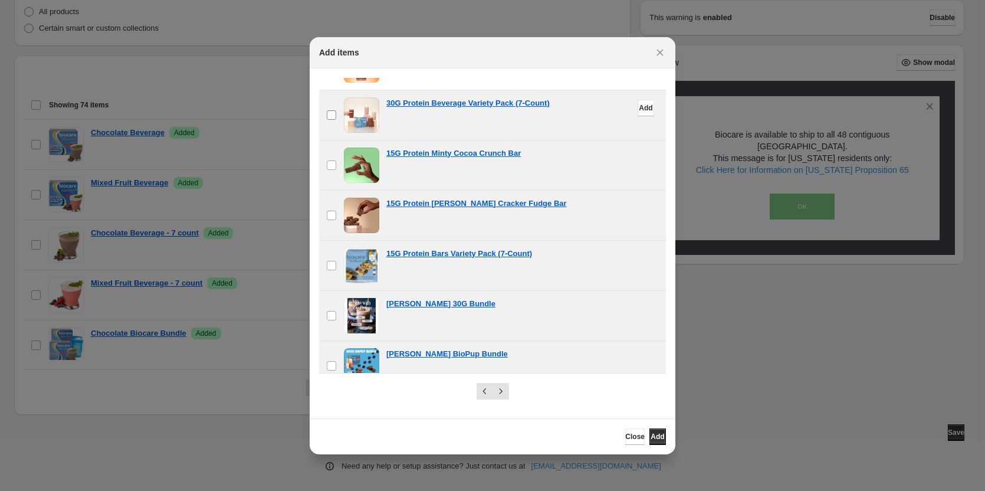
click at [326, 117] on label "checkbox" at bounding box center [331, 115] width 25 height 50
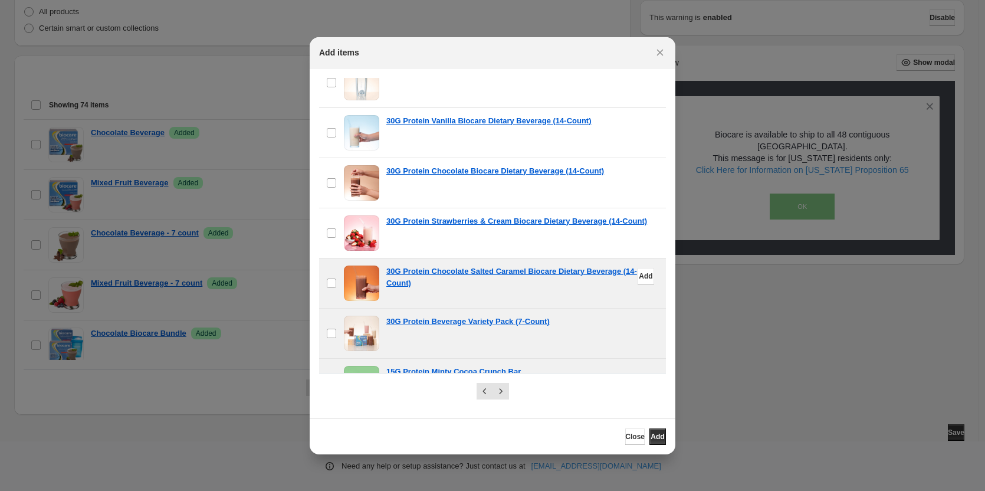
scroll to position [486, 0]
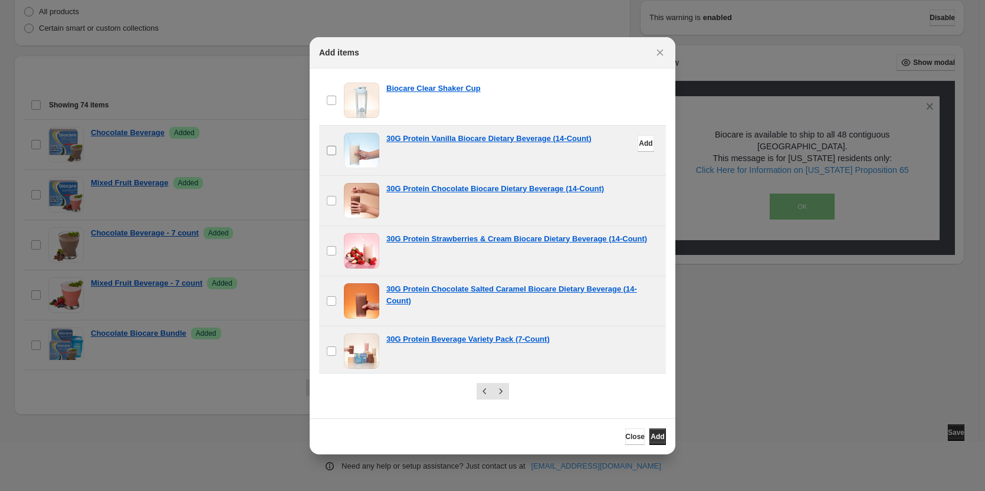
click at [329, 159] on label "checkbox" at bounding box center [331, 151] width 25 height 50
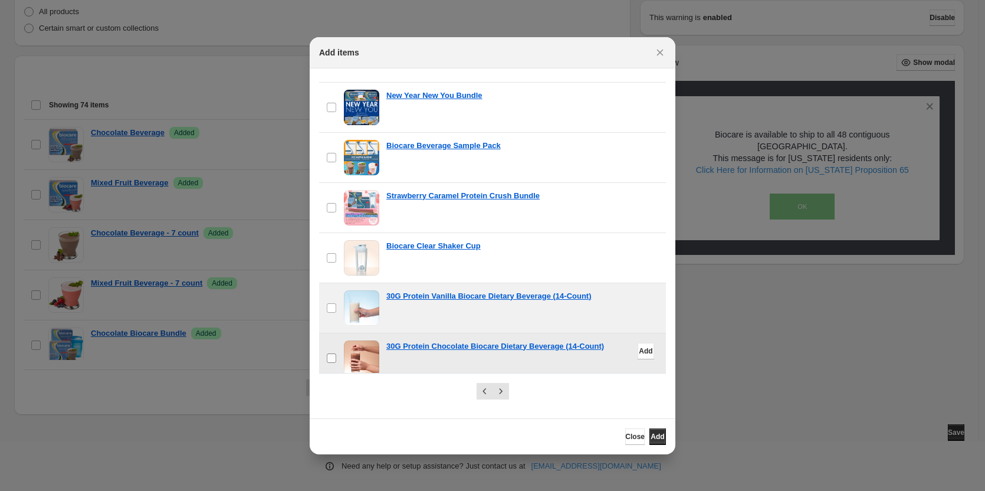
scroll to position [309, 0]
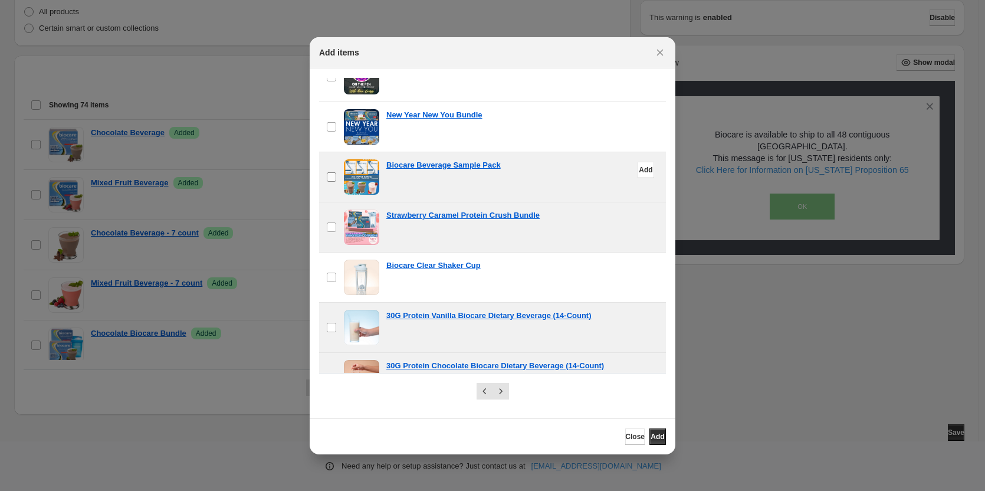
click at [329, 182] on label "checkbox" at bounding box center [331, 177] width 25 height 50
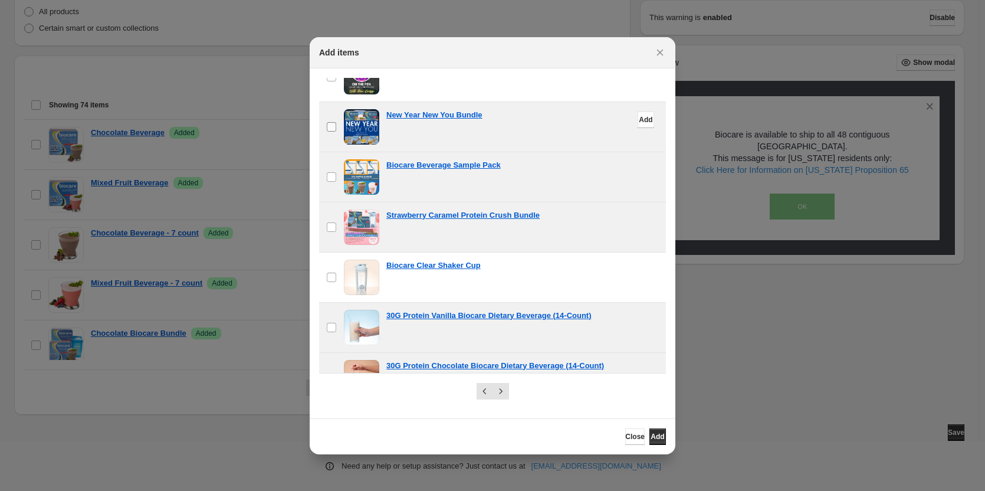
click at [323, 117] on label "checkbox" at bounding box center [331, 127] width 25 height 50
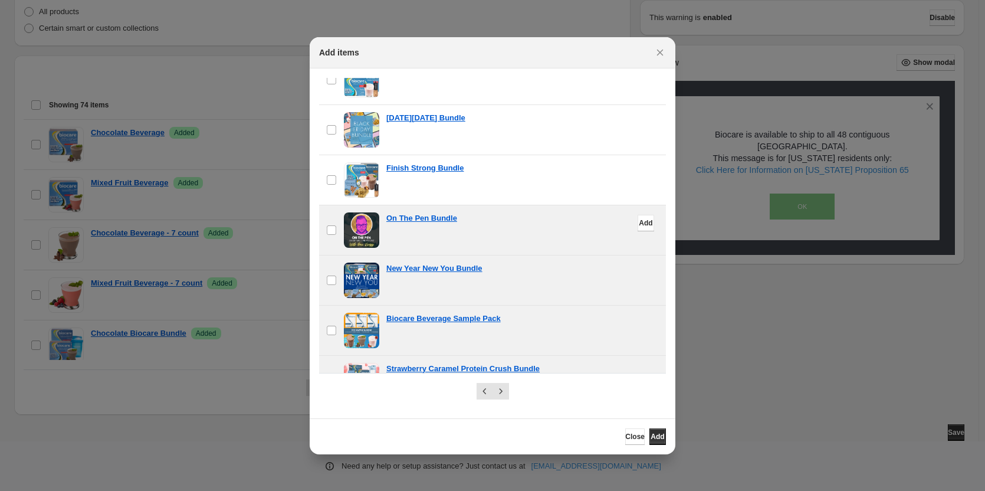
scroll to position [132, 0]
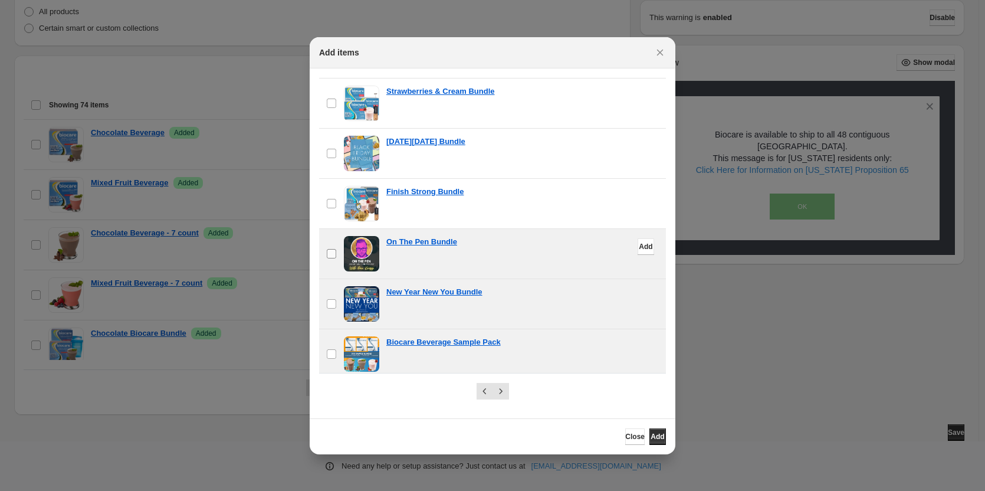
click at [336, 255] on span ":r2i:" at bounding box center [331, 253] width 11 height 11
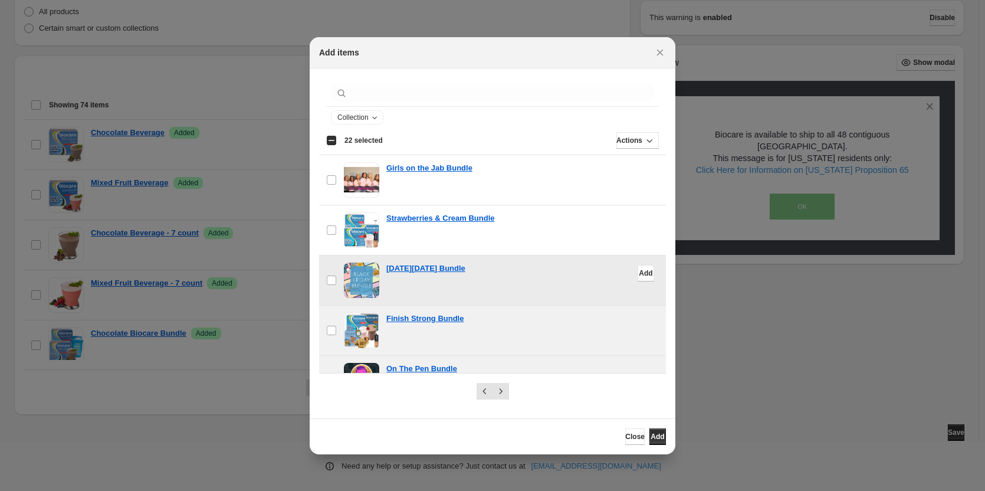
scroll to position [0, 0]
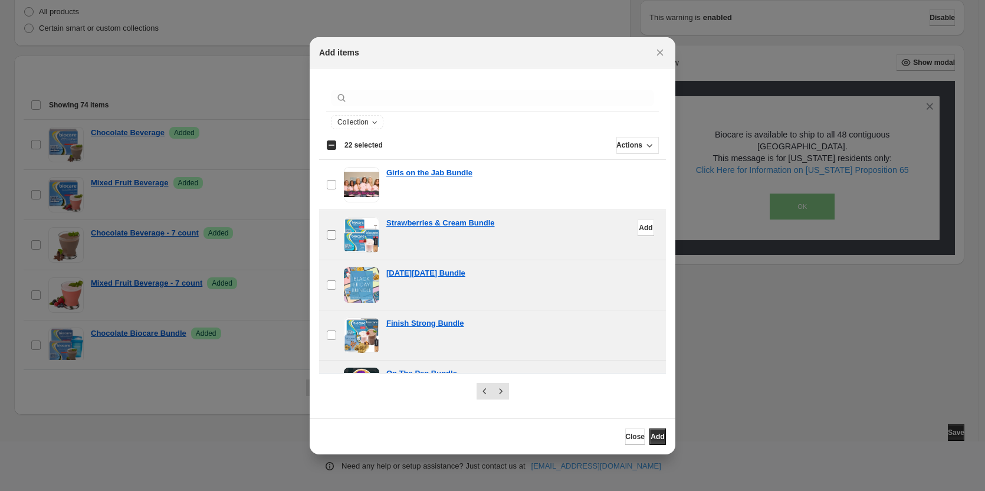
click at [326, 243] on label "checkbox" at bounding box center [331, 235] width 25 height 50
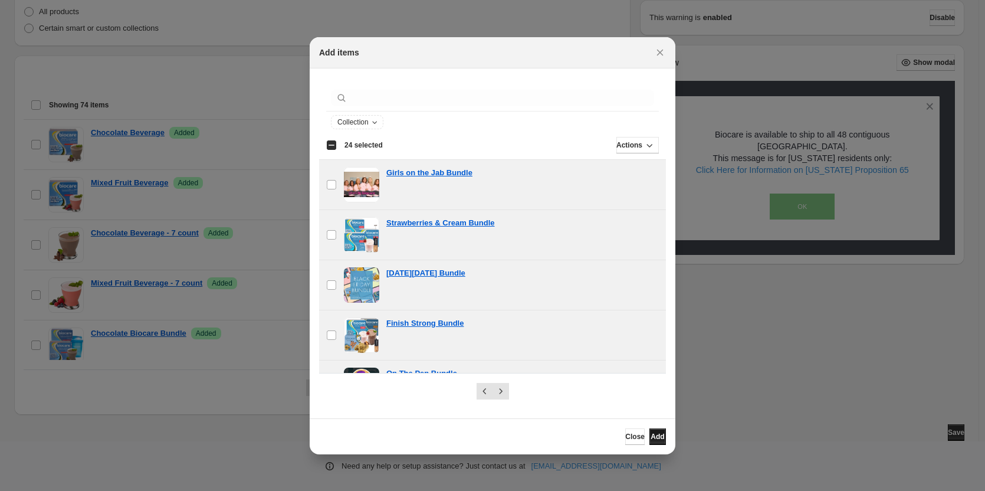
click at [650, 434] on button "Add" at bounding box center [658, 436] width 17 height 17
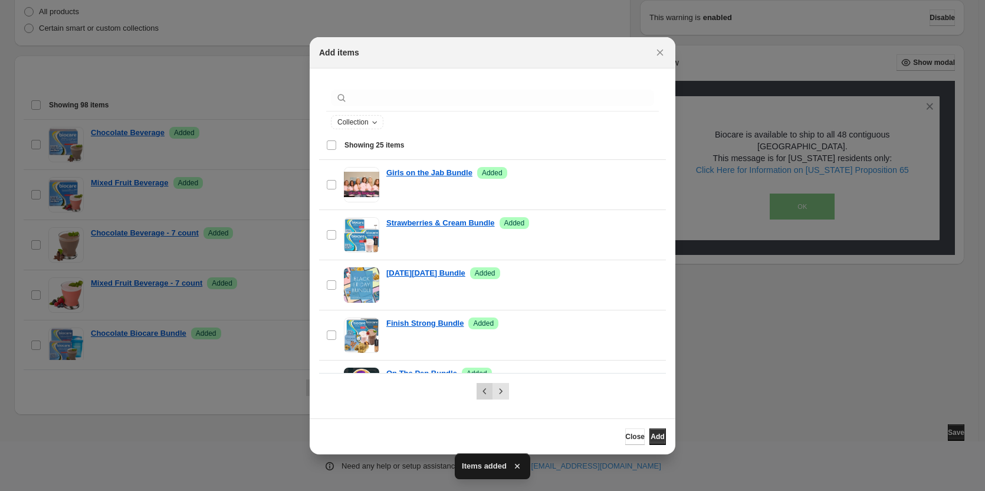
click at [481, 391] on icon "Previous" at bounding box center [485, 391] width 12 height 12
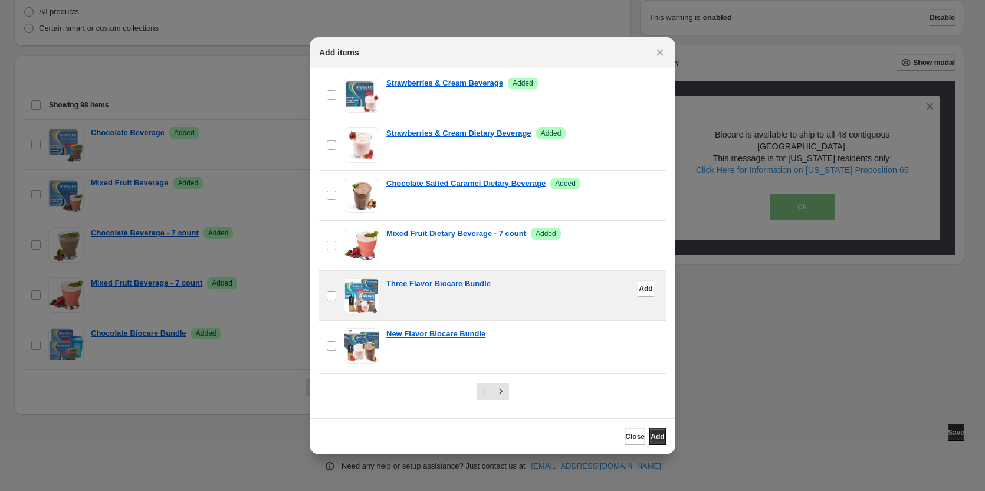
scroll to position [590, 0]
click at [564, 280] on div "Three Flavor Biocare Bundle" at bounding box center [522, 285] width 273 height 12
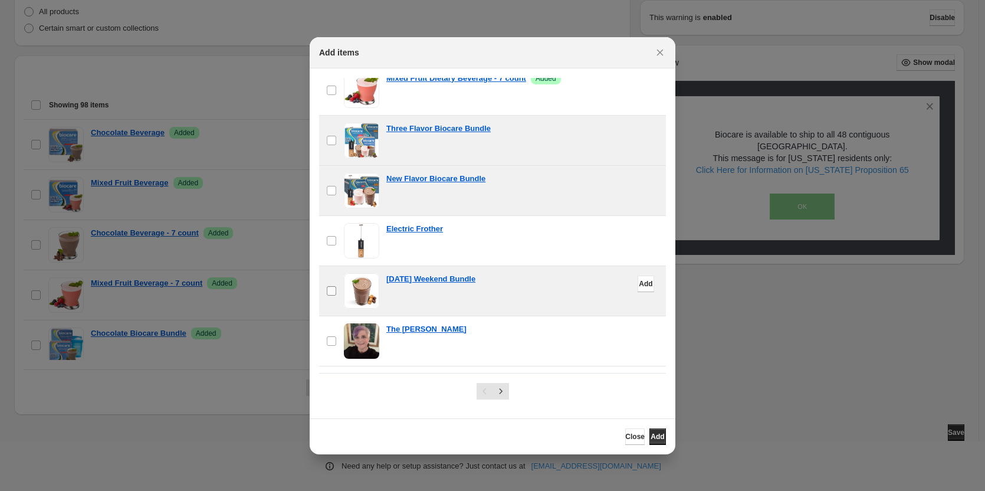
scroll to position [767, 0]
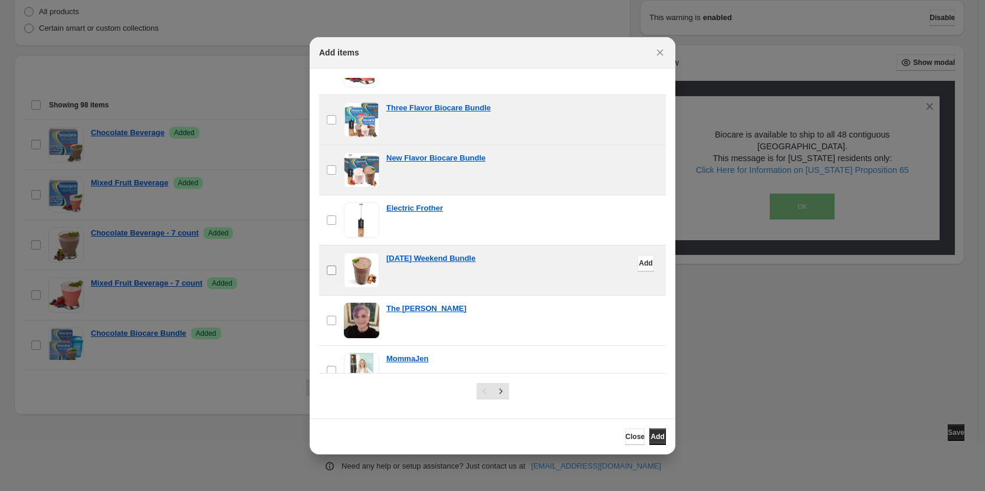
click at [332, 262] on label "checkbox" at bounding box center [331, 270] width 25 height 50
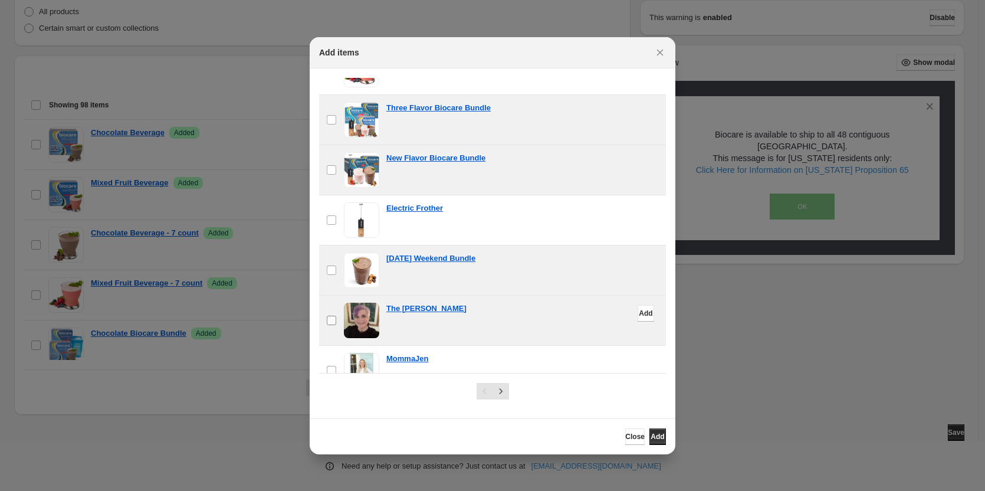
click at [324, 318] on label "checkbox" at bounding box center [331, 321] width 25 height 50
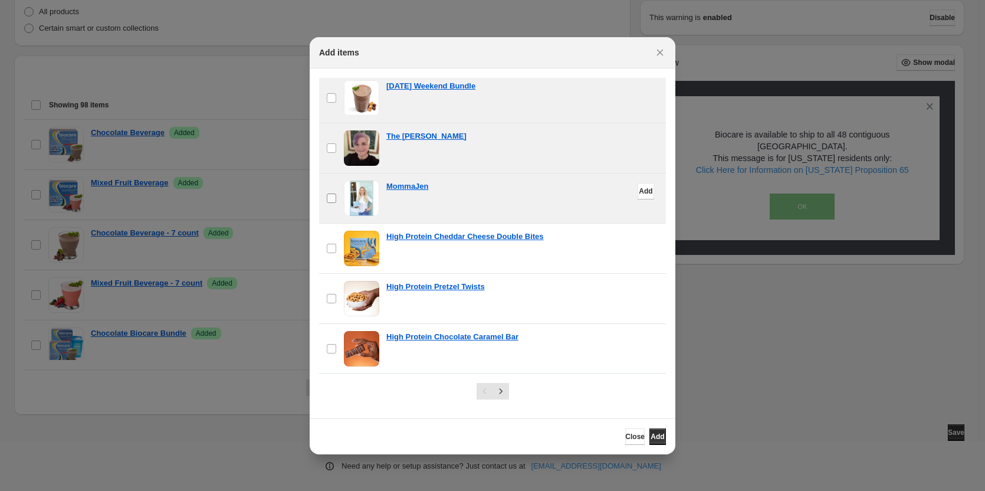
scroll to position [944, 0]
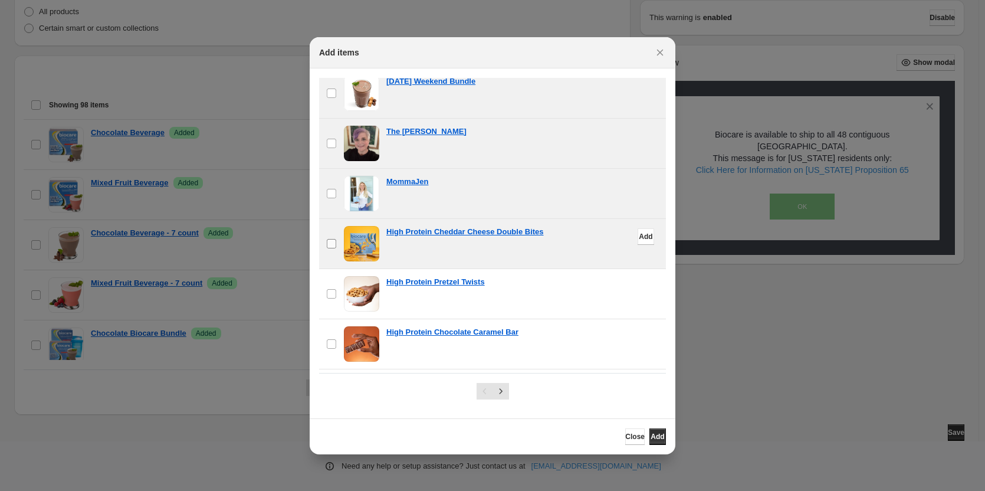
click at [331, 251] on label "checkbox" at bounding box center [331, 244] width 25 height 50
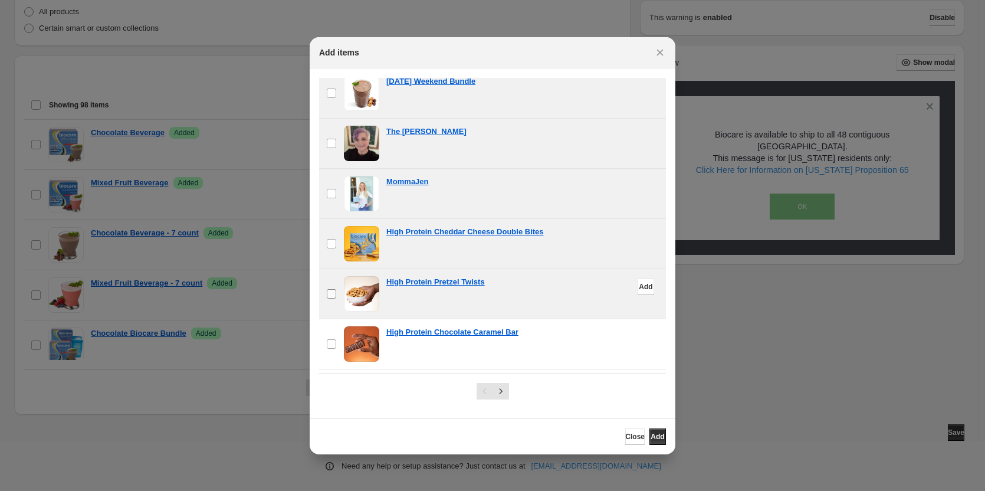
click at [331, 286] on label "checkbox" at bounding box center [331, 294] width 25 height 50
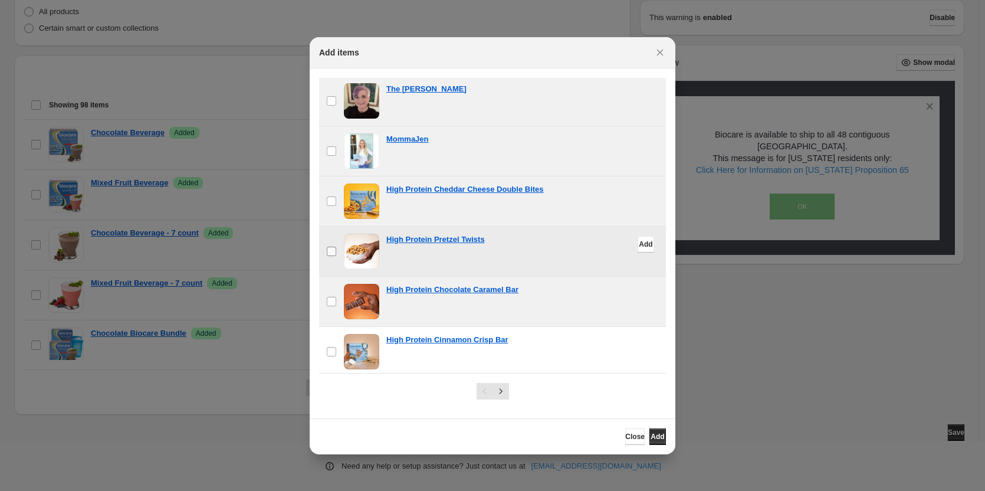
scroll to position [1040, 0]
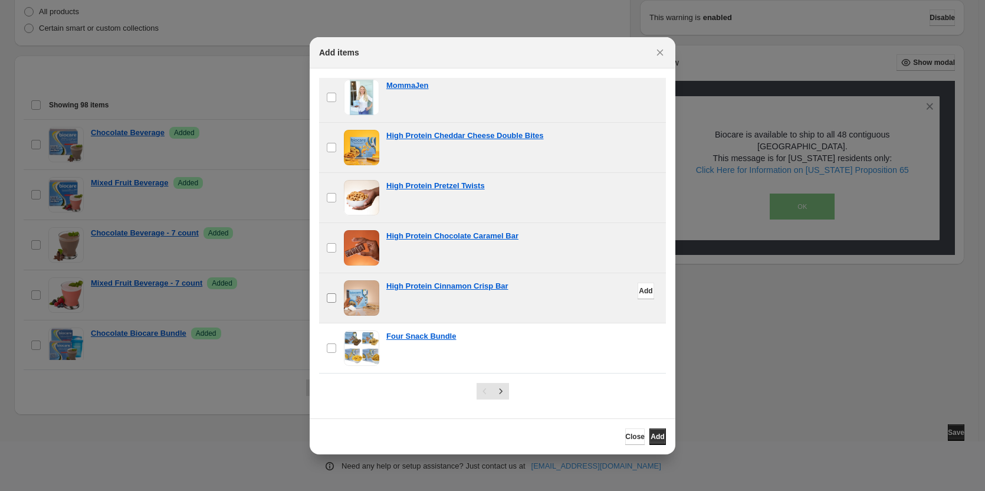
click at [329, 306] on label "checkbox" at bounding box center [331, 298] width 25 height 50
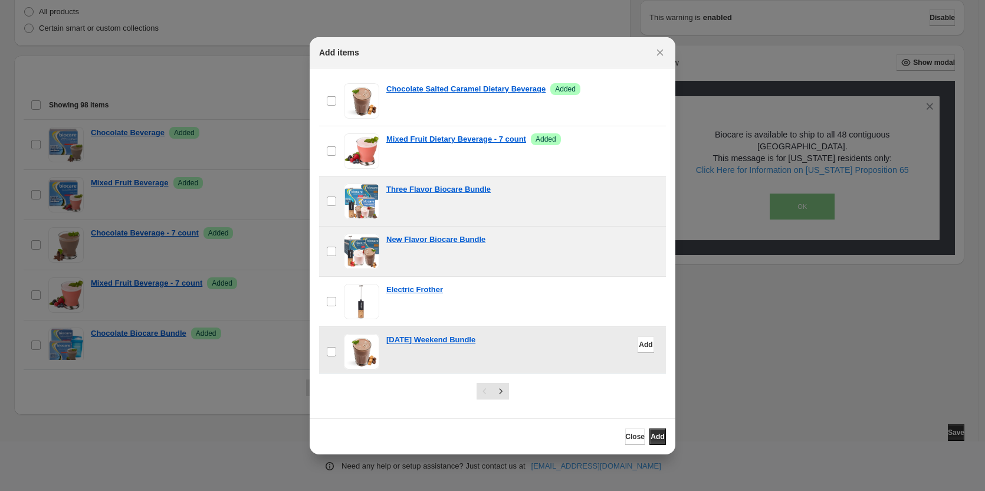
scroll to position [686, 0]
click at [655, 432] on span "Add" at bounding box center [658, 436] width 14 height 9
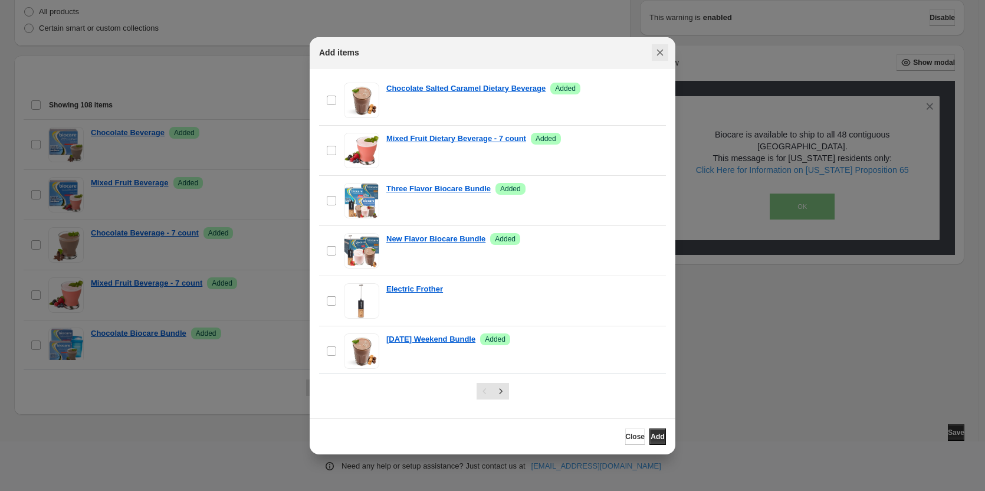
click at [655, 54] on icon "Close" at bounding box center [660, 53] width 12 height 12
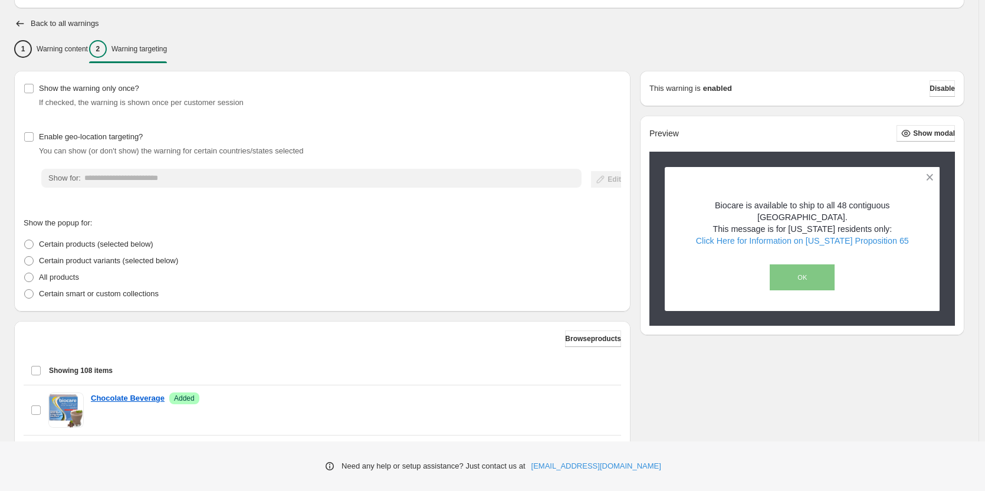
scroll to position [0, 0]
